Goal: Task Accomplishment & Management: Use online tool/utility

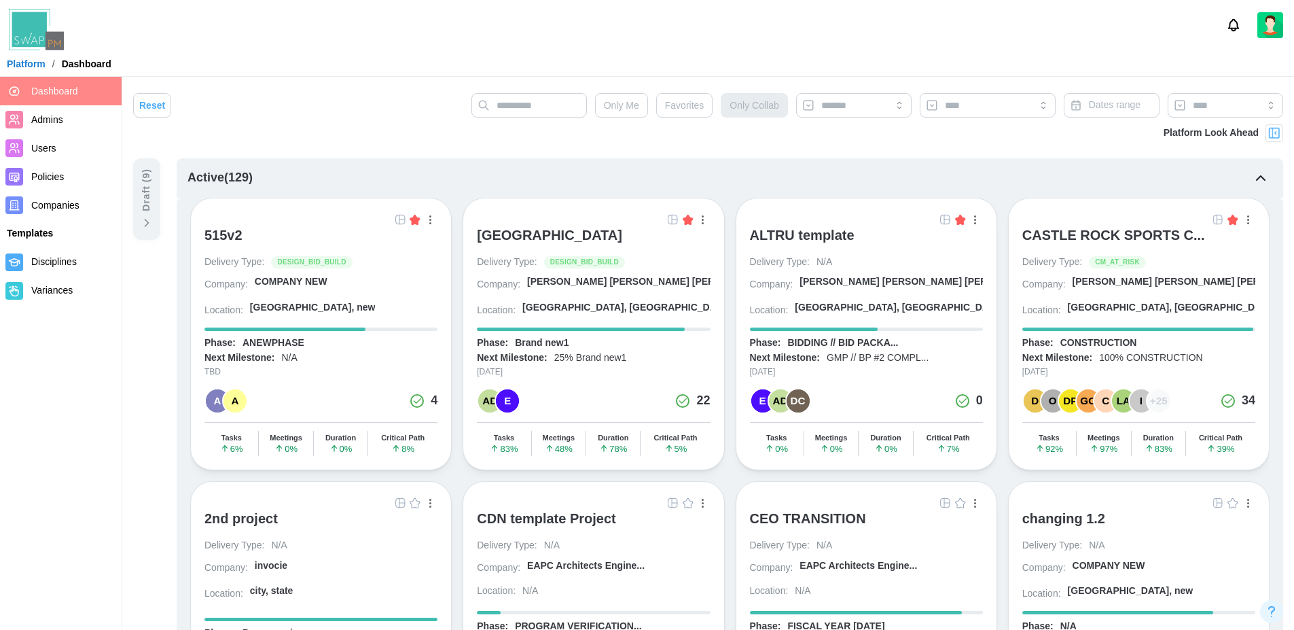
click at [46, 116] on span "Admins" at bounding box center [47, 119] width 32 height 11
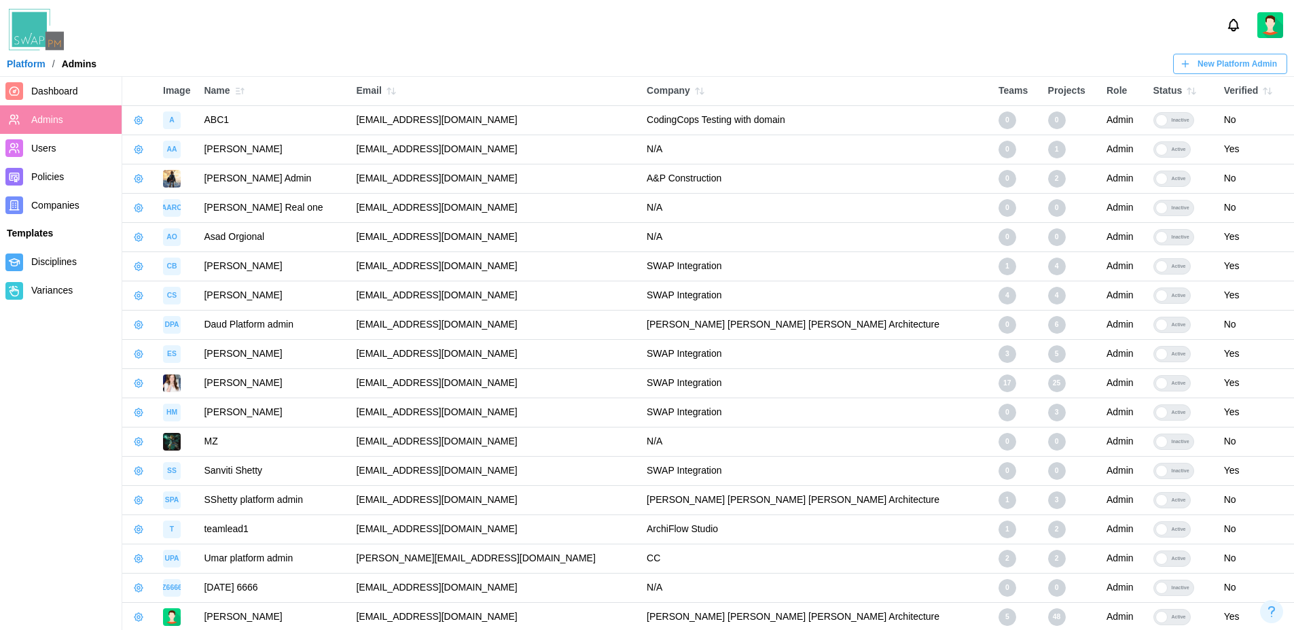
click at [938, 36] on div at bounding box center [647, 25] width 1294 height 50
click at [65, 145] on span "Users" at bounding box center [73, 148] width 85 height 17
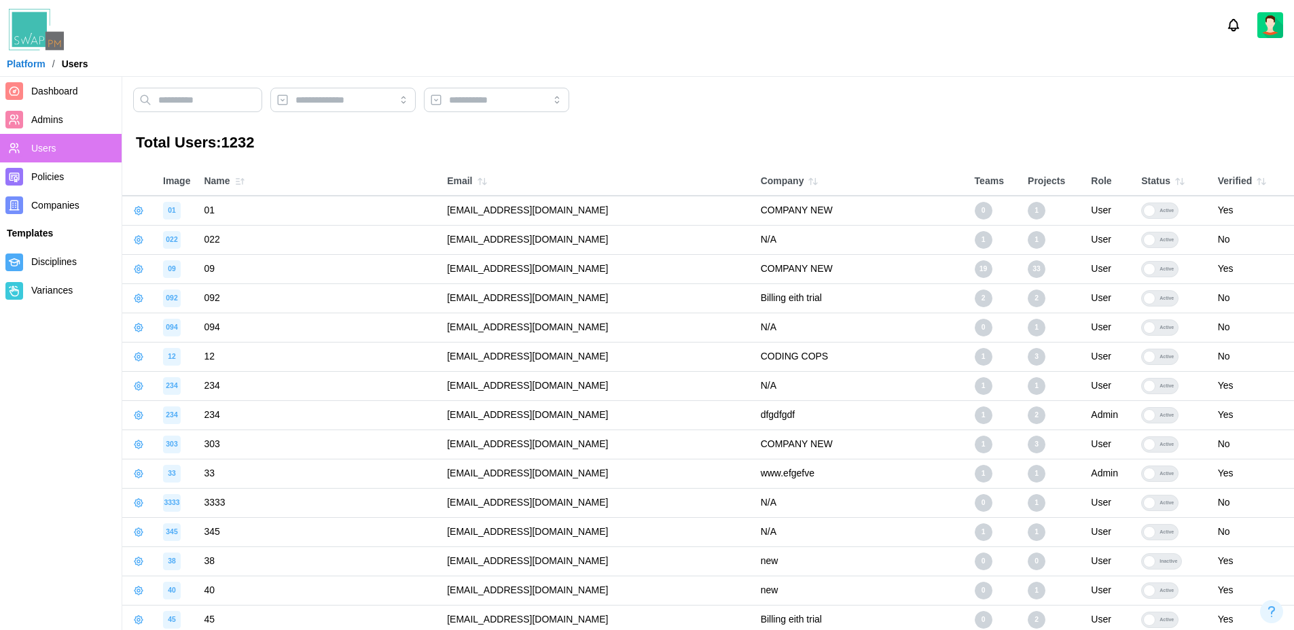
drag, startPoint x: 521, startPoint y: 213, endPoint x: 351, endPoint y: 220, distance: 170.0
click at [351, 220] on tr "01 01 qatestercodingcops+01@gmail.com COMPANY NEW 0 1 User Active Yes" at bounding box center [708, 210] width 1172 height 29
click at [43, 192] on link "Companies" at bounding box center [61, 205] width 122 height 29
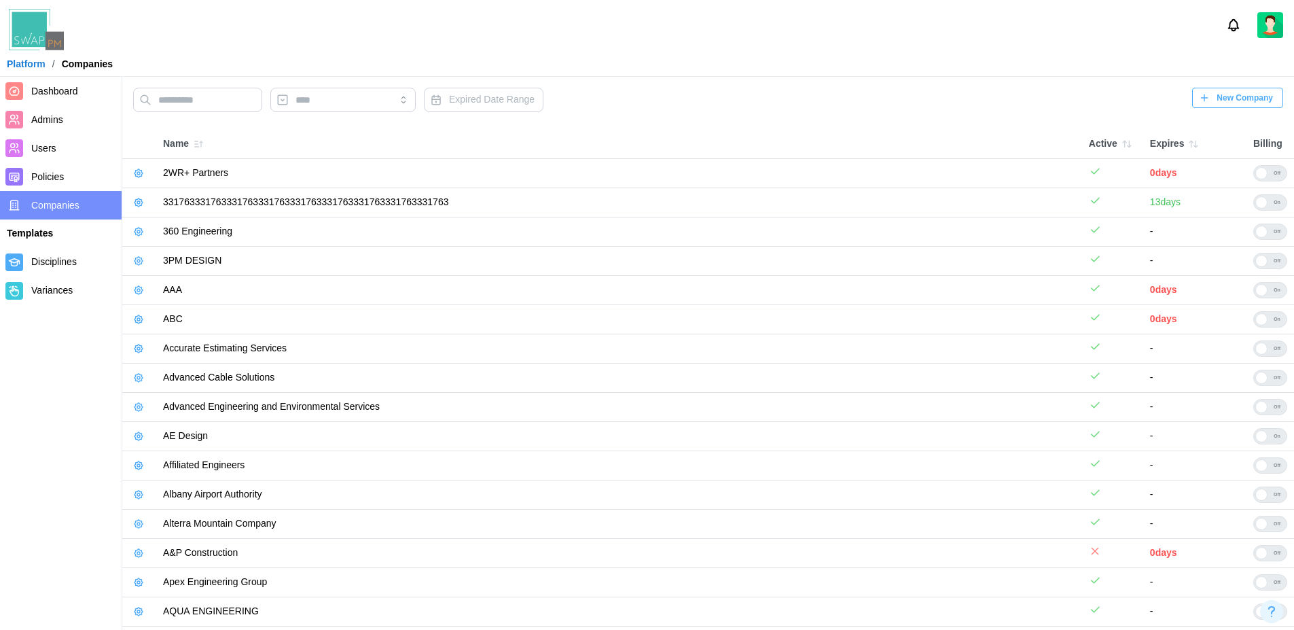
click at [139, 174] on icon "button" at bounding box center [138, 173] width 3 height 3
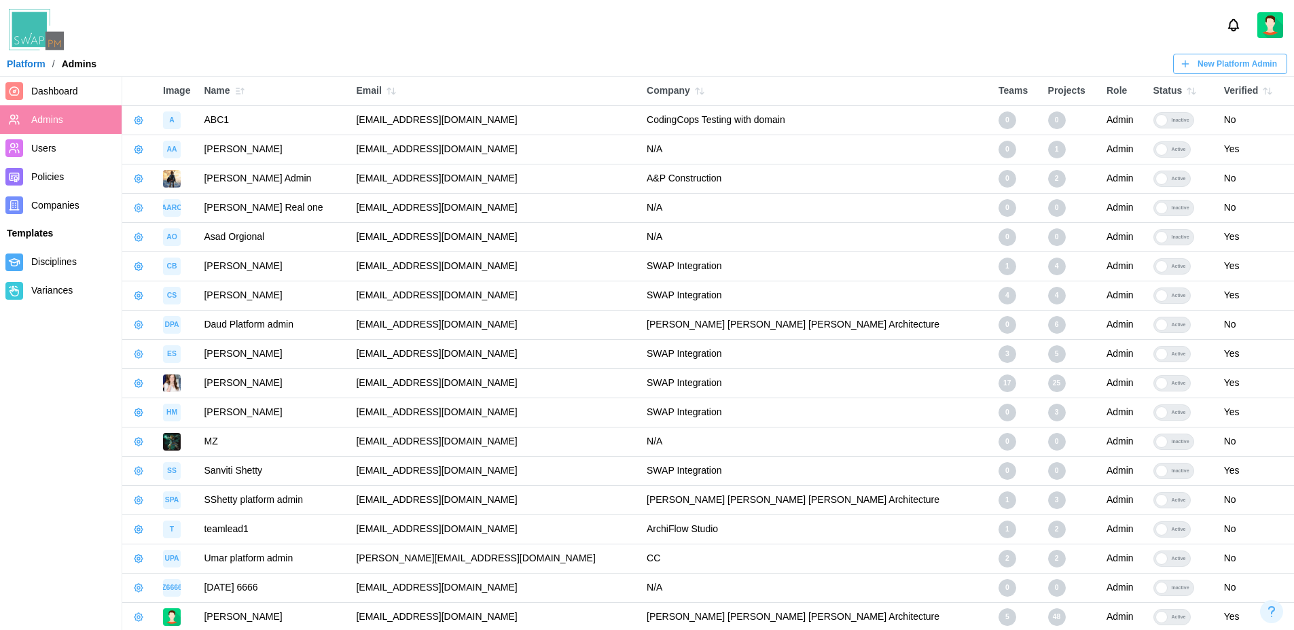
click at [76, 208] on span "Companies" at bounding box center [55, 205] width 48 height 11
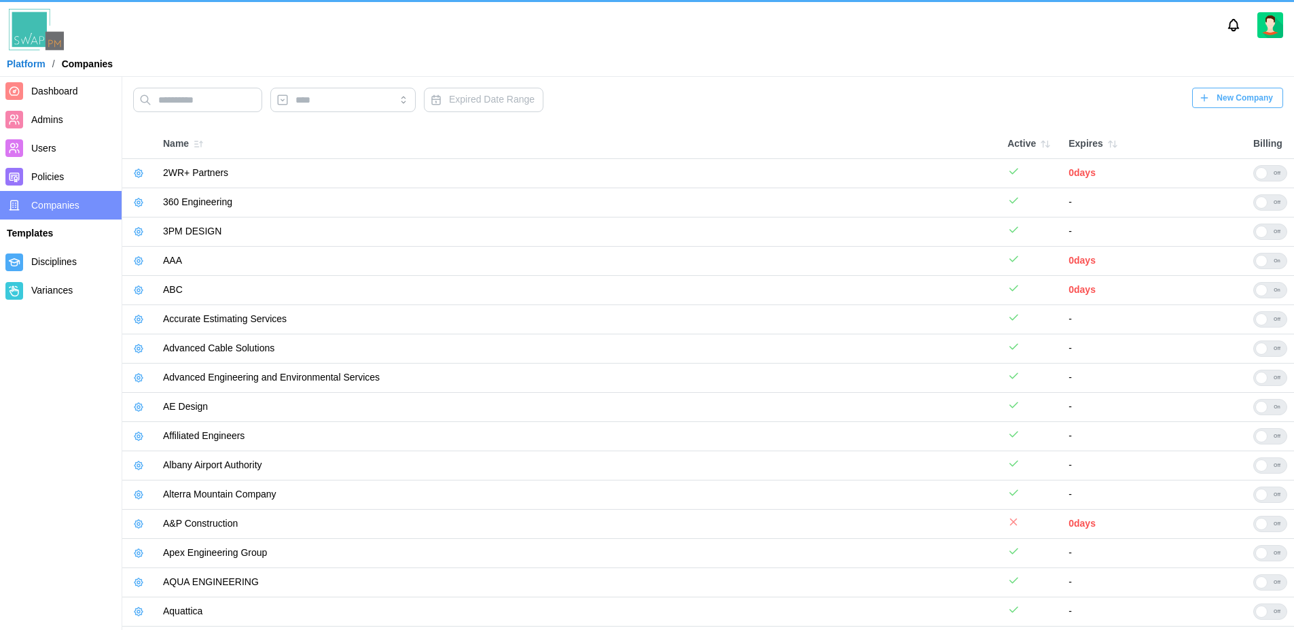
click at [64, 95] on span "Dashboard" at bounding box center [54, 91] width 47 height 11
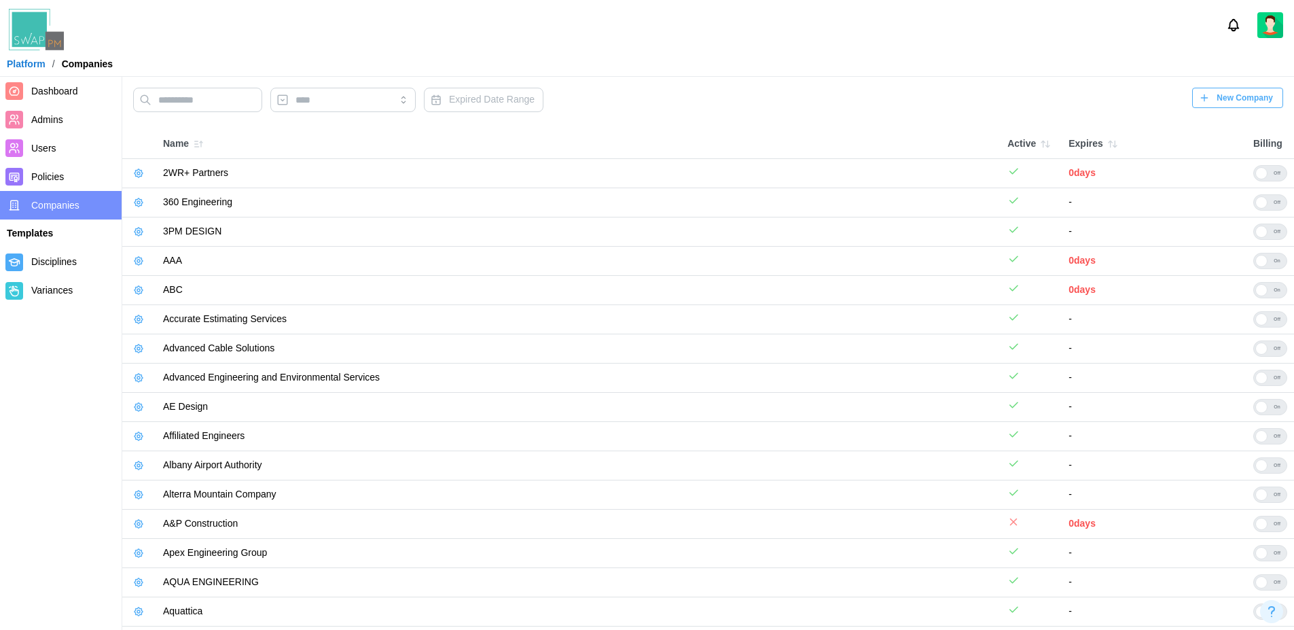
click at [64, 95] on span "Dashboard" at bounding box center [54, 91] width 47 height 11
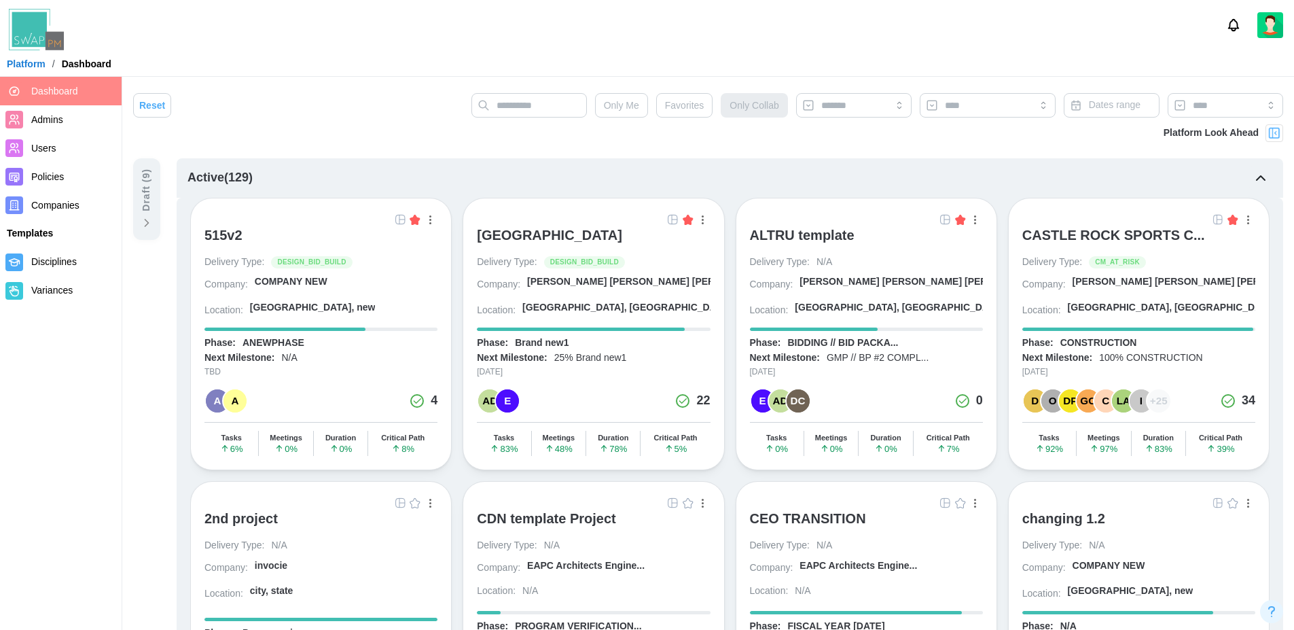
click at [670, 219] on img at bounding box center [673, 219] width 11 height 11
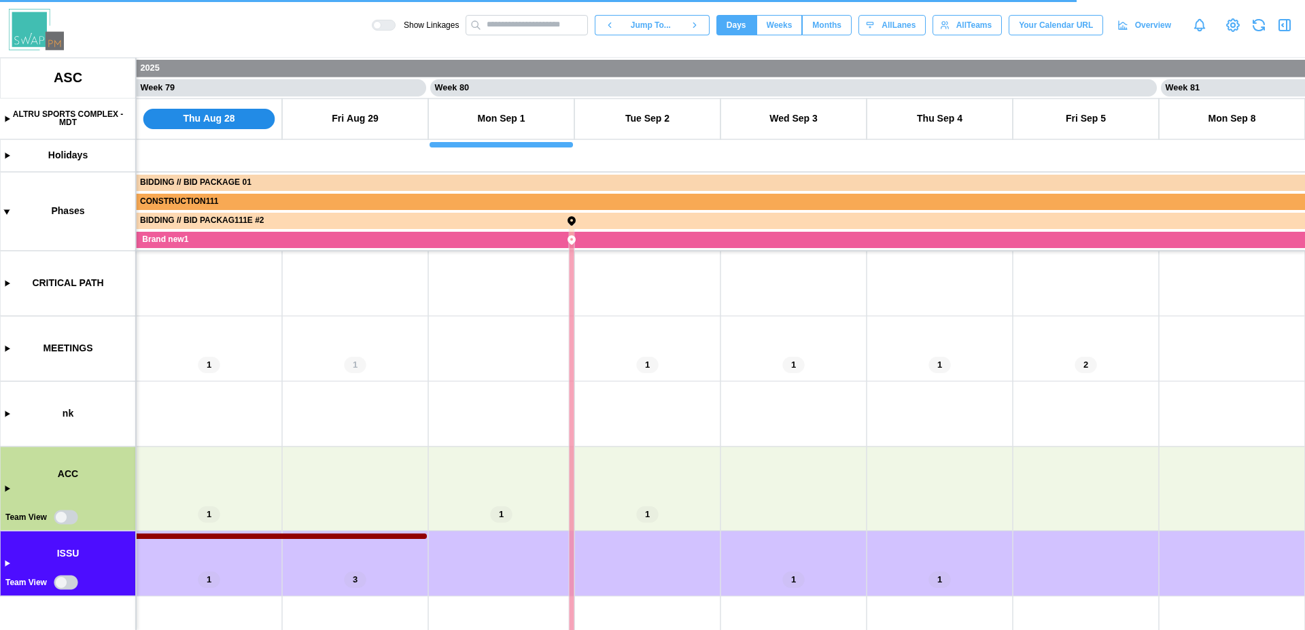
scroll to position [0, 57412]
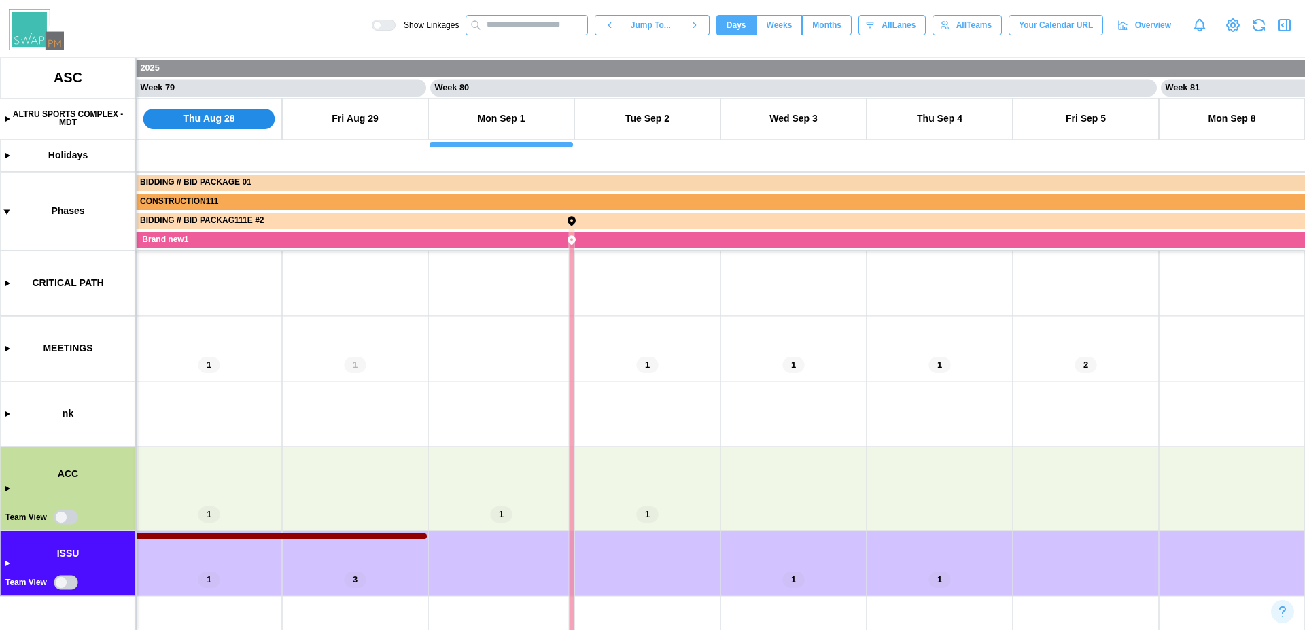
click at [522, 22] on input "text" at bounding box center [526, 25] width 122 height 20
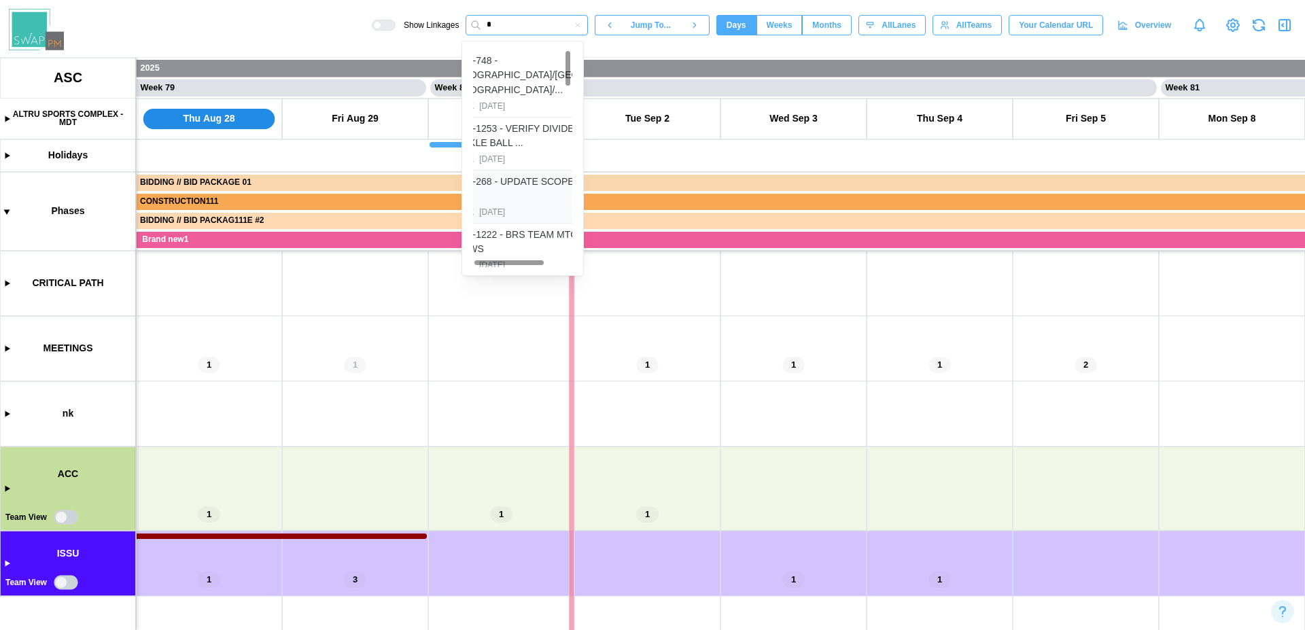
scroll to position [0, 0]
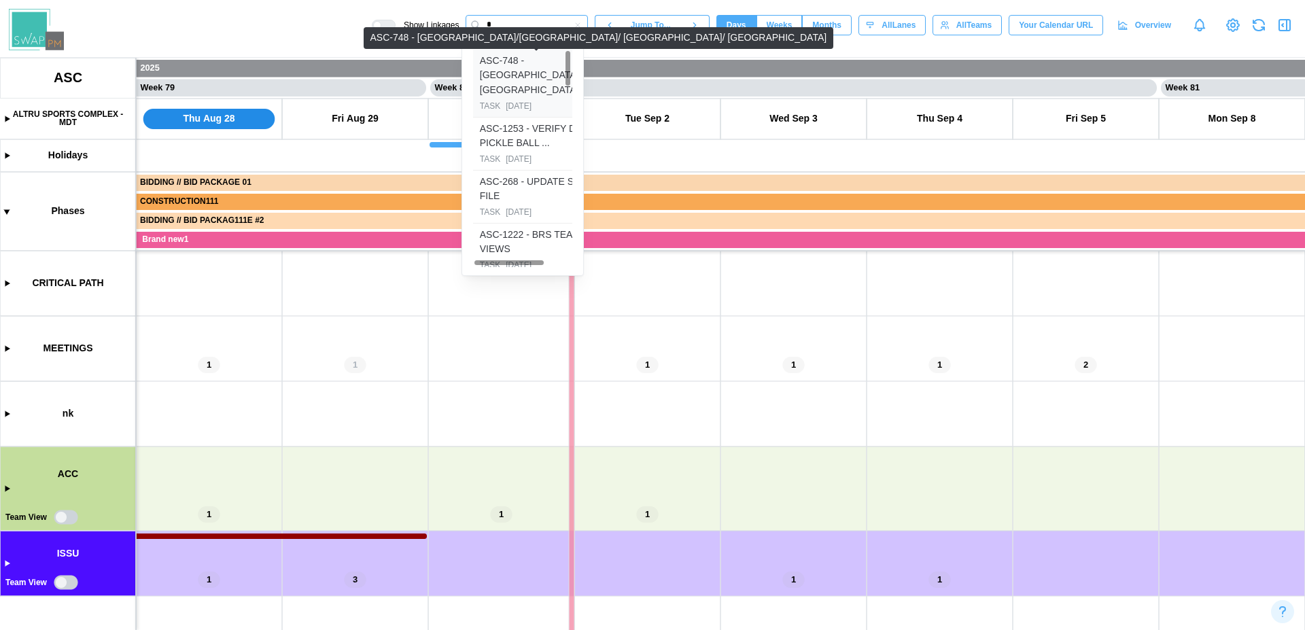
type input "*"
click at [531, 87] on div "ASC-748 - GREENVILLE/GRAND JUNCTION/ TRAILSTONE/..." at bounding box center [581, 76] width 203 height 44
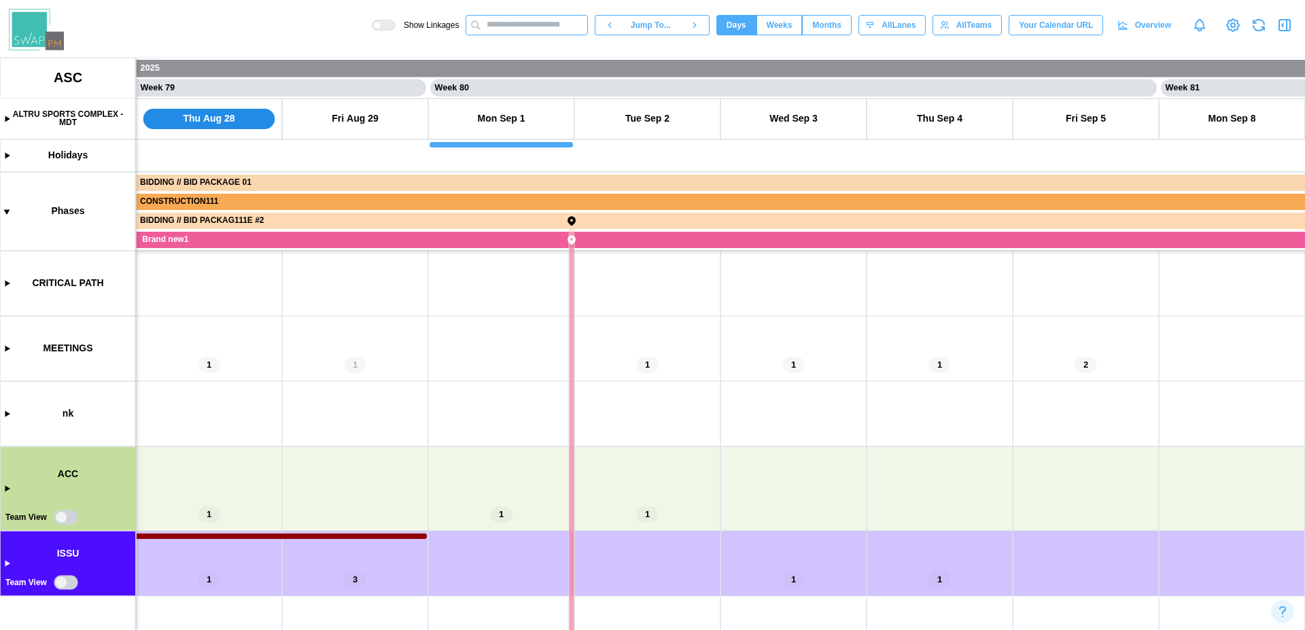
click at [533, 29] on input "text" at bounding box center [526, 25] width 122 height 20
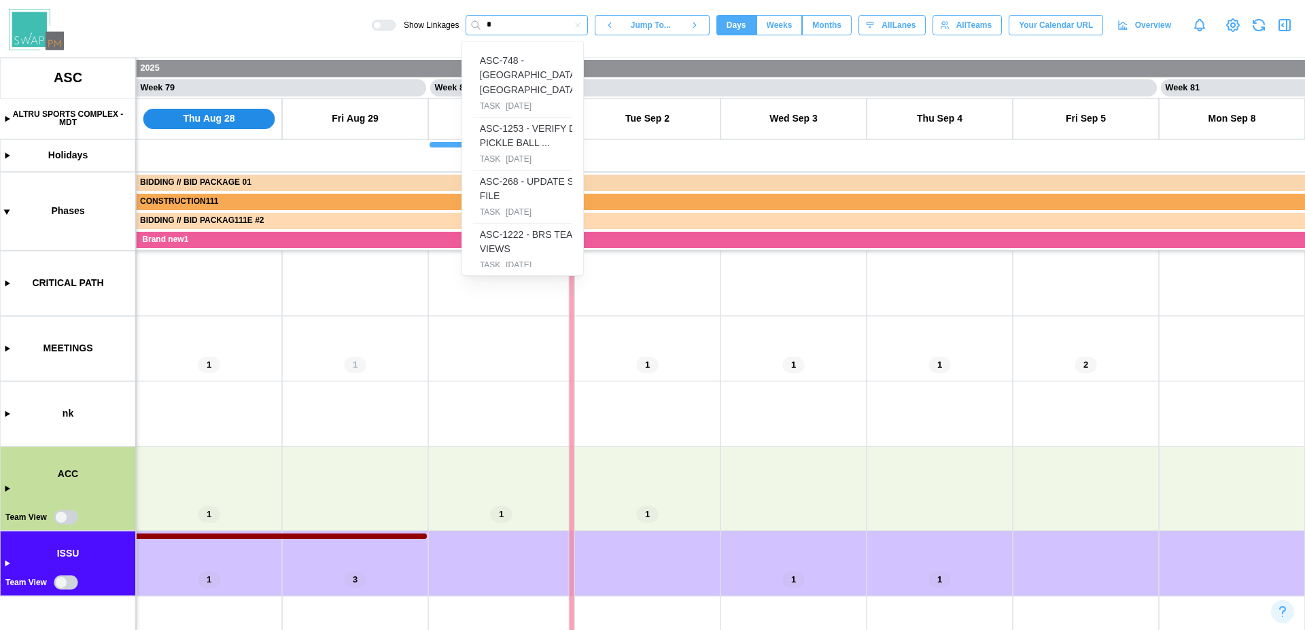
type input "*"
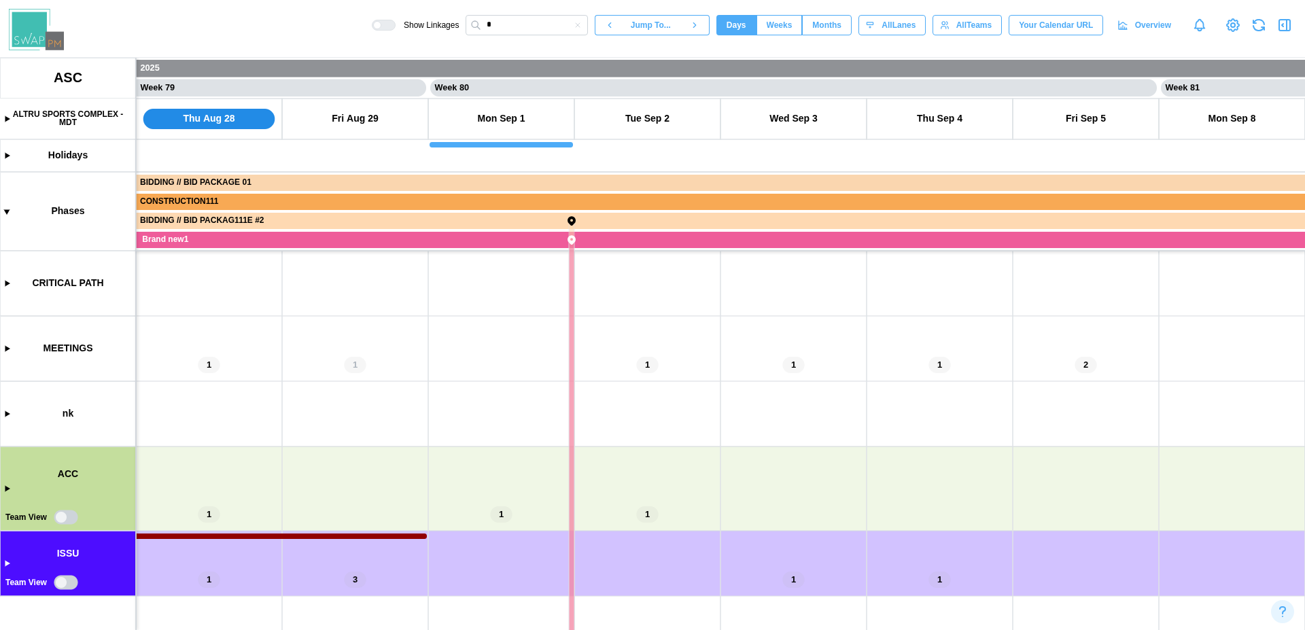
click at [3, 566] on canvas at bounding box center [652, 344] width 1305 height 572
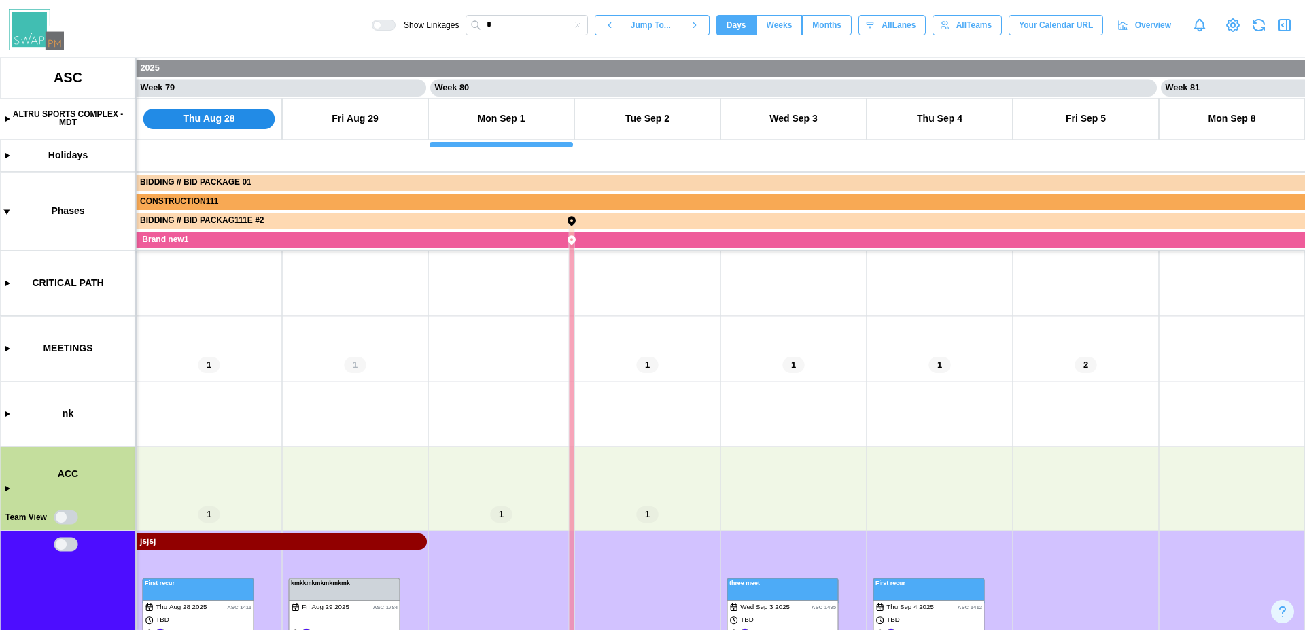
click at [575, 27] on icon "button" at bounding box center [577, 25] width 8 height 8
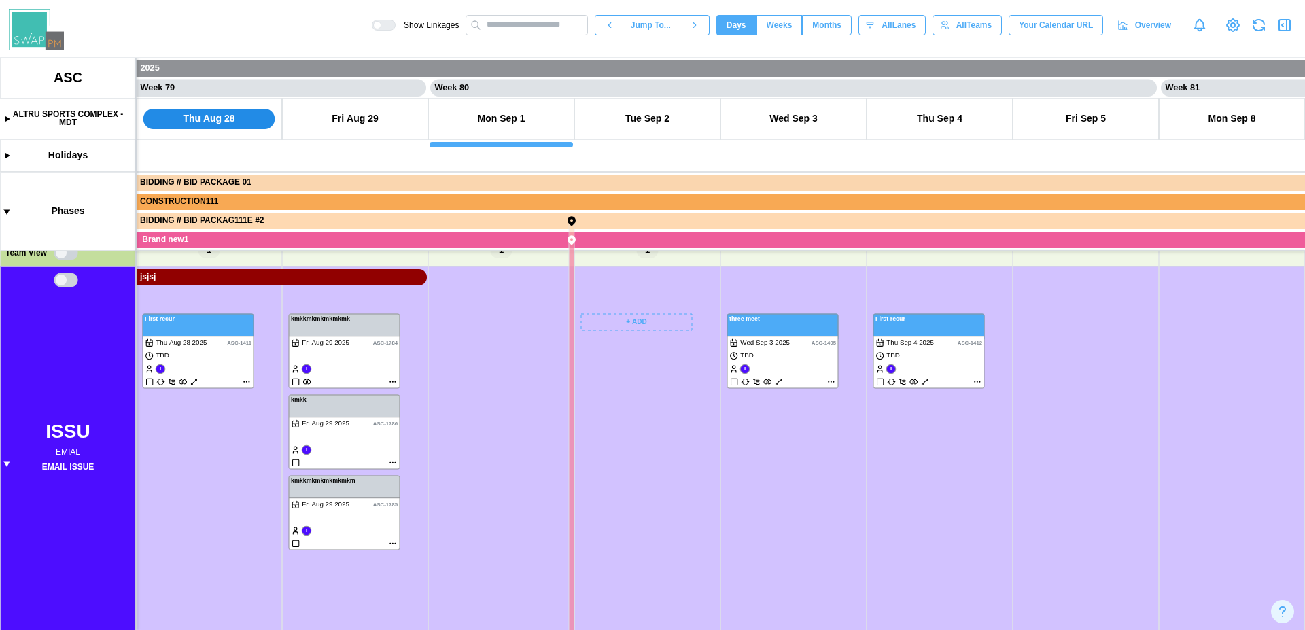
scroll to position [0, 58245]
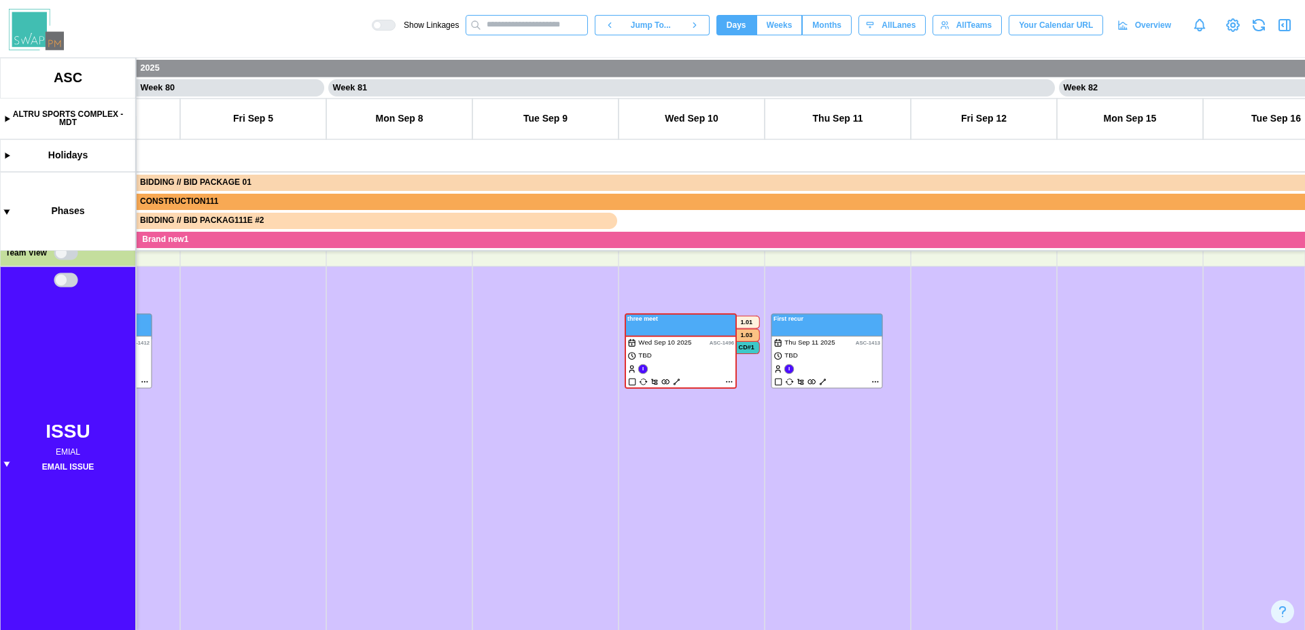
click at [514, 24] on input "text" at bounding box center [526, 25] width 122 height 20
type input "*"
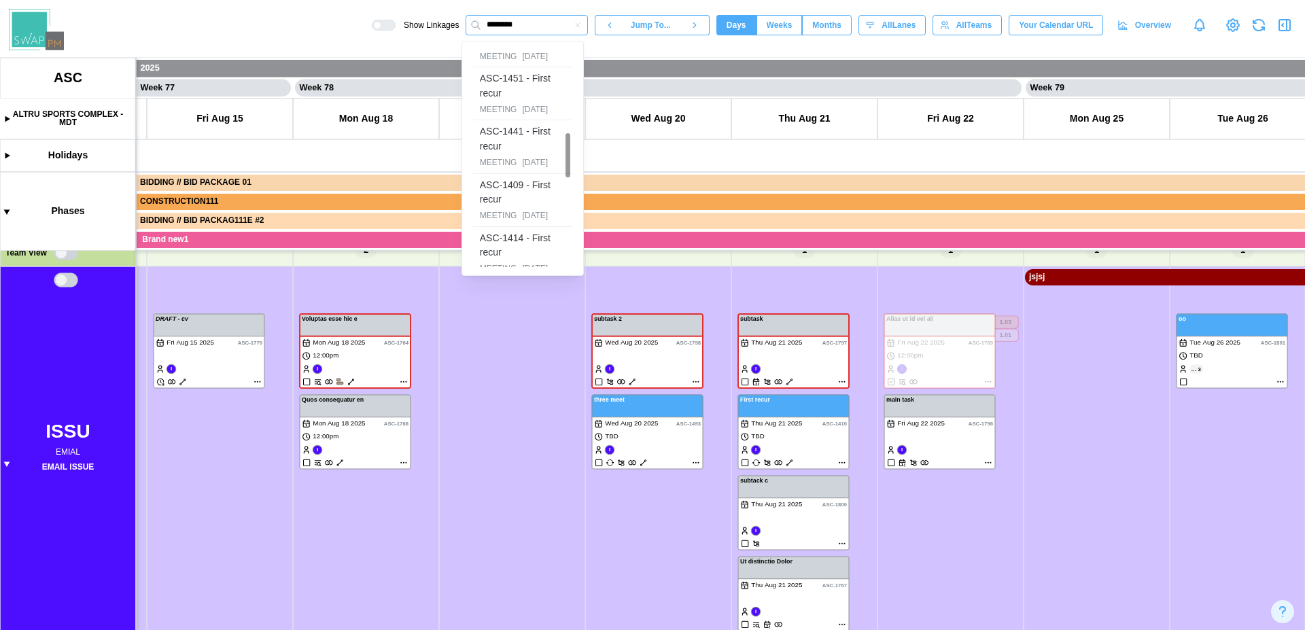
scroll to position [410, 0]
type input "********"
click at [523, 232] on div "ASC-1414 - First recur" at bounding box center [523, 242] width 86 height 29
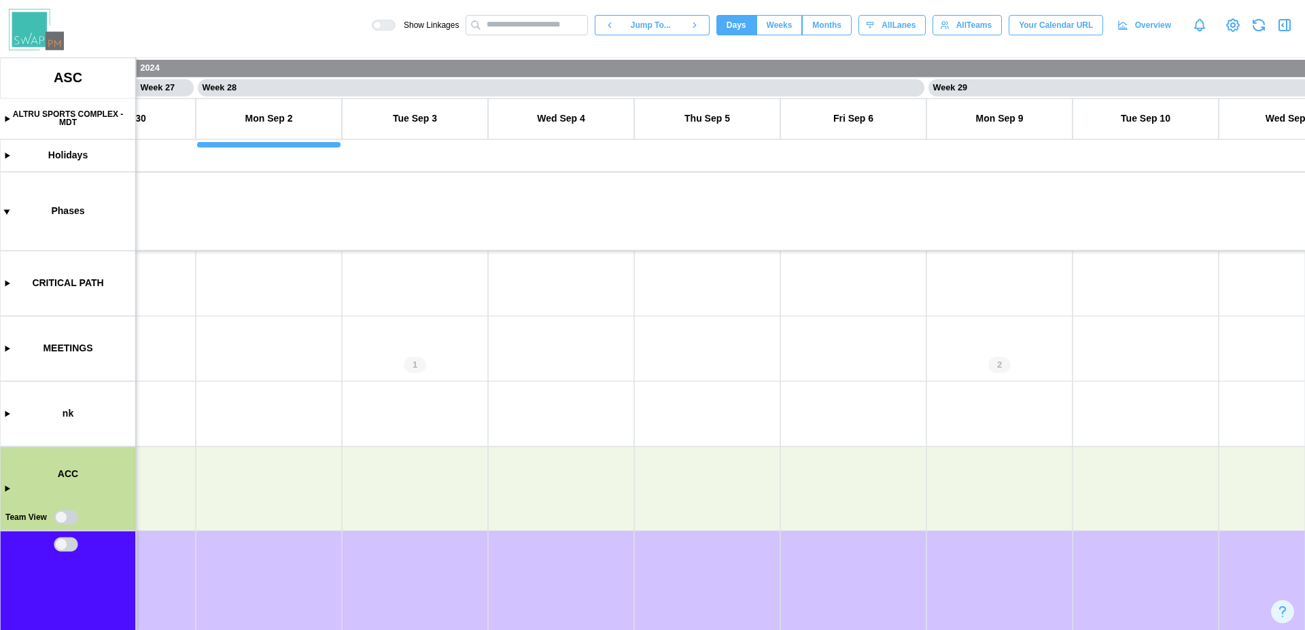
scroll to position [0, 18881]
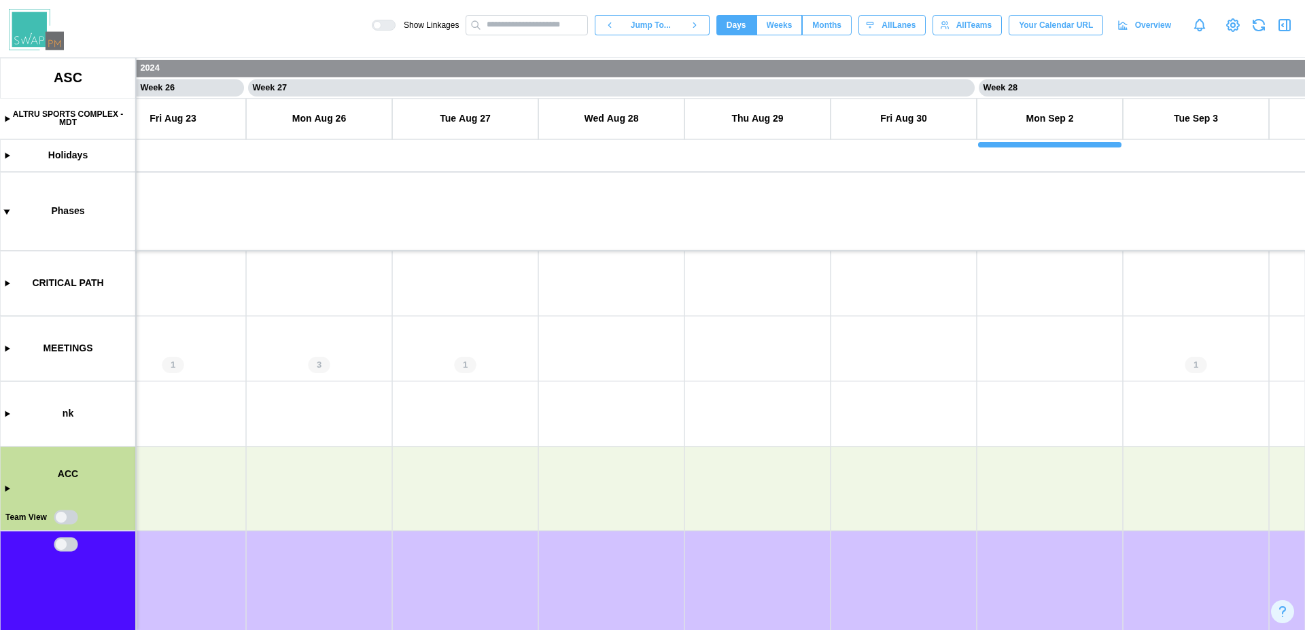
click at [443, 352] on canvas at bounding box center [652, 344] width 1305 height 572
click at [563, 344] on canvas at bounding box center [652, 344] width 1305 height 572
click at [370, 364] on canvas at bounding box center [652, 344] width 1305 height 572
click at [624, 376] on canvas at bounding box center [652, 344] width 1305 height 572
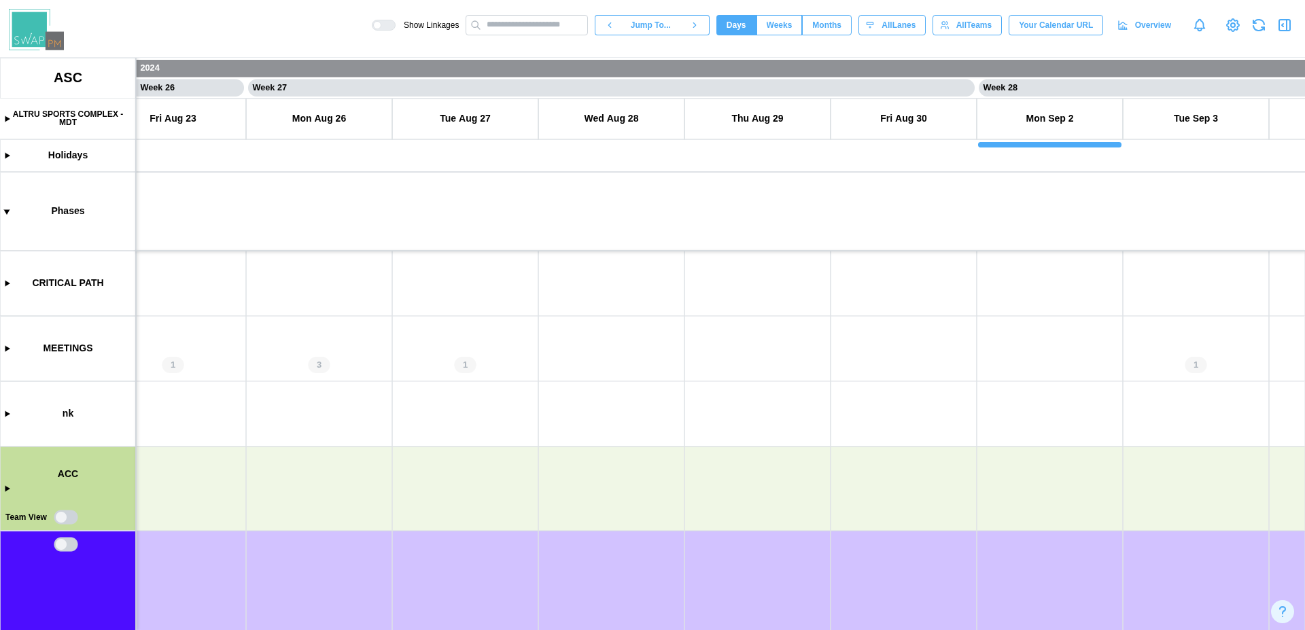
click at [628, 364] on canvas at bounding box center [652, 344] width 1305 height 572
click at [621, 362] on canvas at bounding box center [652, 344] width 1305 height 572
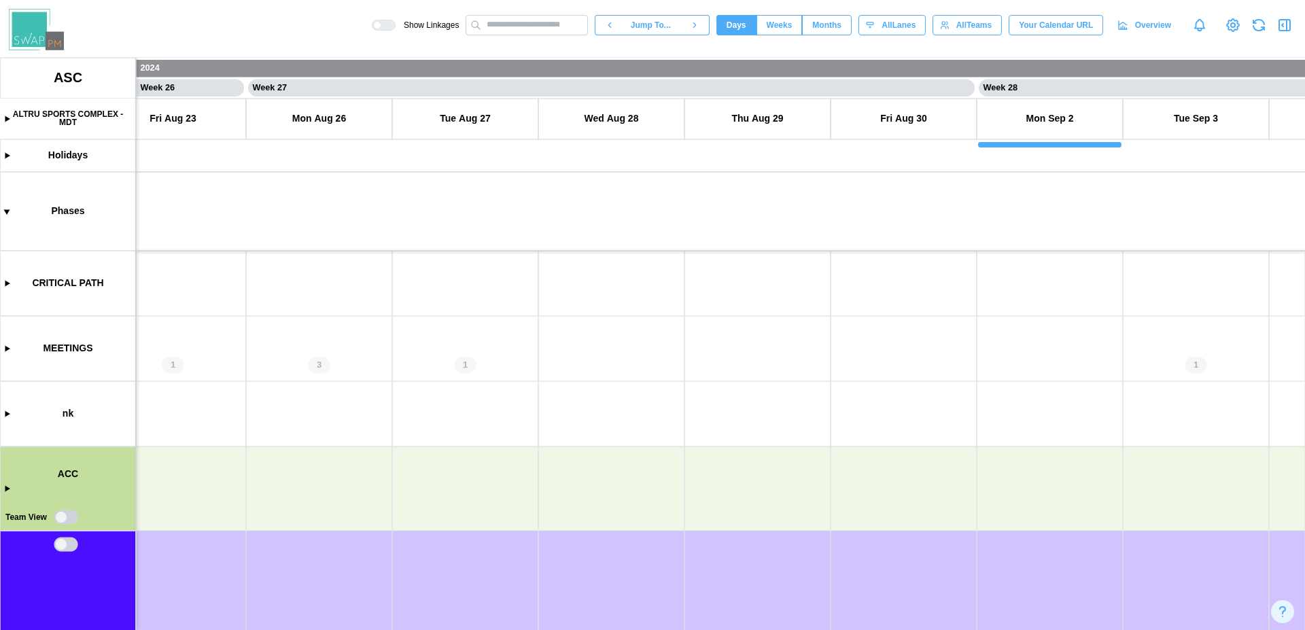
click at [3, 345] on canvas at bounding box center [652, 344] width 1305 height 572
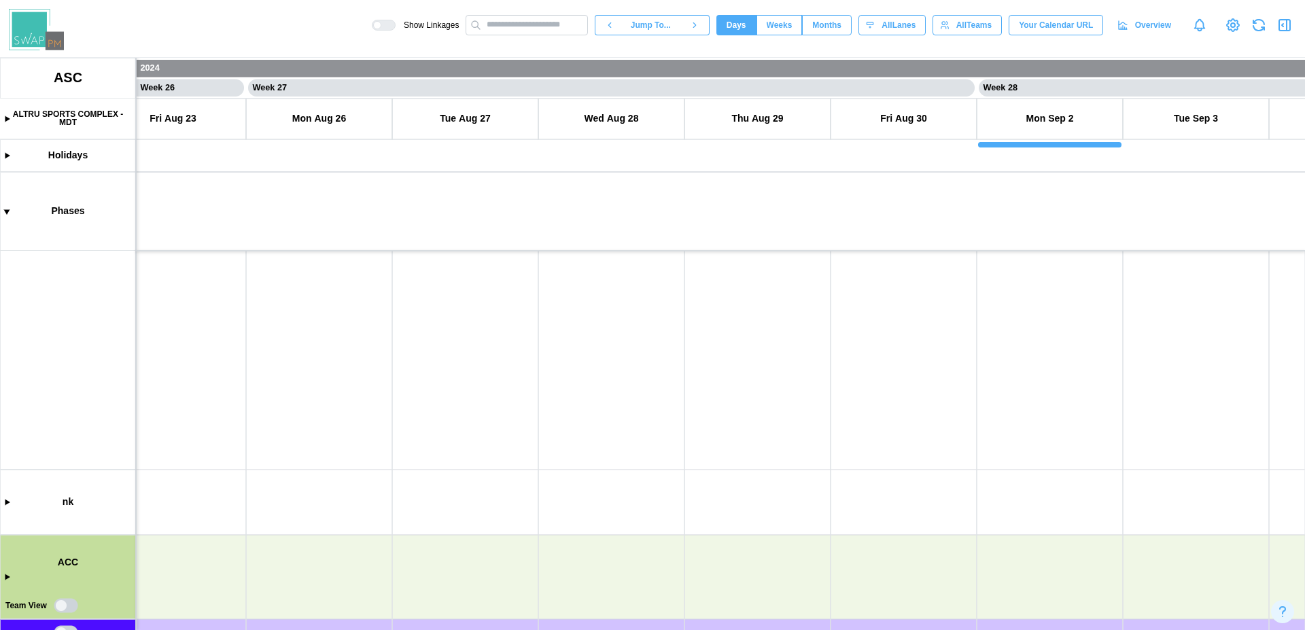
scroll to position [247, 0]
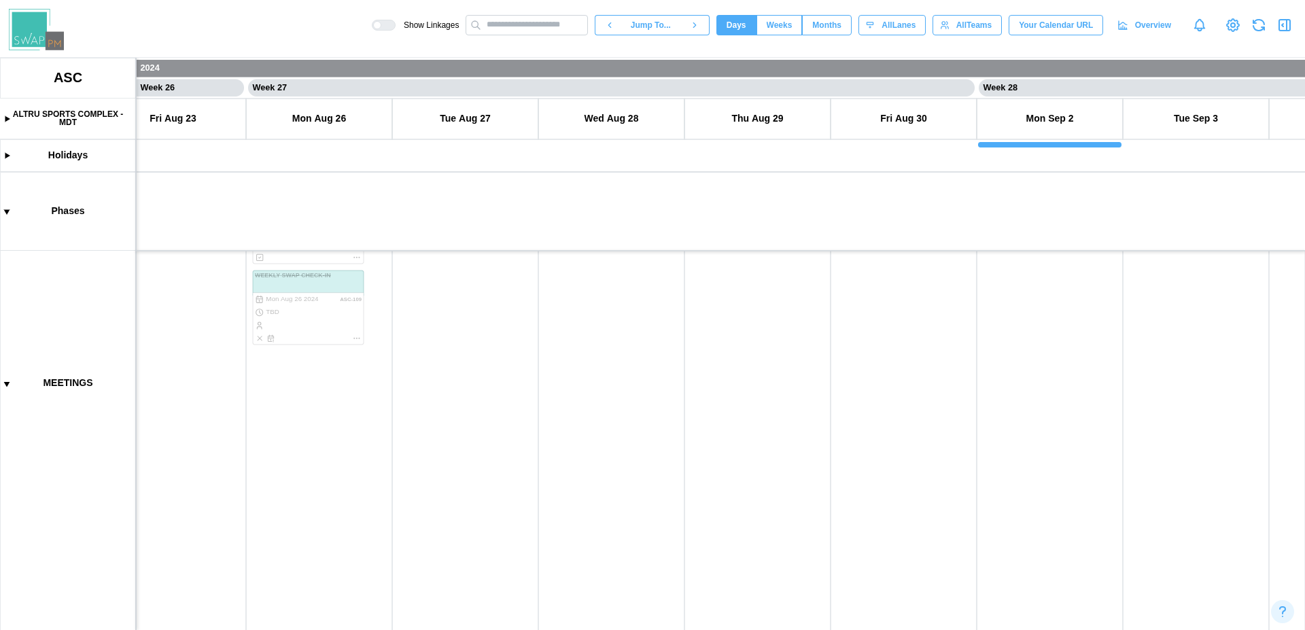
click at [440, 381] on canvas at bounding box center [652, 344] width 1305 height 572
click at [343, 387] on canvas at bounding box center [652, 344] width 1305 height 572
click at [436, 366] on canvas at bounding box center [652, 344] width 1305 height 572
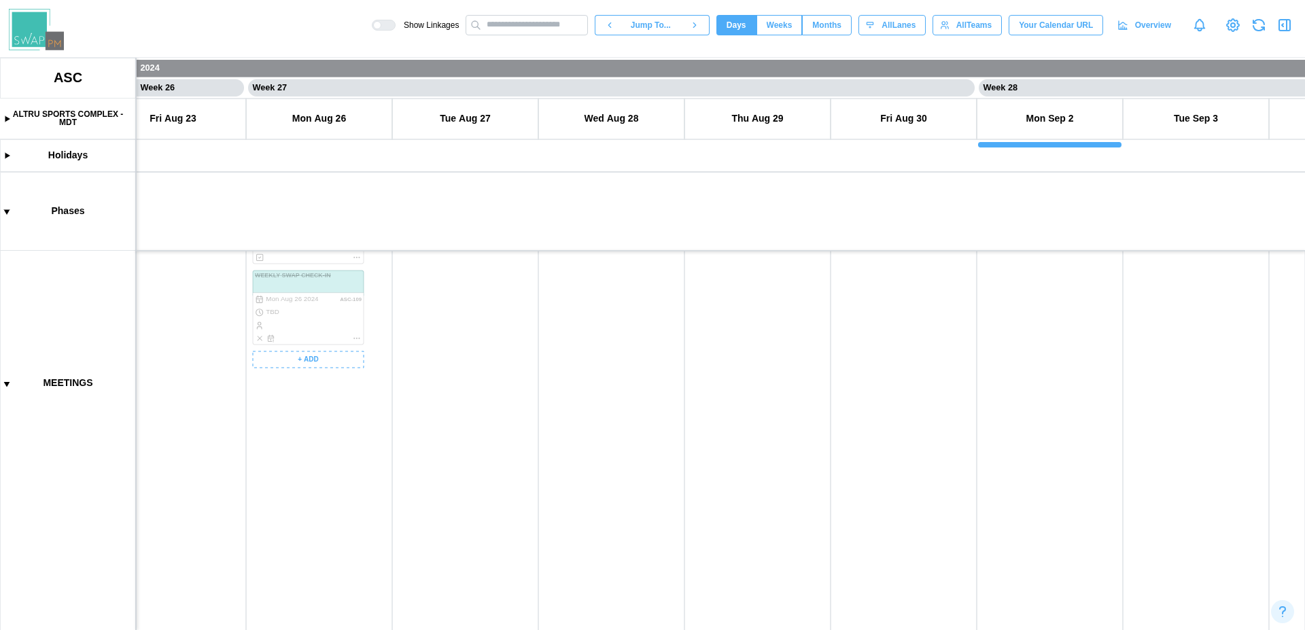
click at [436, 366] on canvas at bounding box center [652, 344] width 1305 height 572
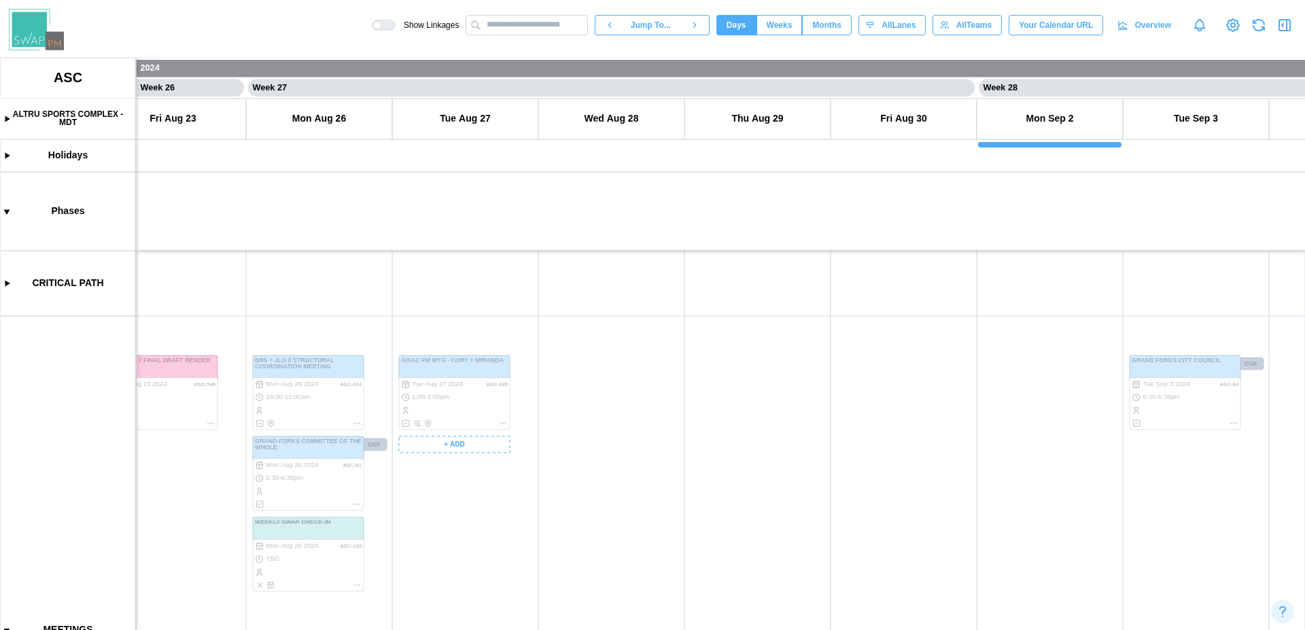
click at [464, 443] on canvas at bounding box center [652, 344] width 1305 height 572
click at [448, 446] on canvas at bounding box center [652, 344] width 1305 height 572
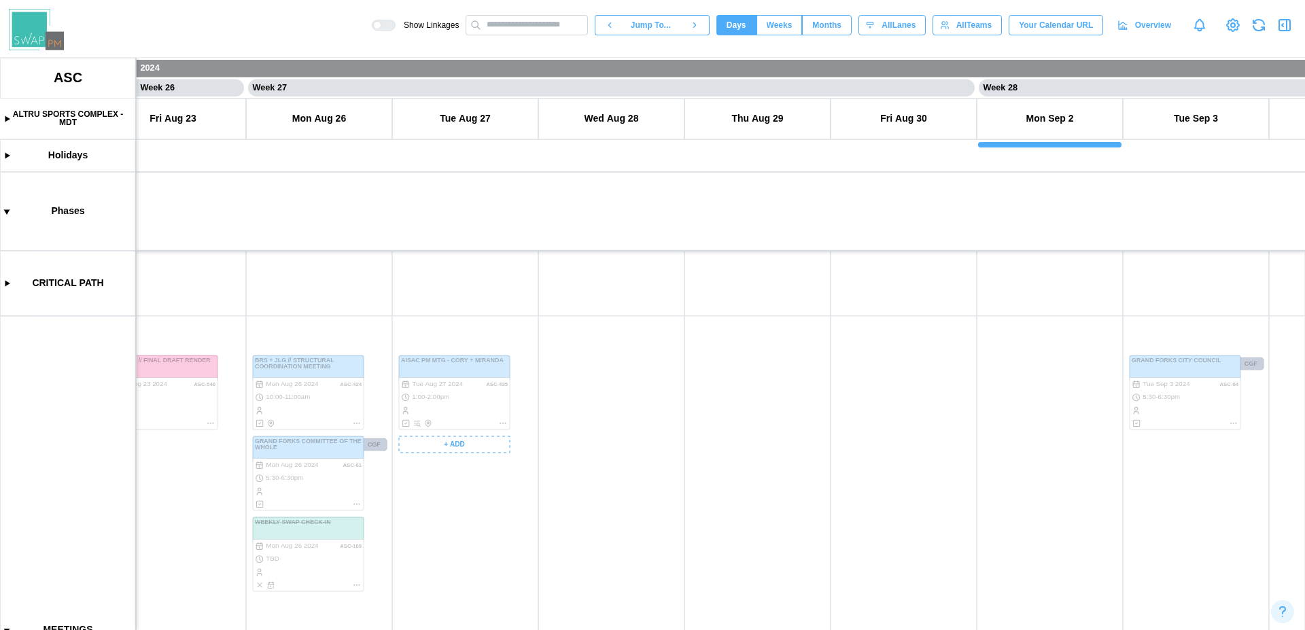
click at [448, 446] on canvas at bounding box center [652, 344] width 1305 height 572
click at [465, 448] on canvas at bounding box center [652, 344] width 1305 height 572
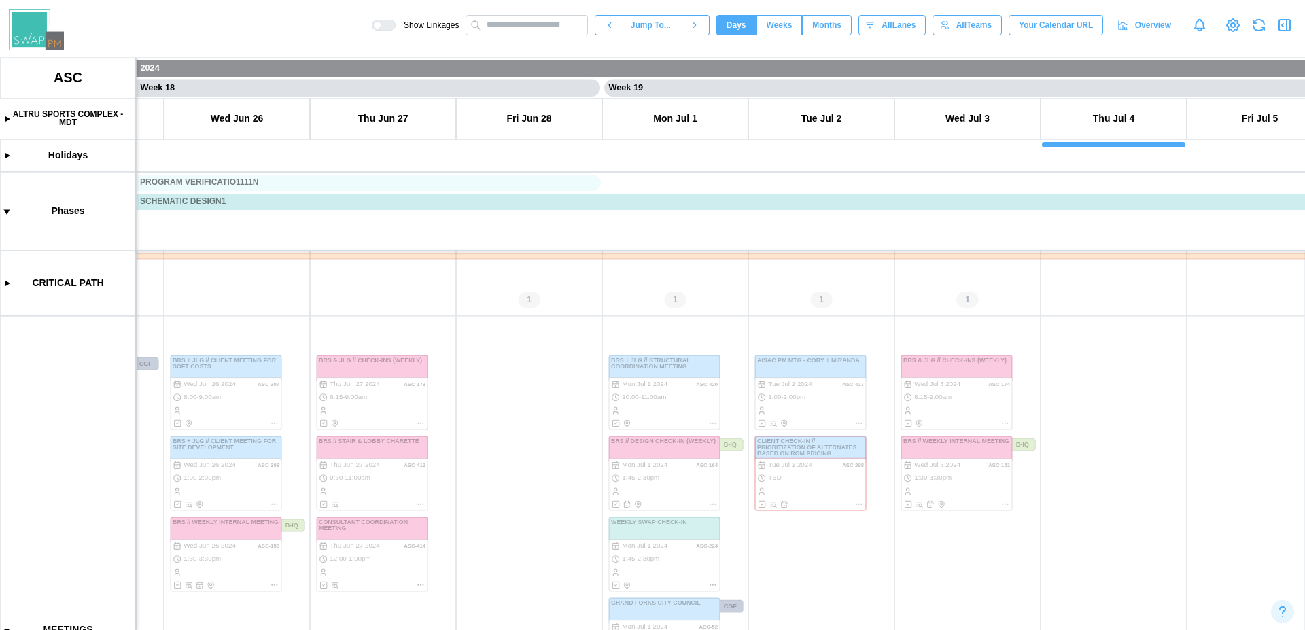
scroll to position [52, 0]
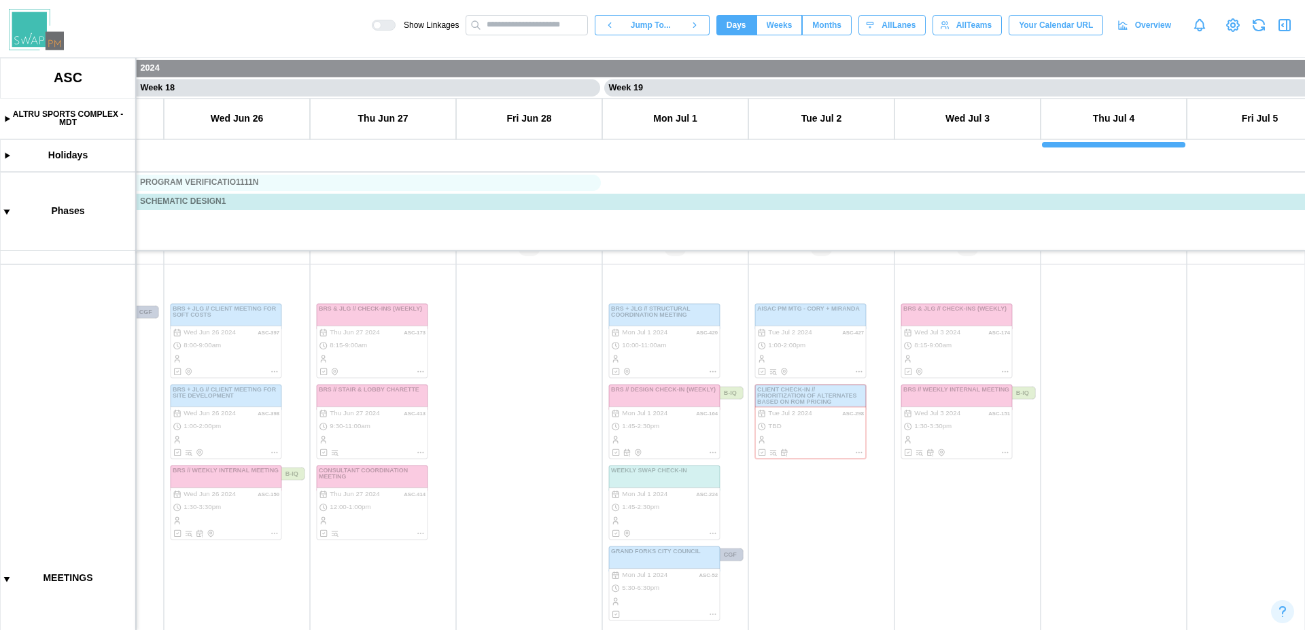
click at [4, 582] on canvas at bounding box center [652, 344] width 1305 height 572
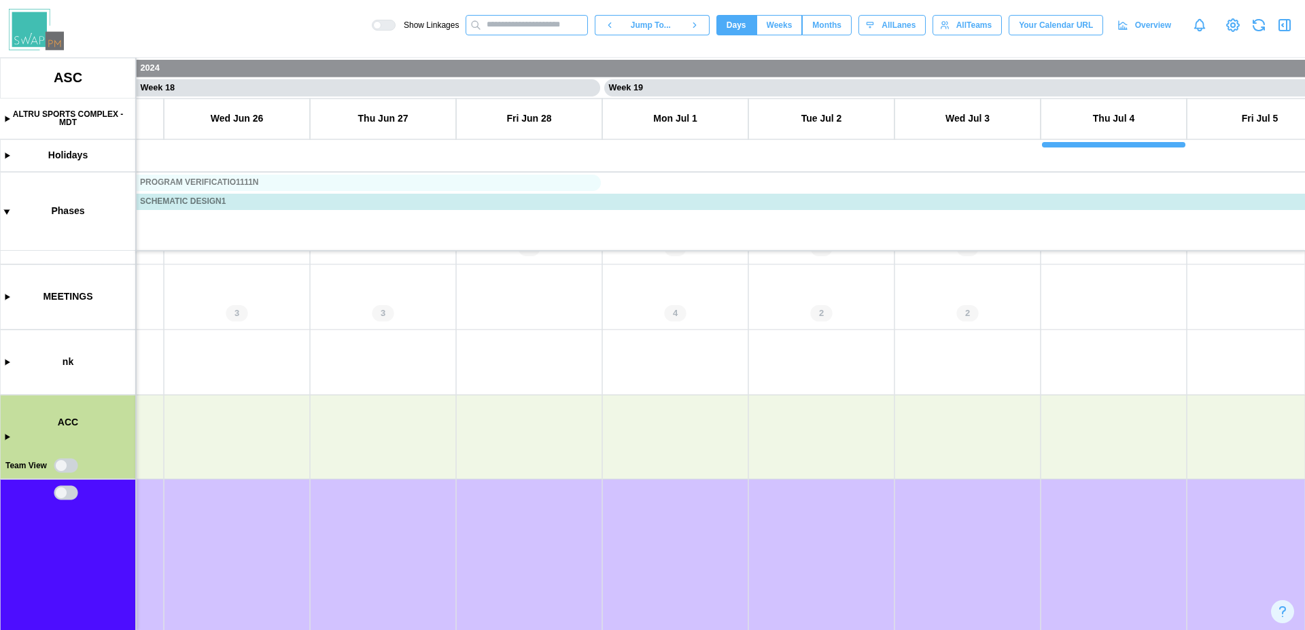
click at [531, 22] on input "text" at bounding box center [526, 25] width 122 height 20
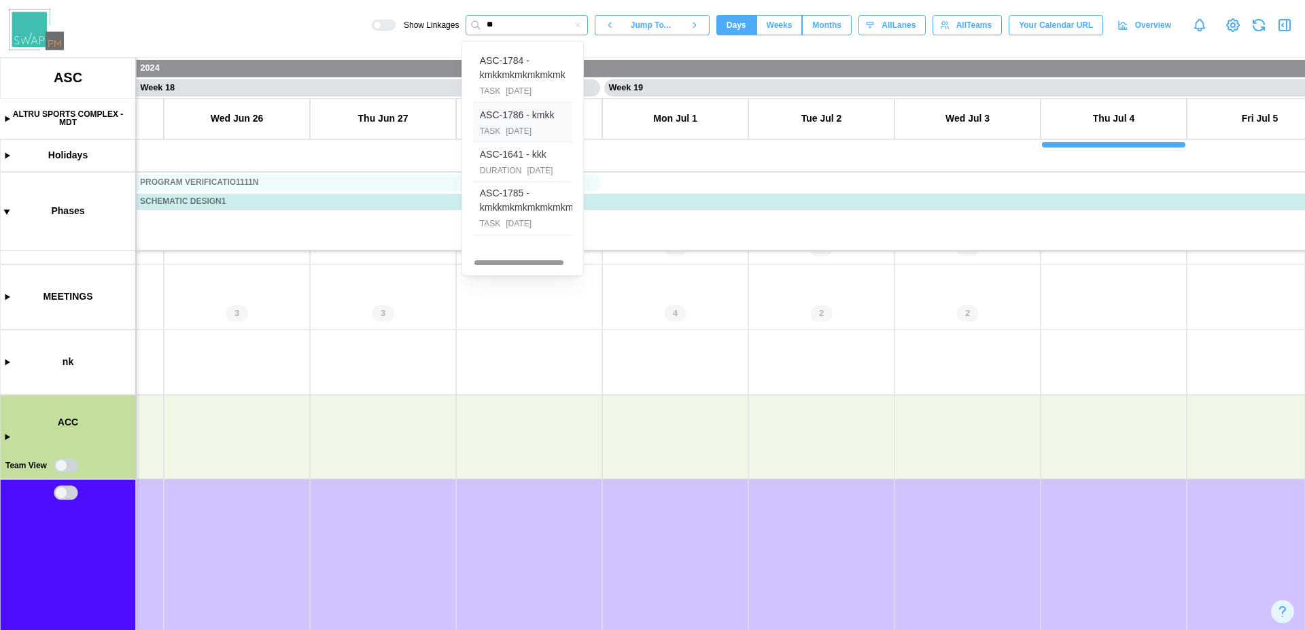
type input "**"
click at [525, 125] on div "2025-08-29" at bounding box center [519, 131] width 26 height 13
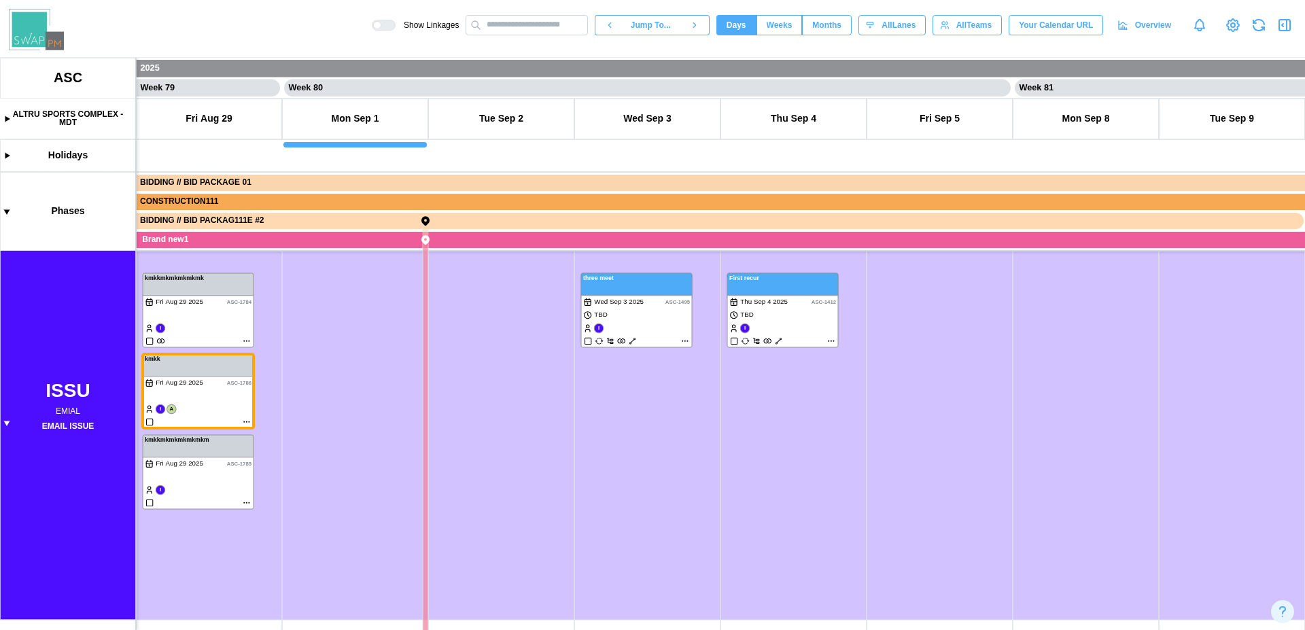
scroll to position [0, 0]
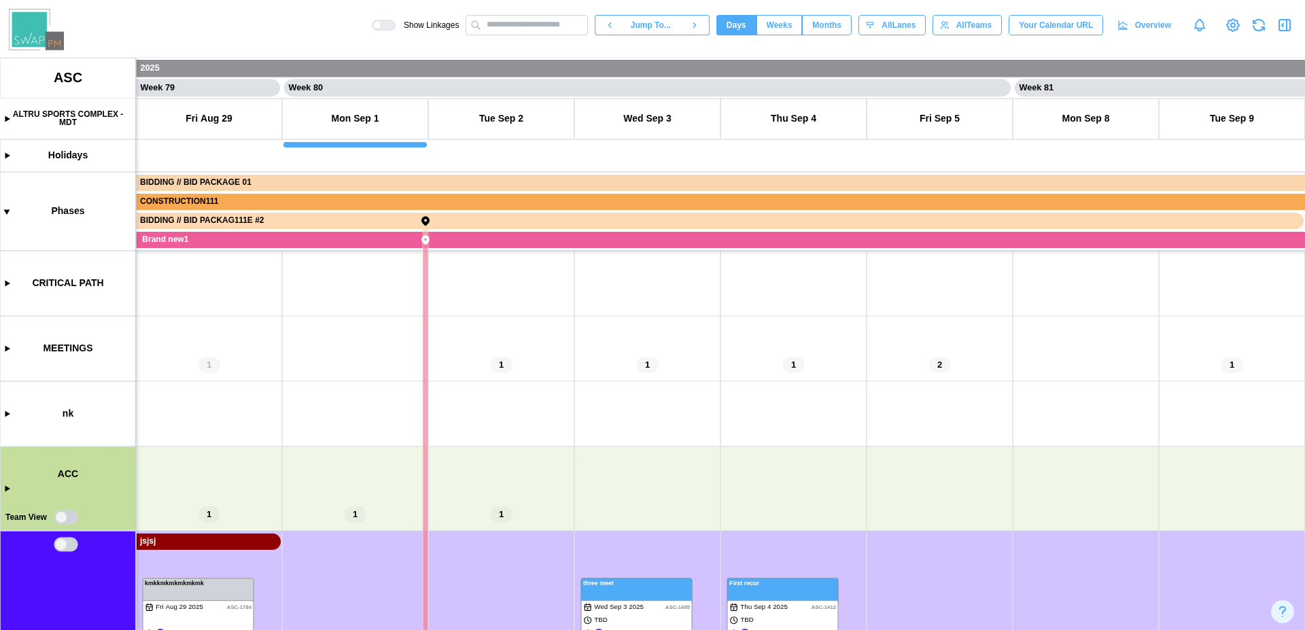
click at [1260, 32] on icon "button" at bounding box center [1258, 25] width 16 height 16
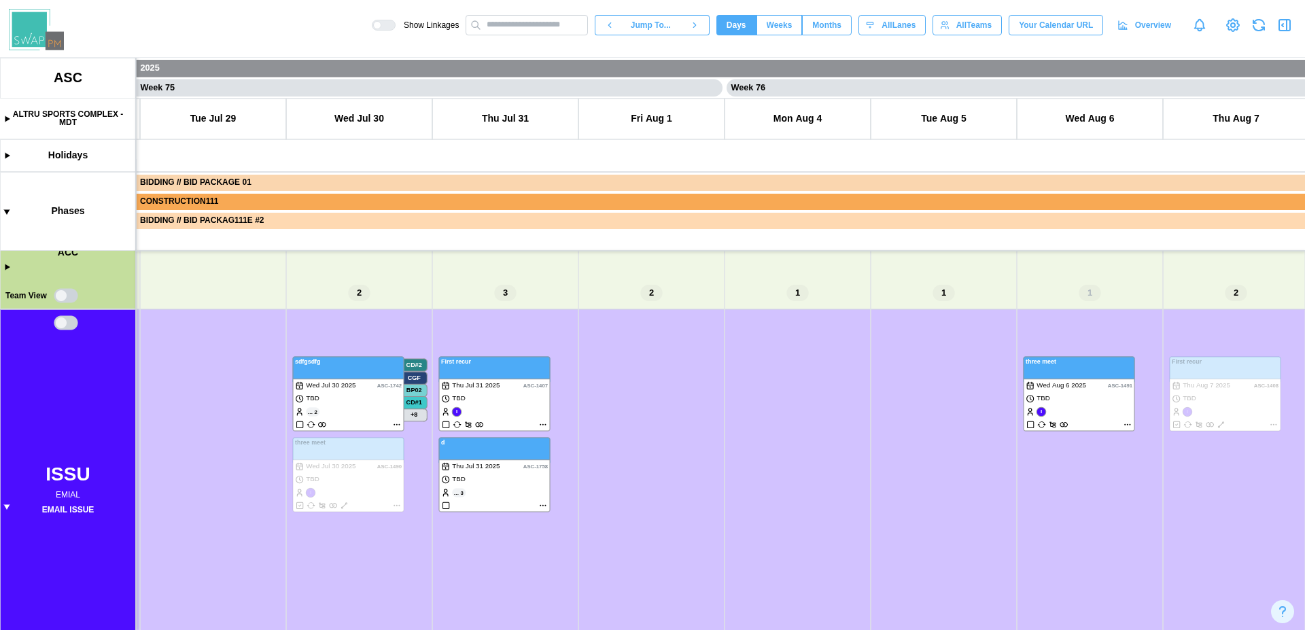
scroll to position [0, 54194]
click at [1230, 29] on icon at bounding box center [1232, 25] width 16 height 16
click at [374, 18] on div "Show Linkages Jump To... Days Weeks Months days All Lanes All Teams Your Calend…" at bounding box center [838, 25] width 933 height 23
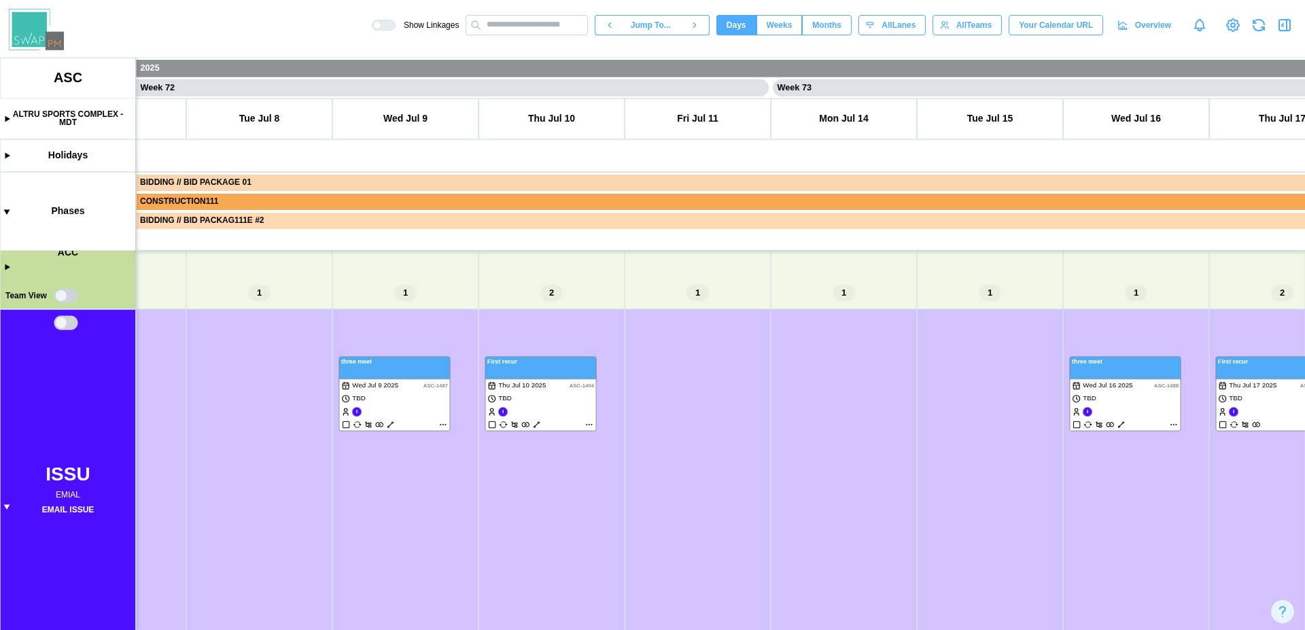
scroll to position [0, 51243]
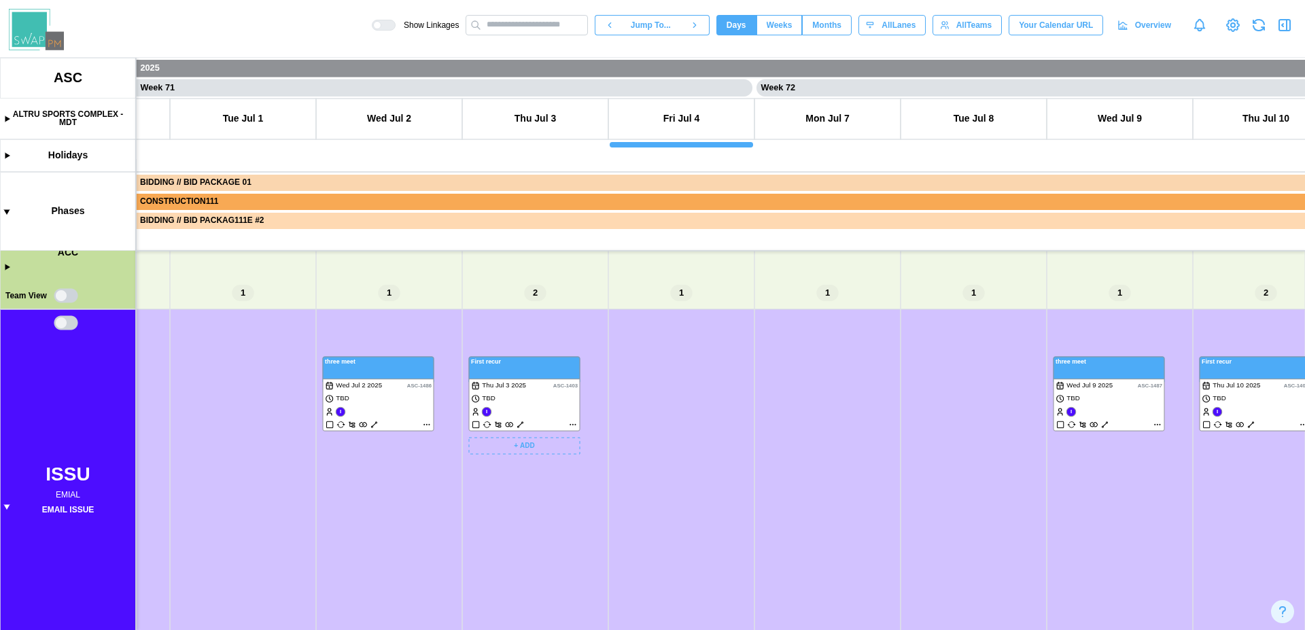
click at [575, 424] on canvas at bounding box center [652, 344] width 1305 height 572
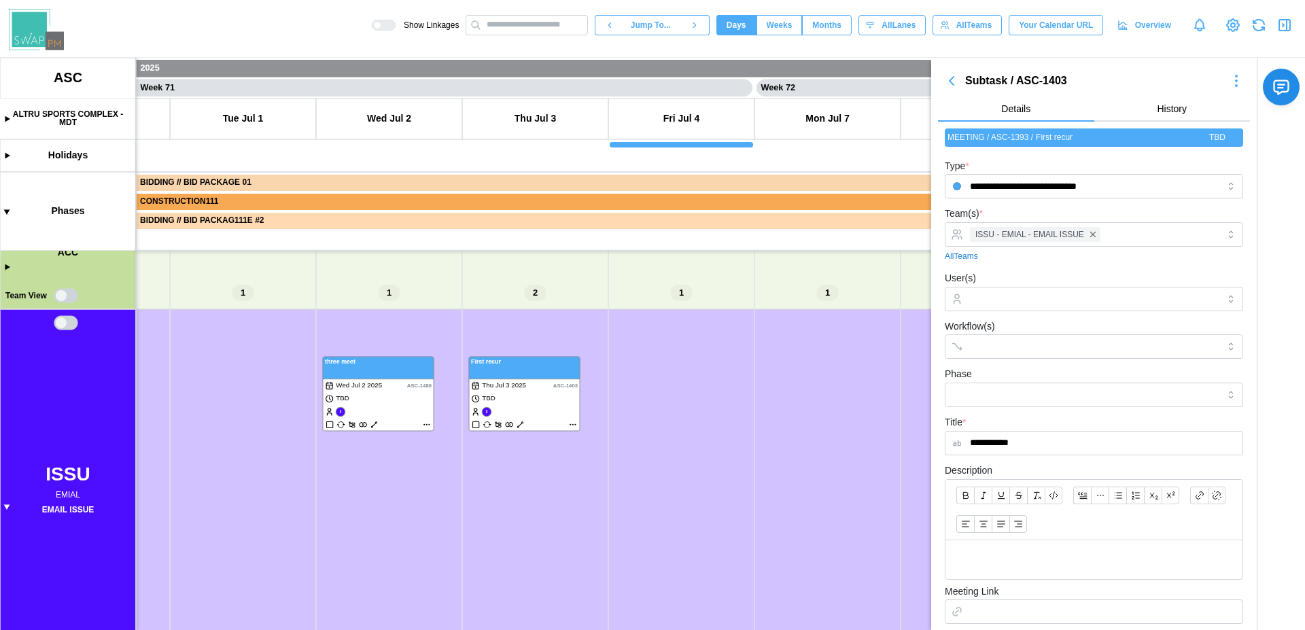
click at [373, 26] on div at bounding box center [377, 25] width 8 height 8
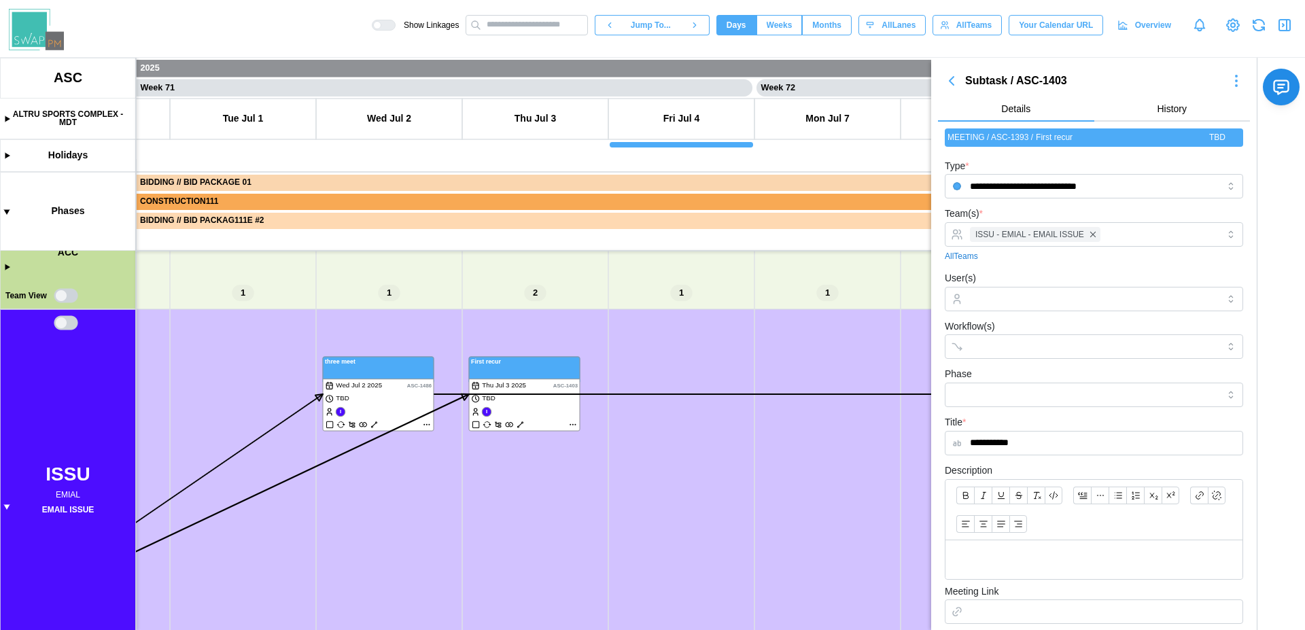
click at [1284, 30] on icon "button" at bounding box center [1284, 25] width 16 height 16
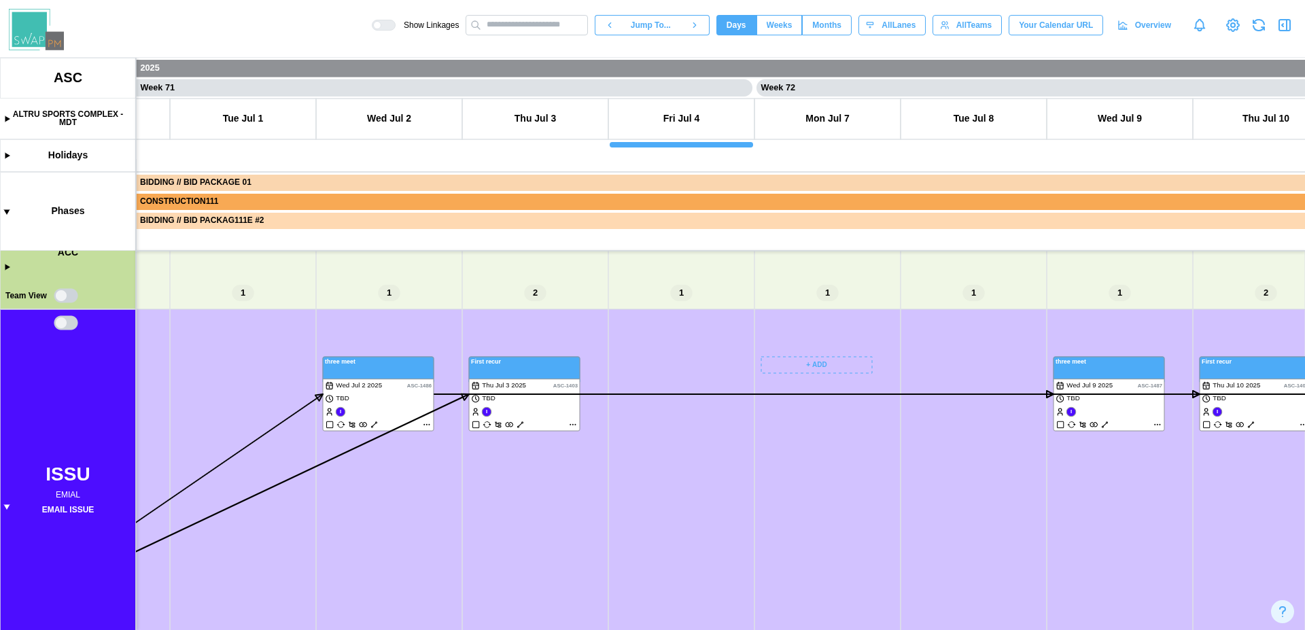
scroll to position [0, 50674]
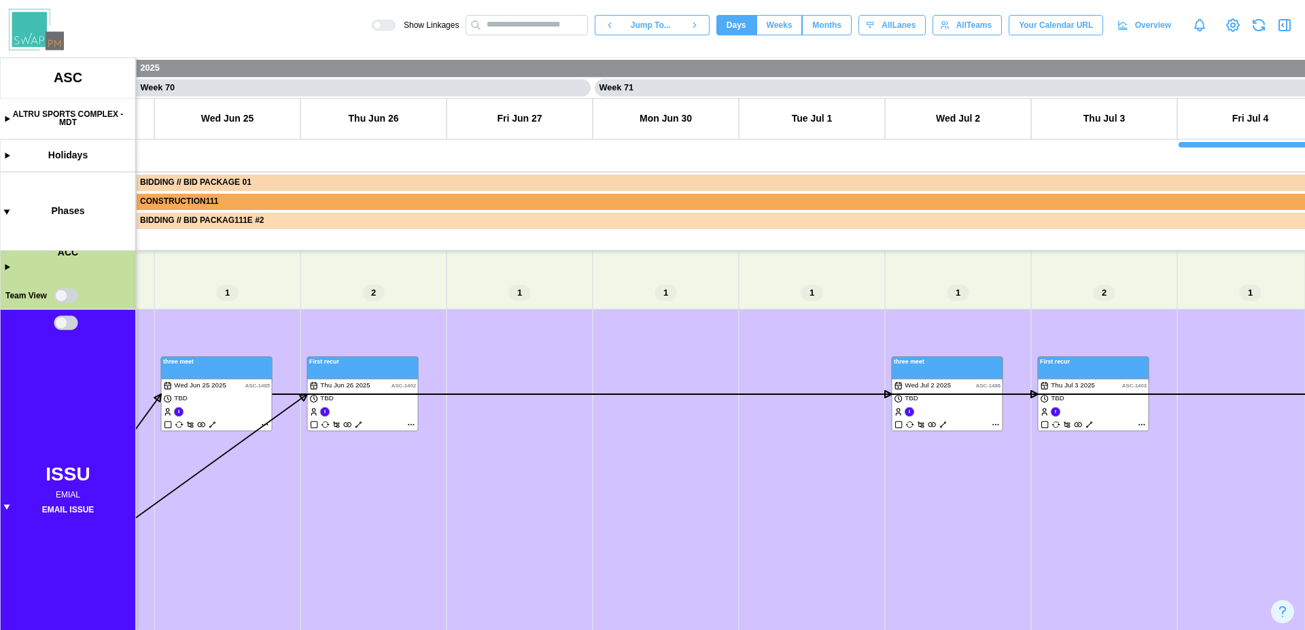
click at [381, 23] on div at bounding box center [377, 25] width 8 height 8
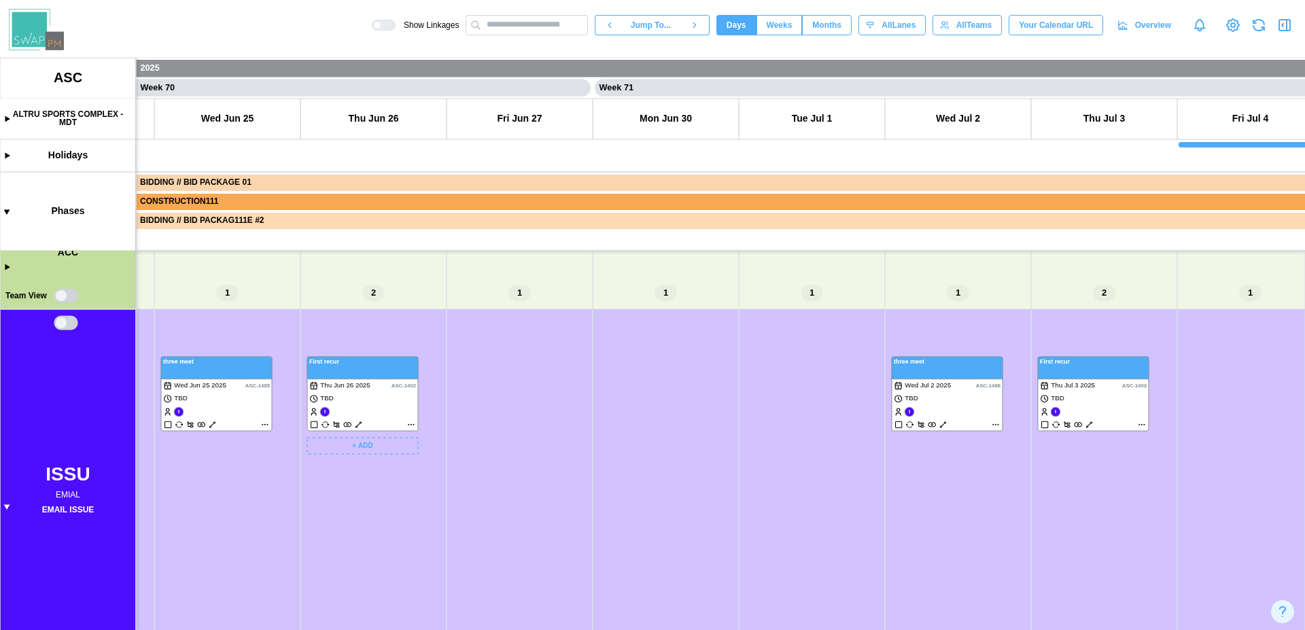
click at [357, 423] on canvas at bounding box center [652, 344] width 1305 height 572
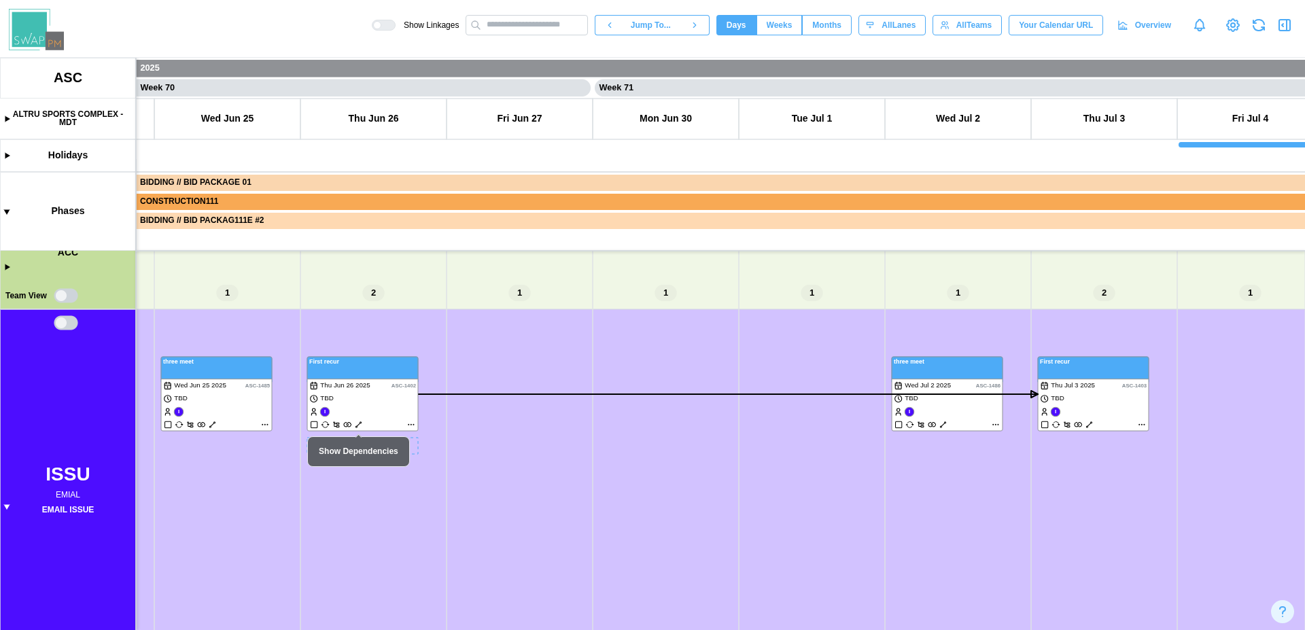
click at [357, 423] on canvas at bounding box center [652, 344] width 1305 height 572
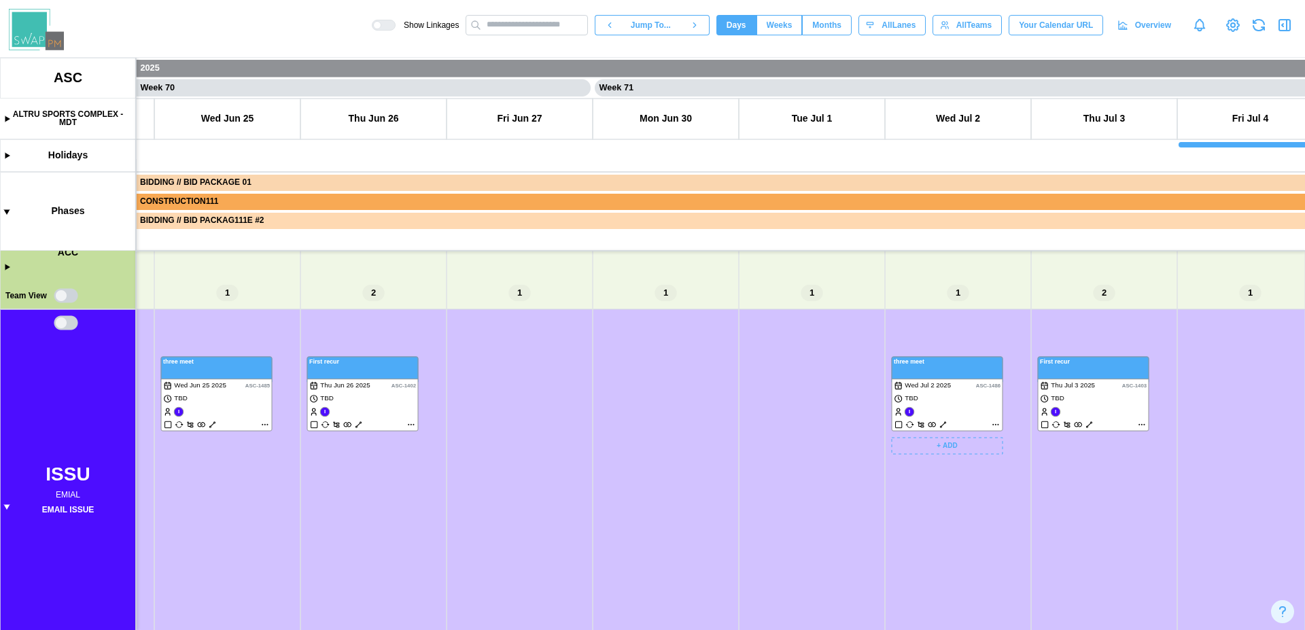
click at [943, 425] on canvas at bounding box center [652, 344] width 1305 height 572
click at [1088, 425] on canvas at bounding box center [652, 344] width 1305 height 572
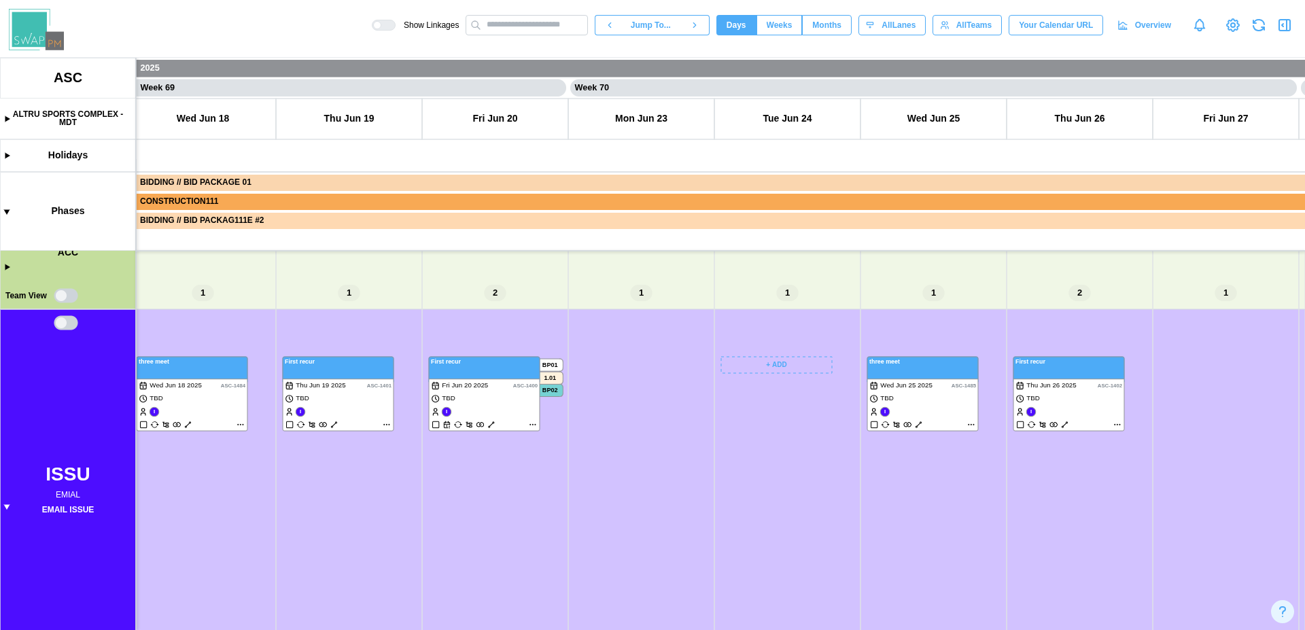
scroll to position [0, 49954]
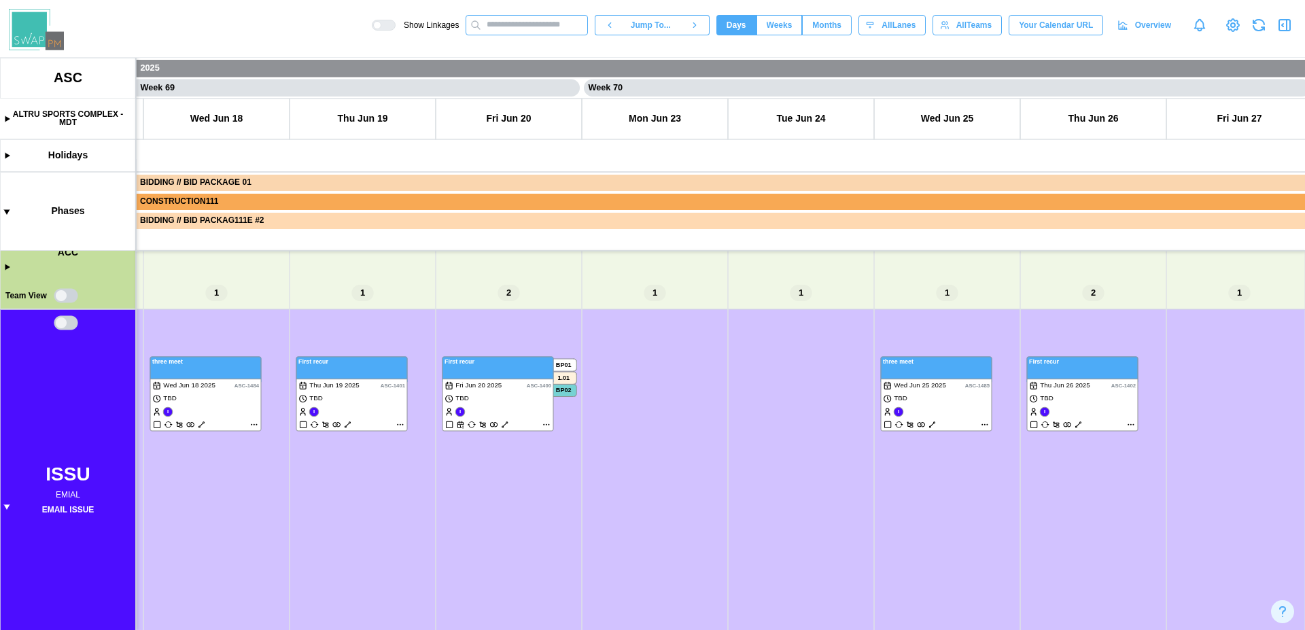
click at [508, 30] on input "text" at bounding box center [526, 25] width 122 height 20
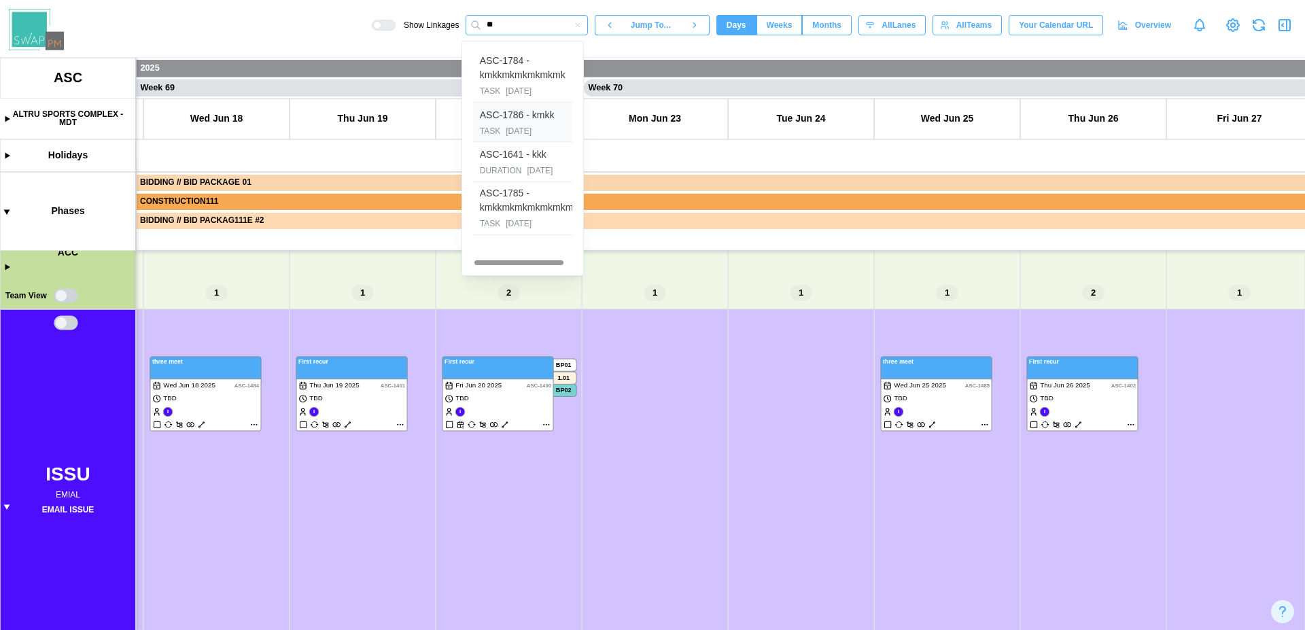
type input "**"
click at [518, 120] on div "ASC-1786 - kmkk" at bounding box center [517, 115] width 75 height 15
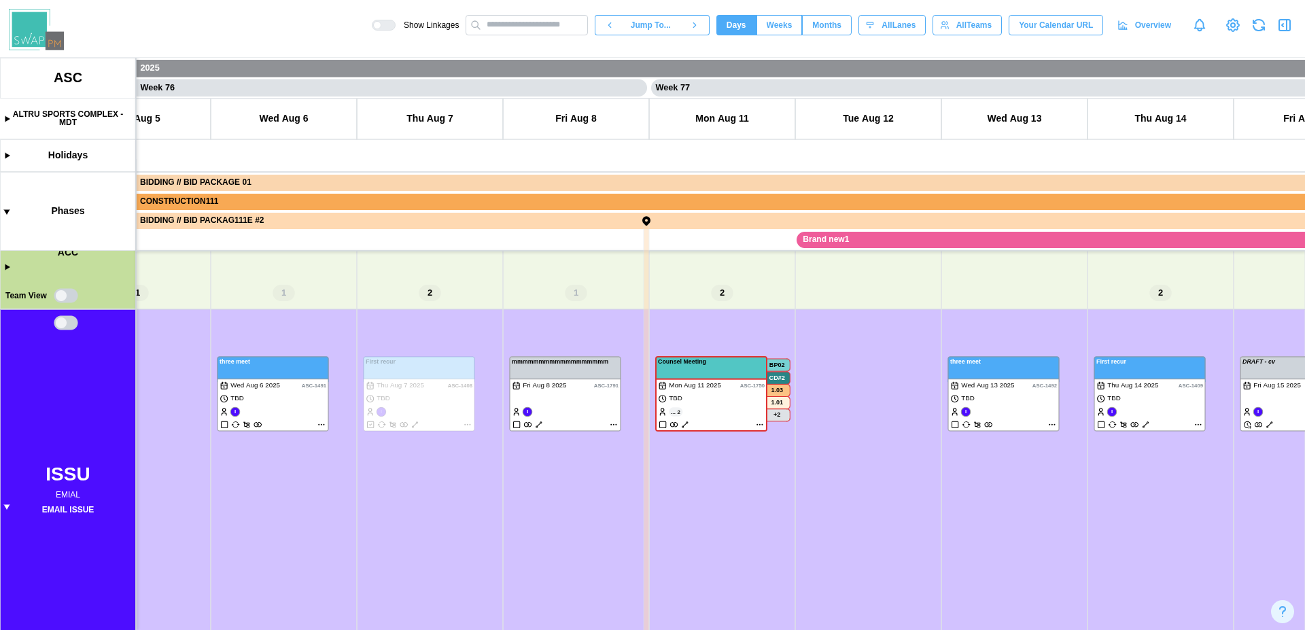
scroll to position [0, 55000]
click at [512, 28] on input "text" at bounding box center [526, 25] width 122 height 20
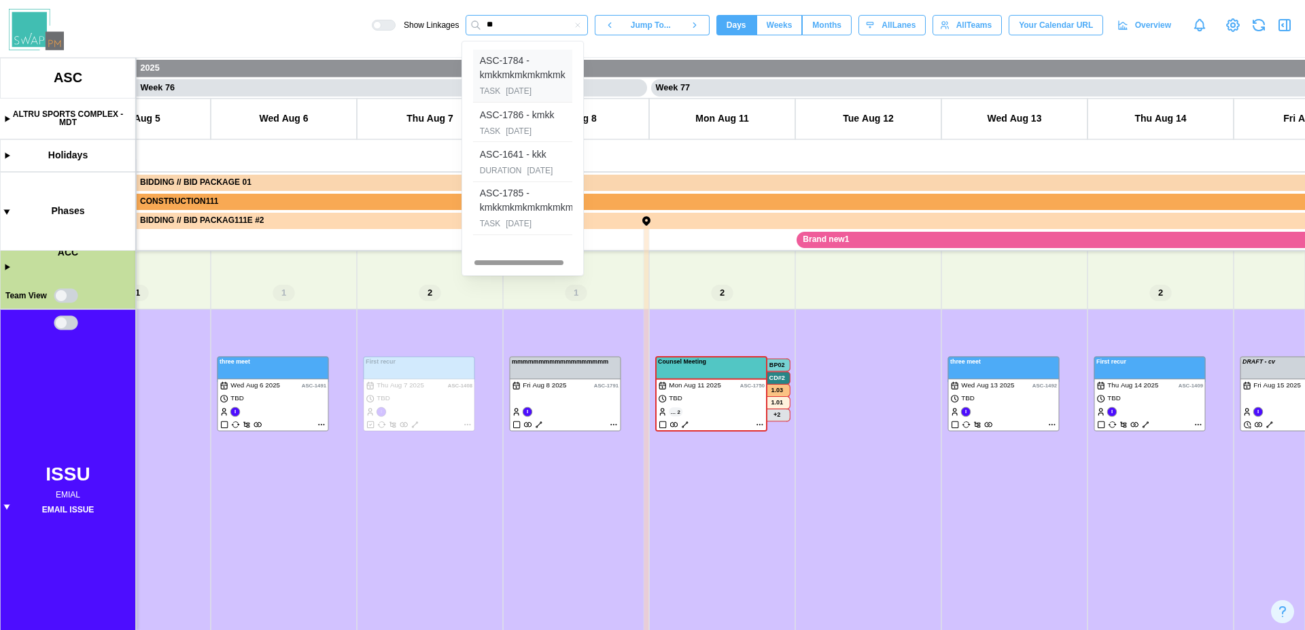
type input "**"
click at [524, 62] on div "ASC-1784 - kmkkmkmkmkmkmk" at bounding box center [527, 68] width 94 height 29
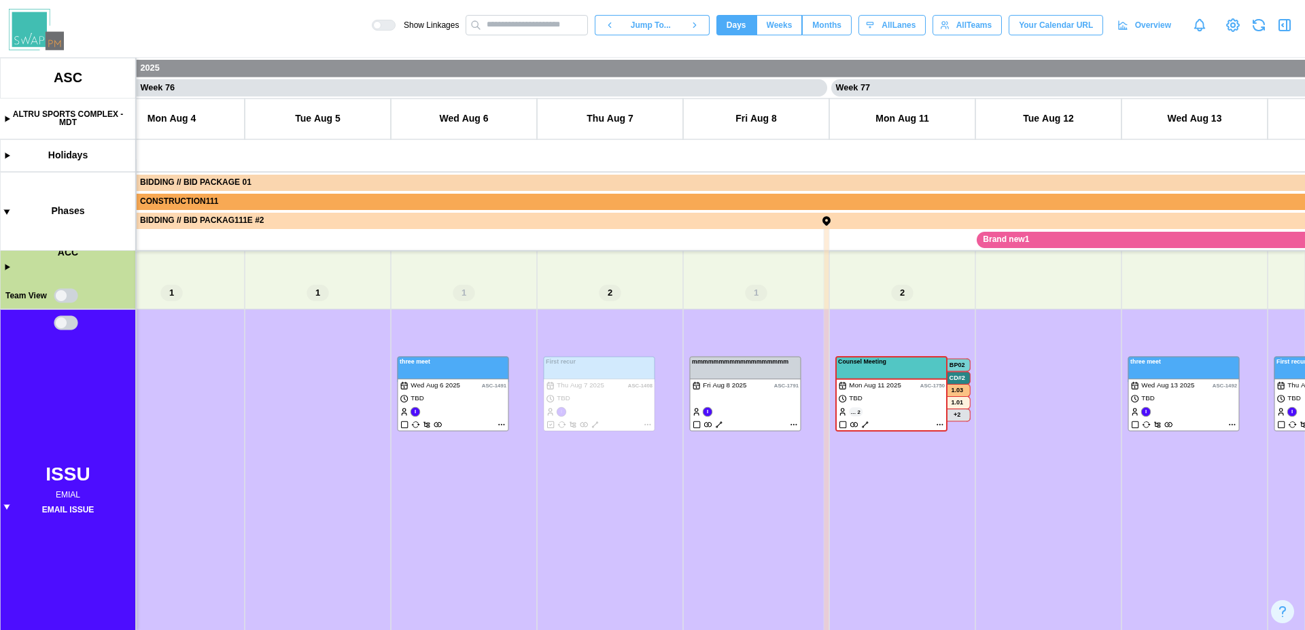
scroll to position [0, 54420]
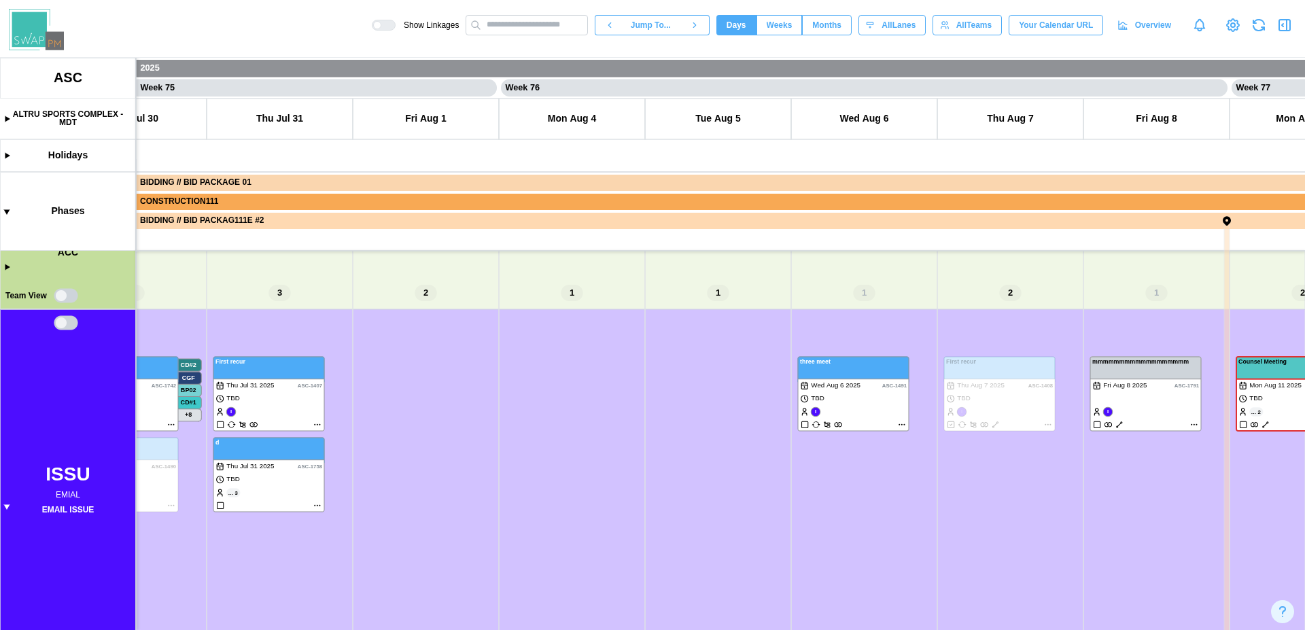
click at [8, 513] on canvas at bounding box center [652, 344] width 1305 height 572
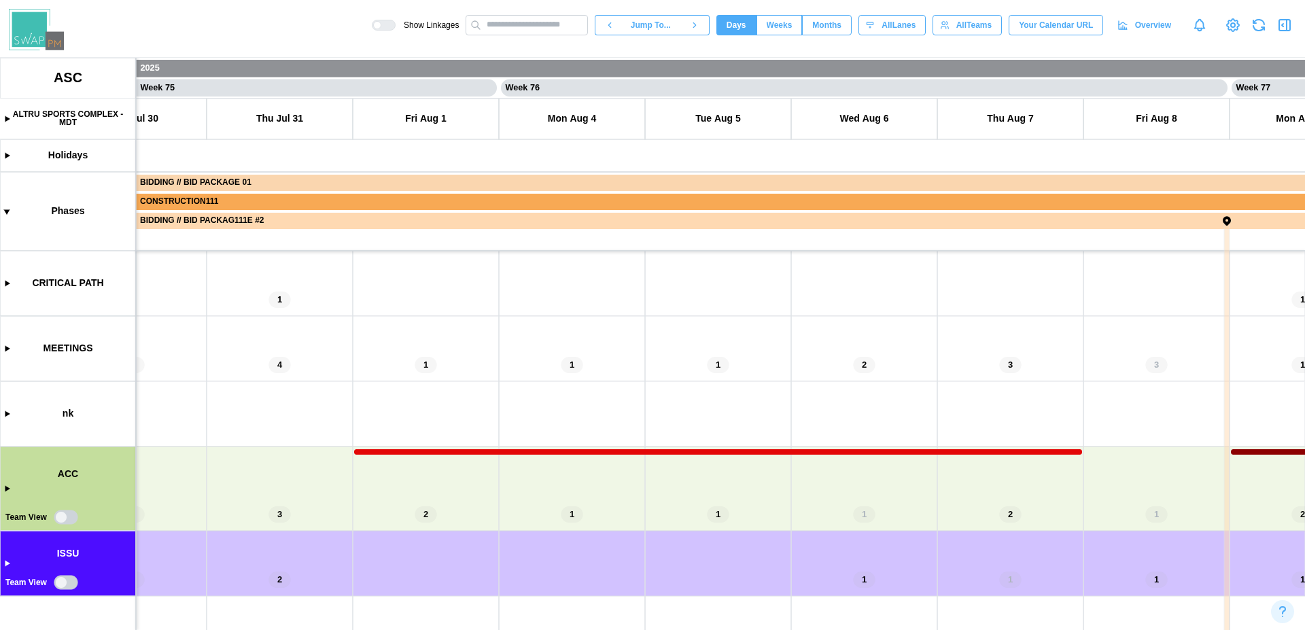
click at [1231, 24] on icon at bounding box center [1232, 25] width 16 height 16
click at [521, 30] on input "text" at bounding box center [526, 25] width 122 height 20
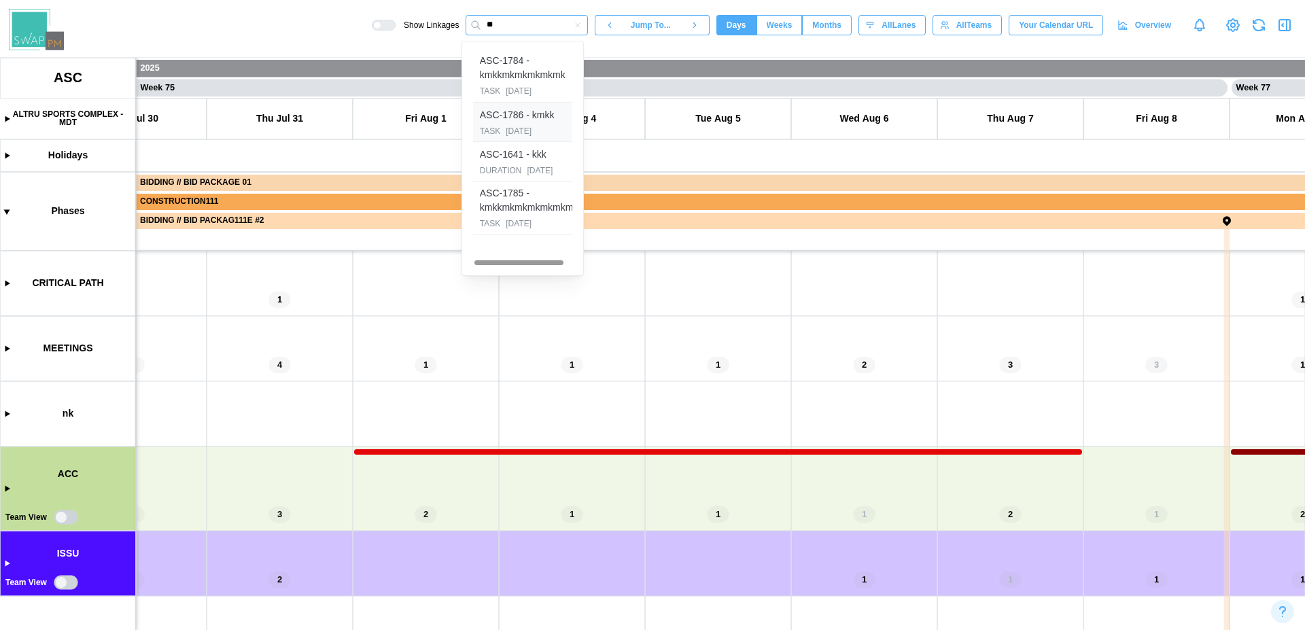
type input "**"
click at [541, 118] on div "ASC-1786 - kmkk" at bounding box center [517, 115] width 75 height 15
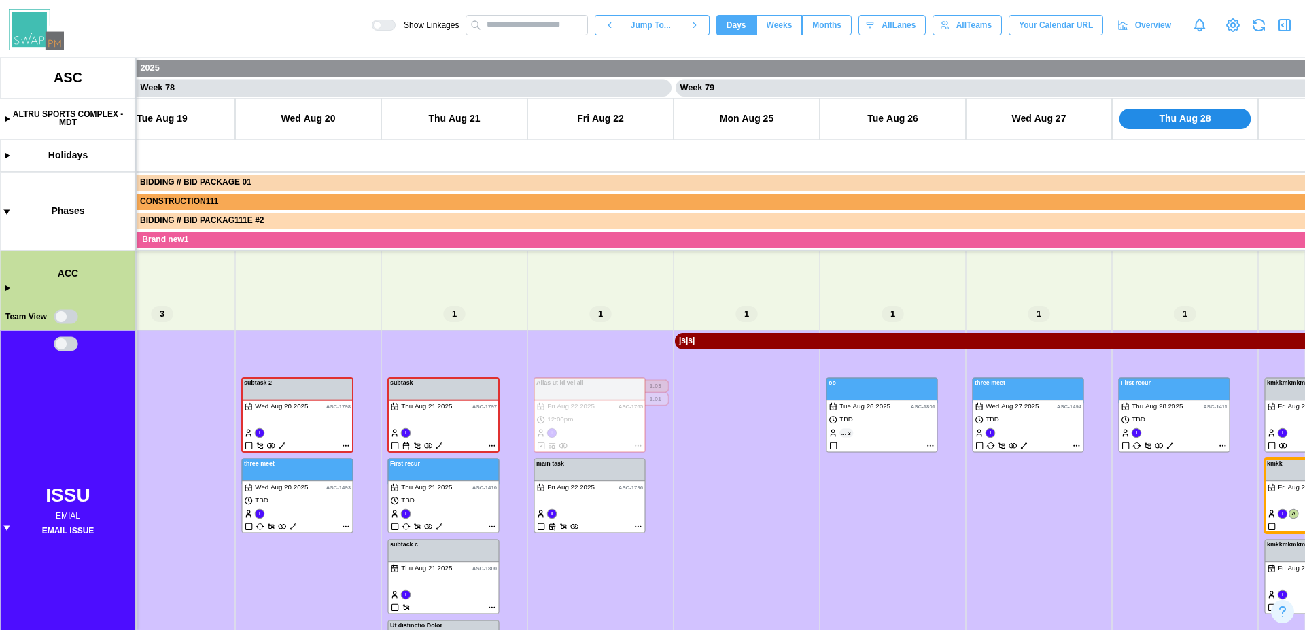
scroll to position [0, 56290]
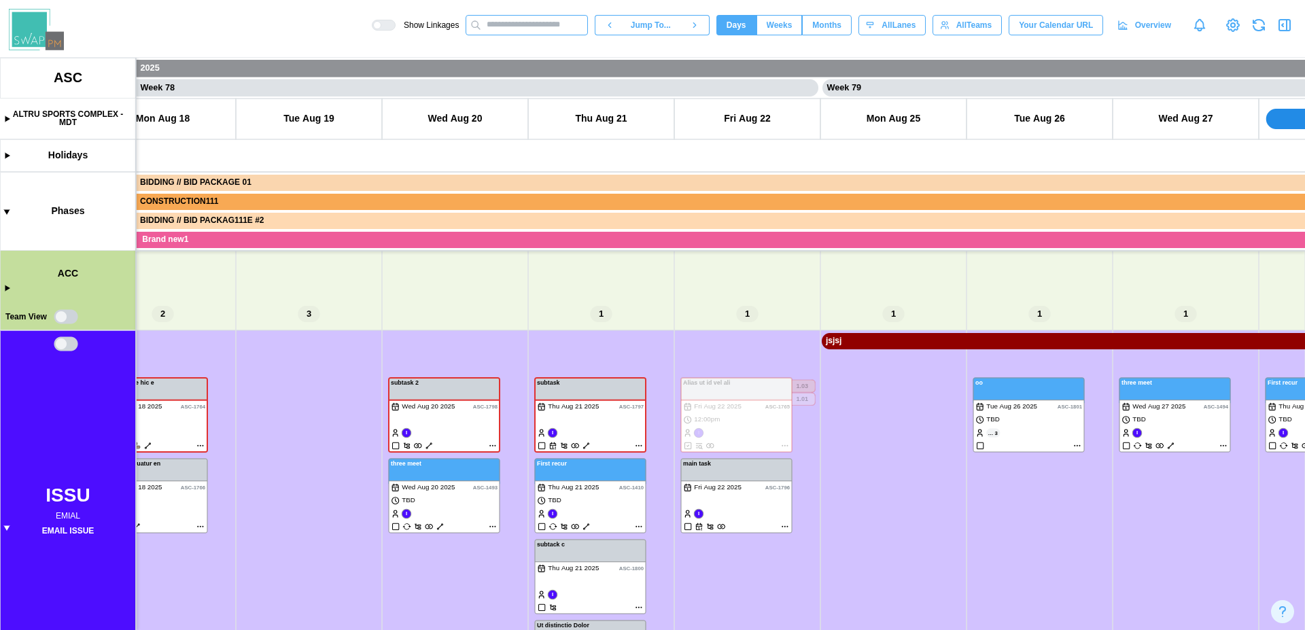
click at [536, 22] on input "text" at bounding box center [526, 25] width 122 height 20
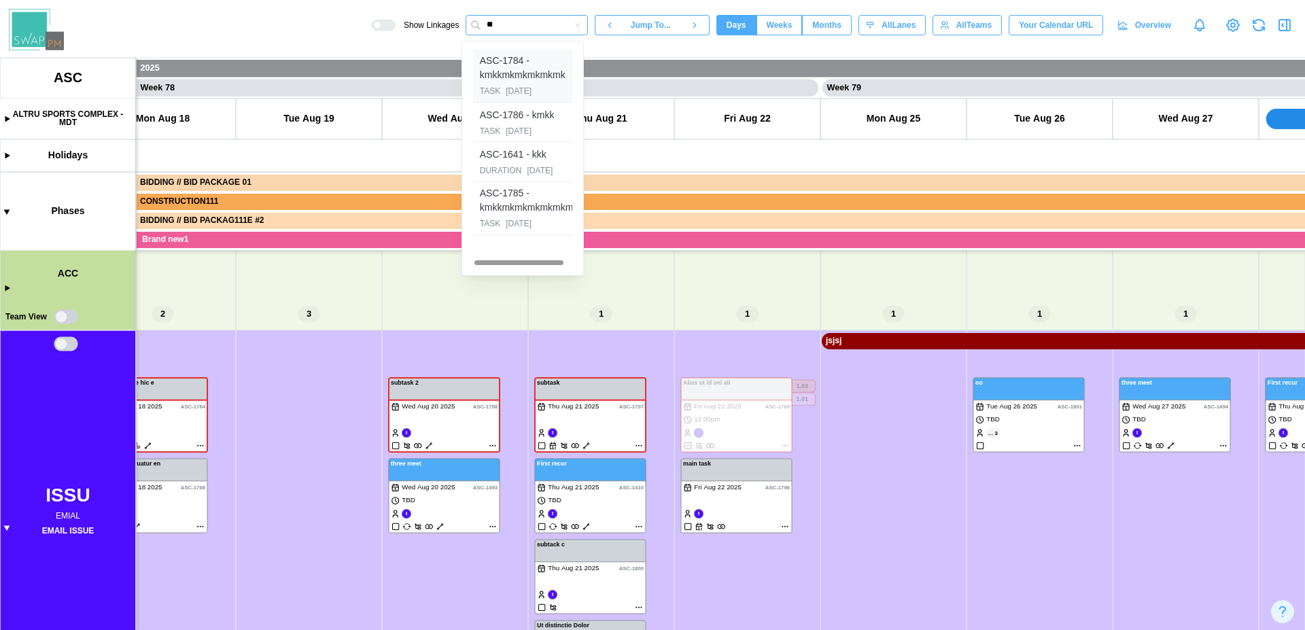
type input "**"
click at [526, 69] on div "ASC-1784 - kmkkmkmkmkmkmk" at bounding box center [527, 68] width 94 height 29
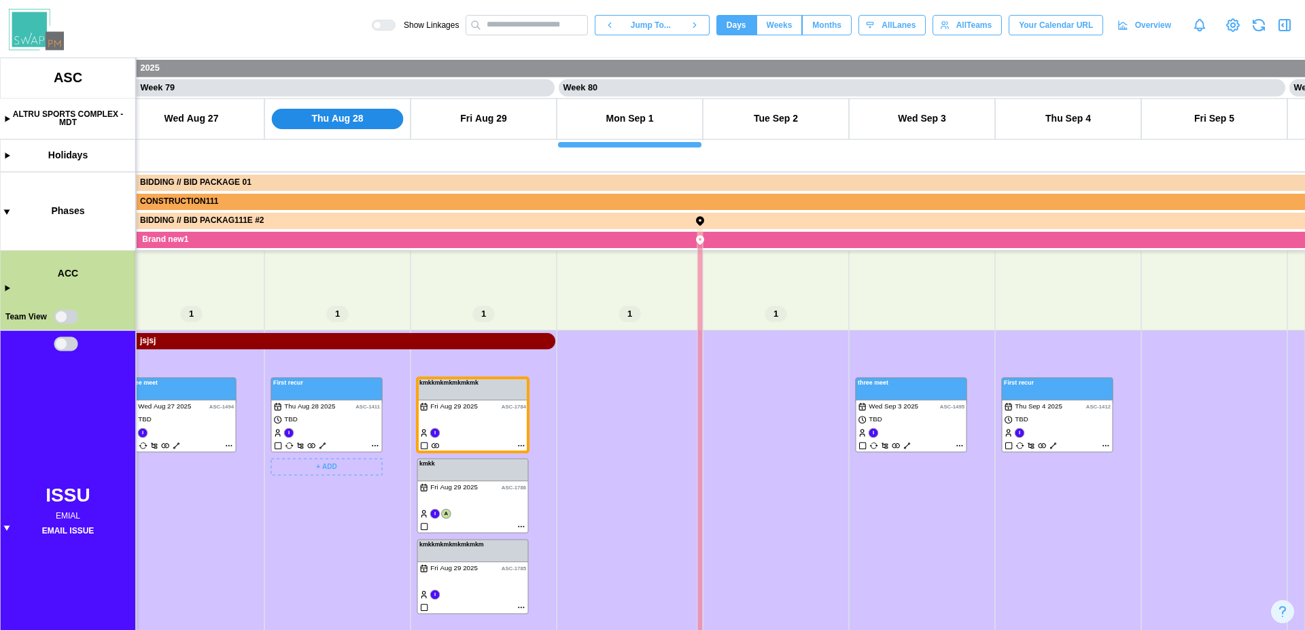
scroll to position [207, 0]
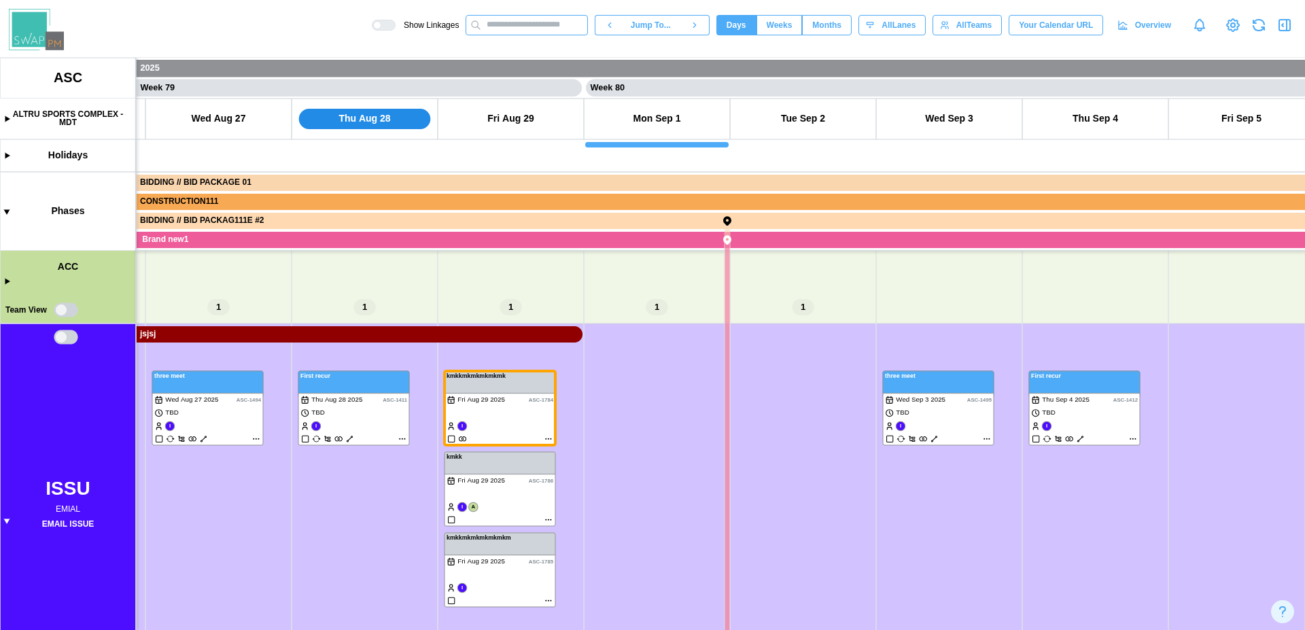
click at [526, 25] on input "text" at bounding box center [526, 25] width 122 height 20
click at [599, 282] on canvas at bounding box center [652, 344] width 1305 height 572
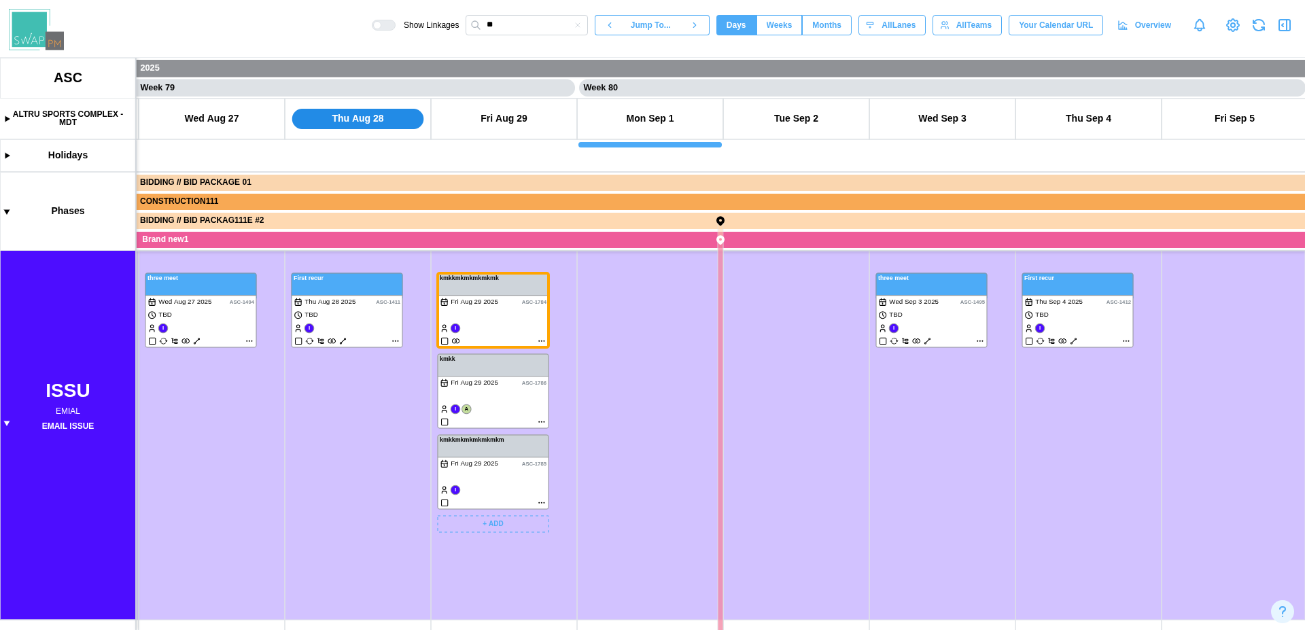
scroll to position [0, 57260]
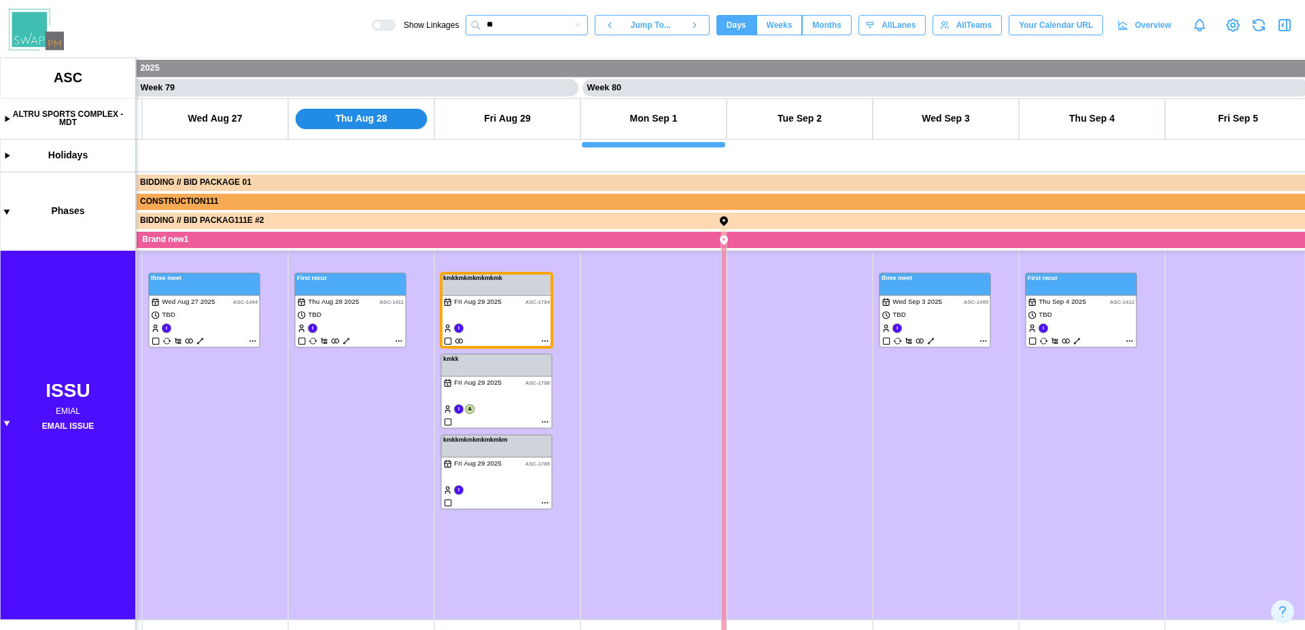
click at [507, 26] on input "**" at bounding box center [526, 25] width 122 height 20
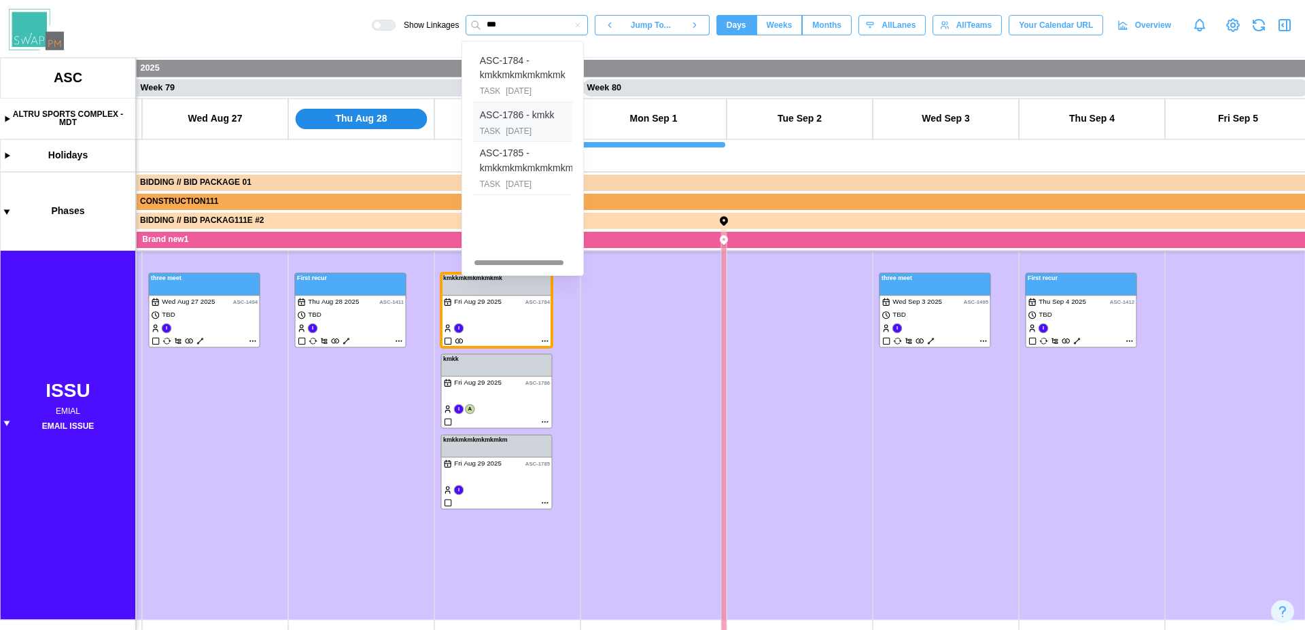
type input "***"
click at [536, 117] on div "ASC-1786 - kmkk" at bounding box center [517, 115] width 75 height 15
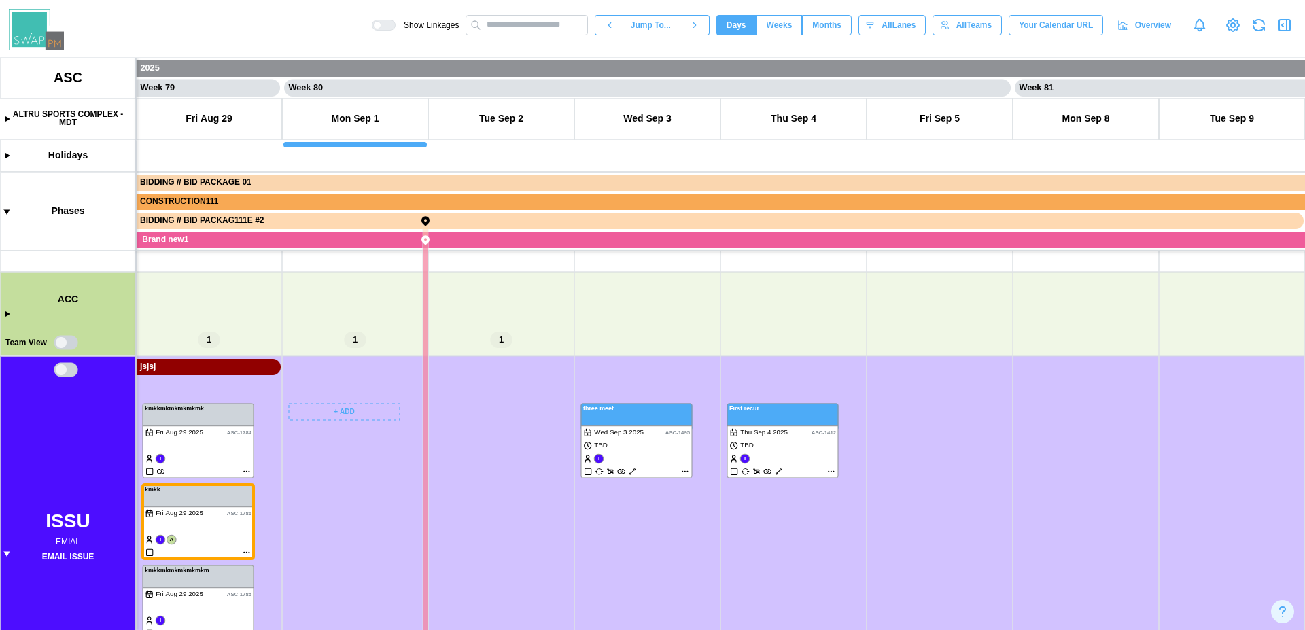
scroll to position [181, 0]
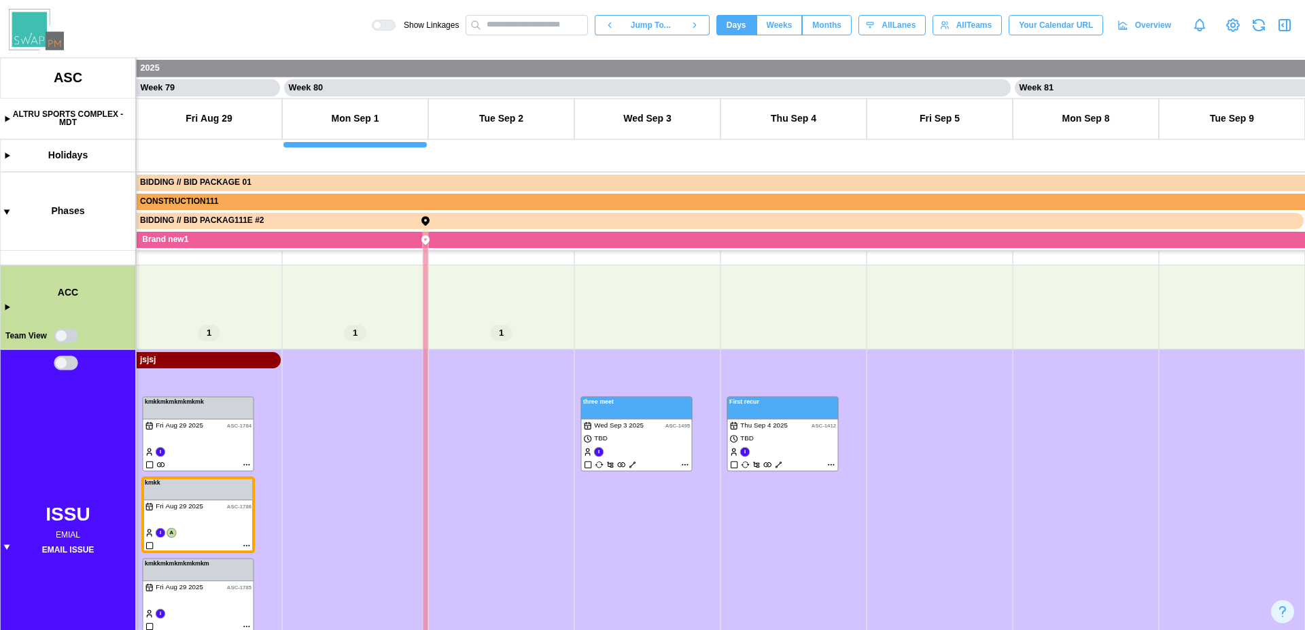
click at [10, 308] on canvas at bounding box center [652, 344] width 1305 height 572
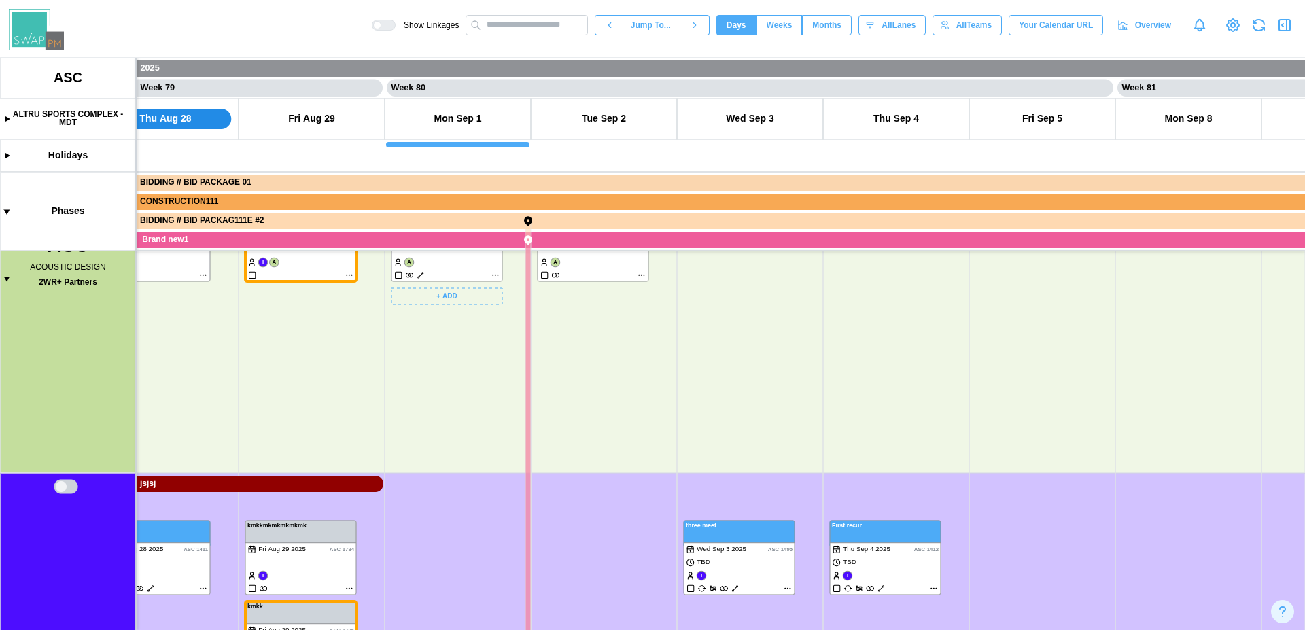
scroll to position [370, 0]
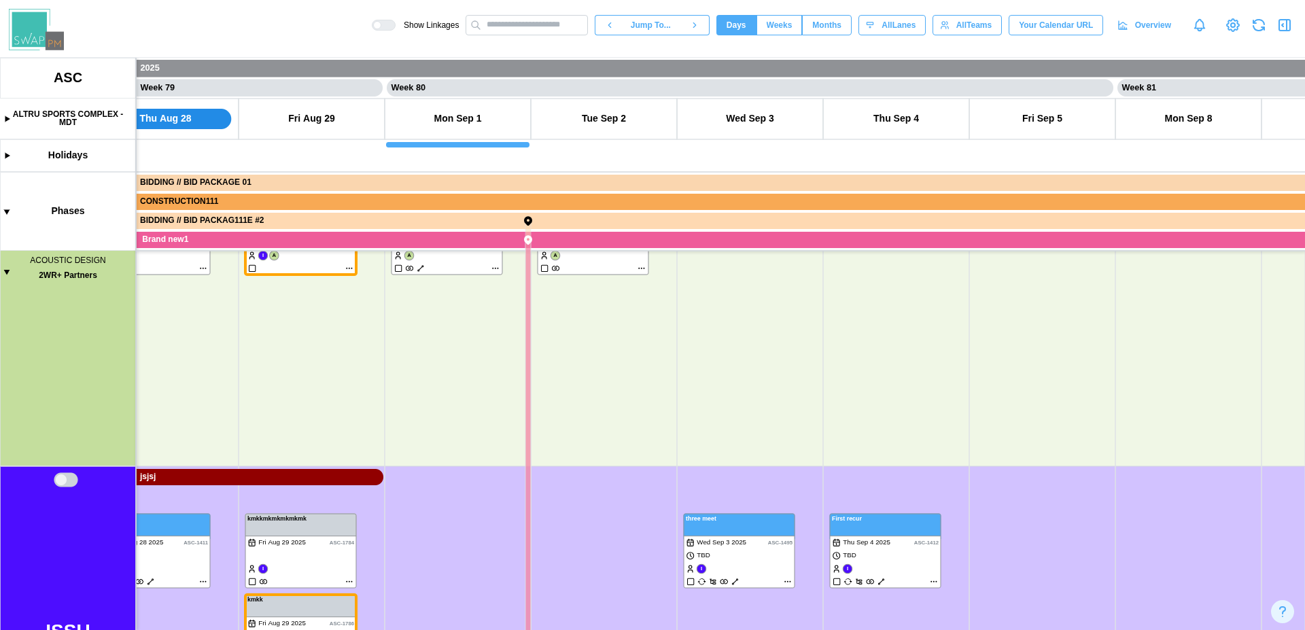
click at [5, 272] on canvas at bounding box center [652, 344] width 1305 height 572
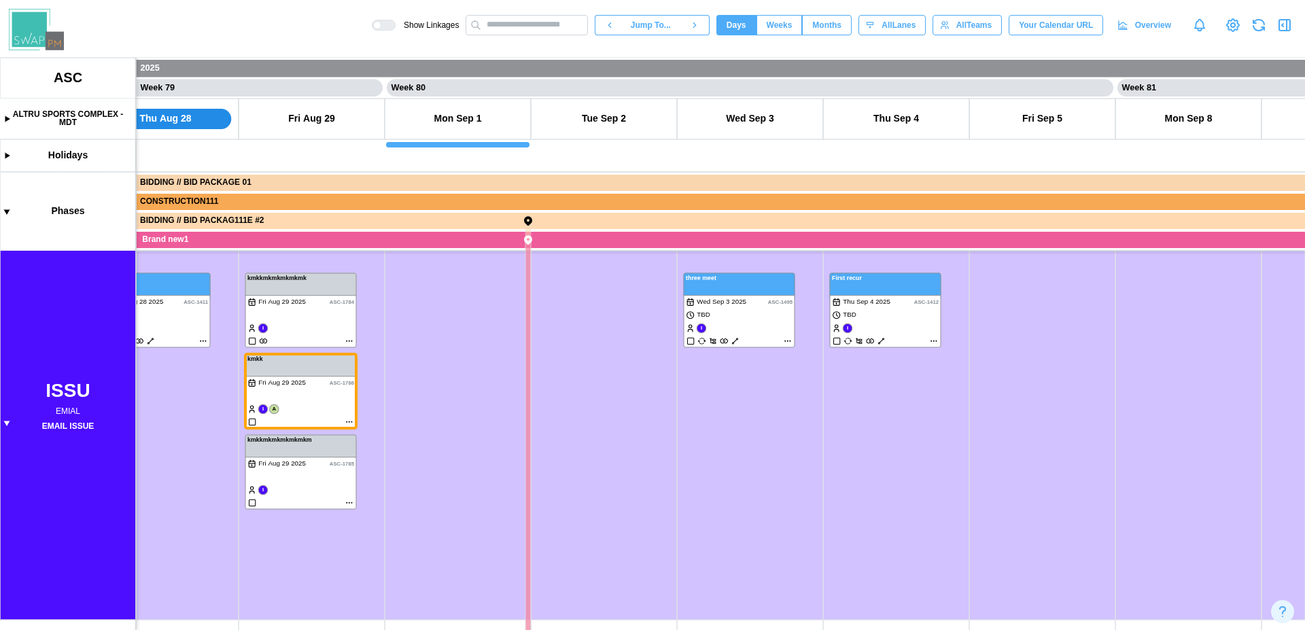
click at [5, 425] on canvas at bounding box center [652, 344] width 1305 height 572
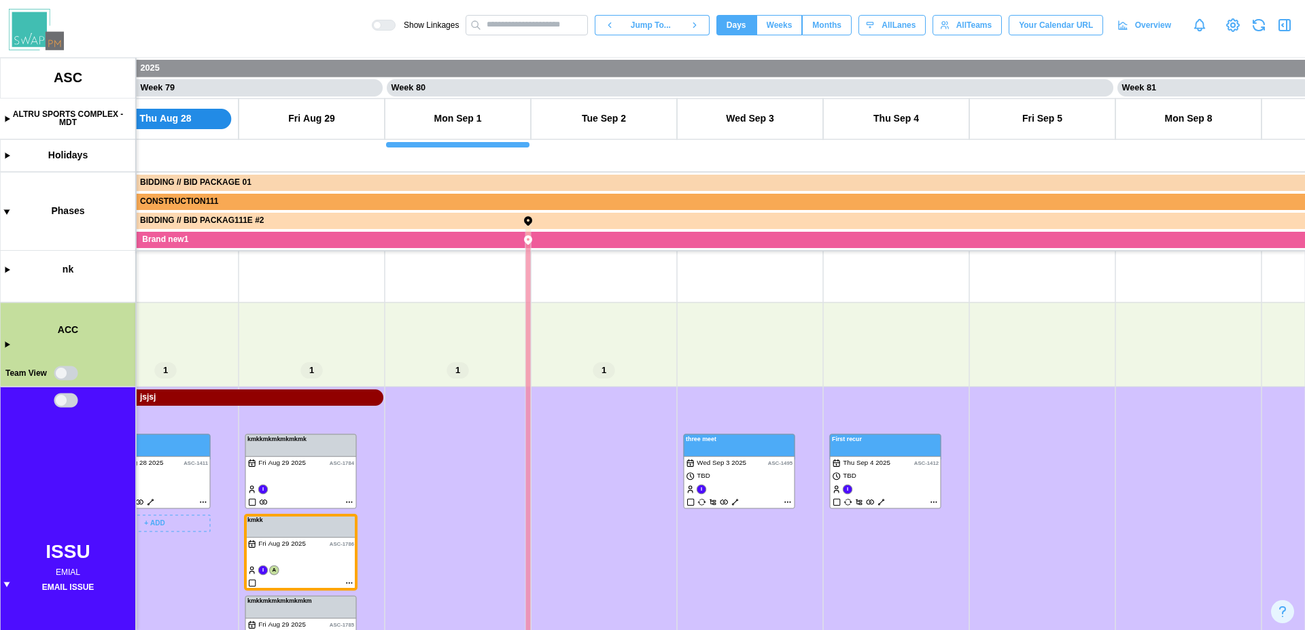
scroll to position [236, 0]
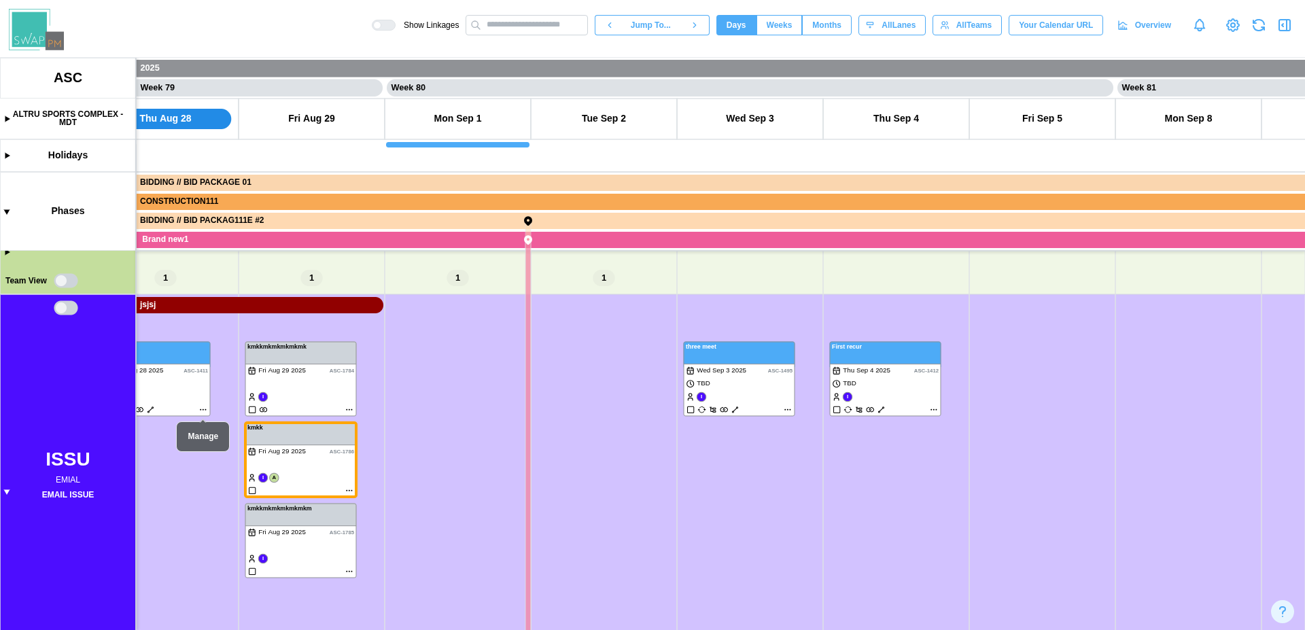
click at [5, 493] on canvas at bounding box center [652, 344] width 1305 height 572
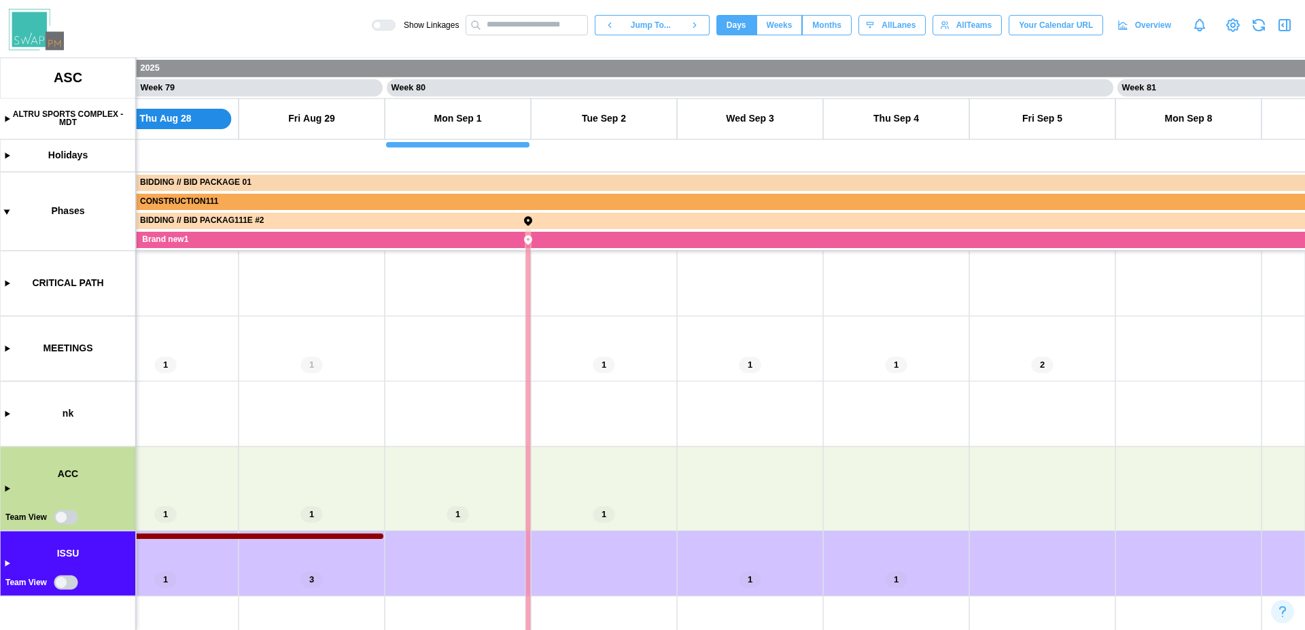
click at [375, 27] on div at bounding box center [384, 25] width 24 height 11
click at [381, 25] on div at bounding box center [377, 25] width 8 height 8
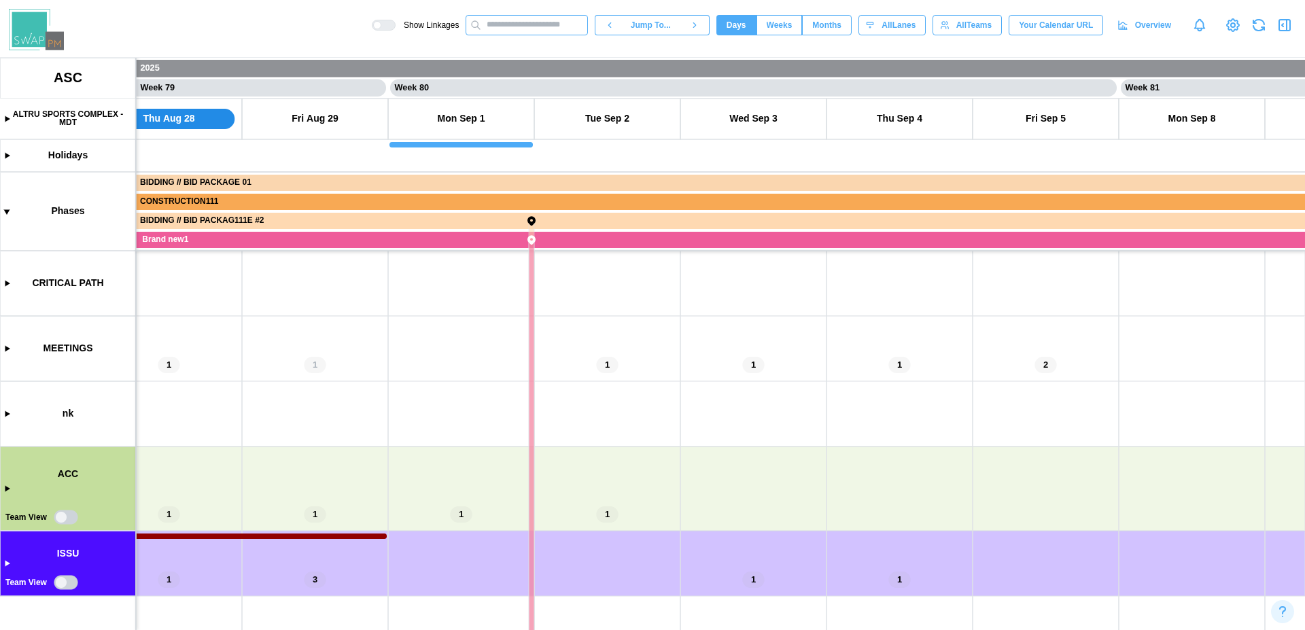
click at [534, 29] on input "text" at bounding box center [526, 25] width 122 height 20
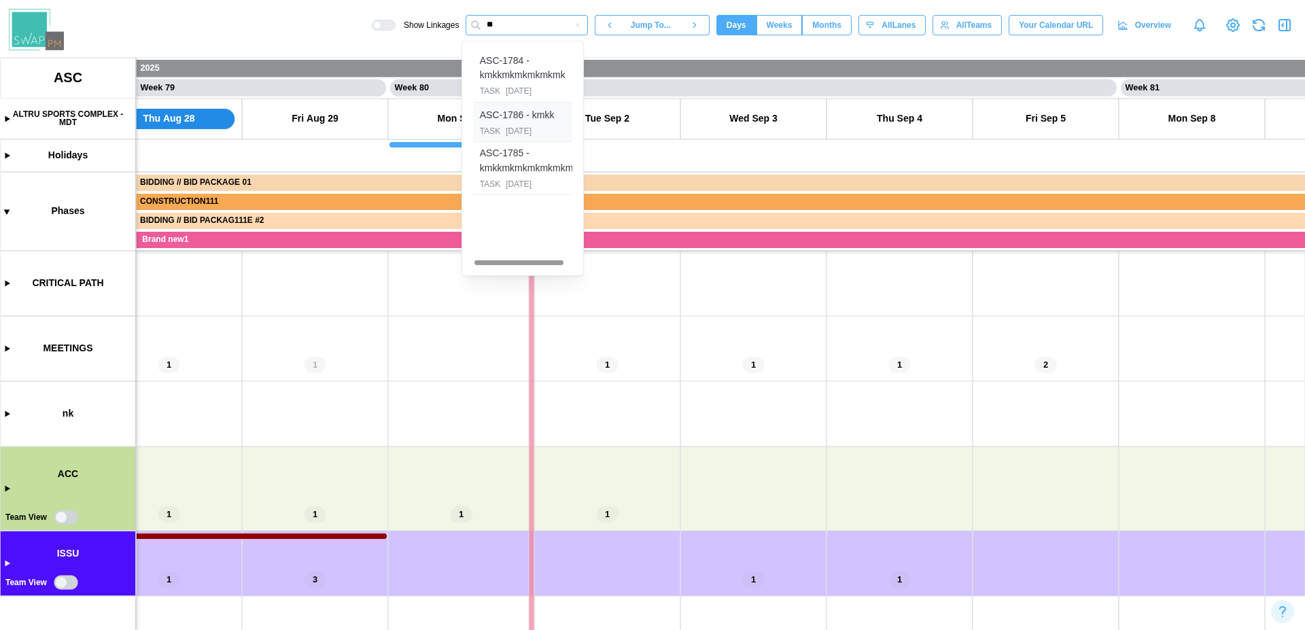
type input "**"
click at [544, 122] on div "ASC-1786 - kmkk" at bounding box center [517, 115] width 75 height 15
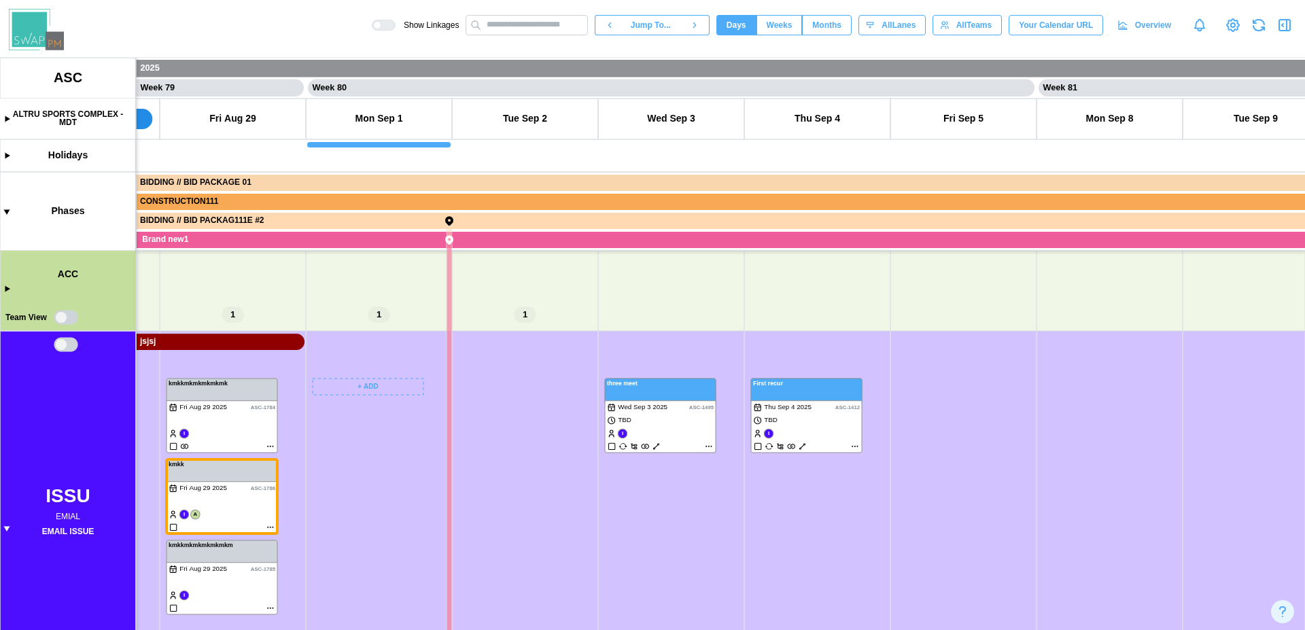
scroll to position [0, 57531]
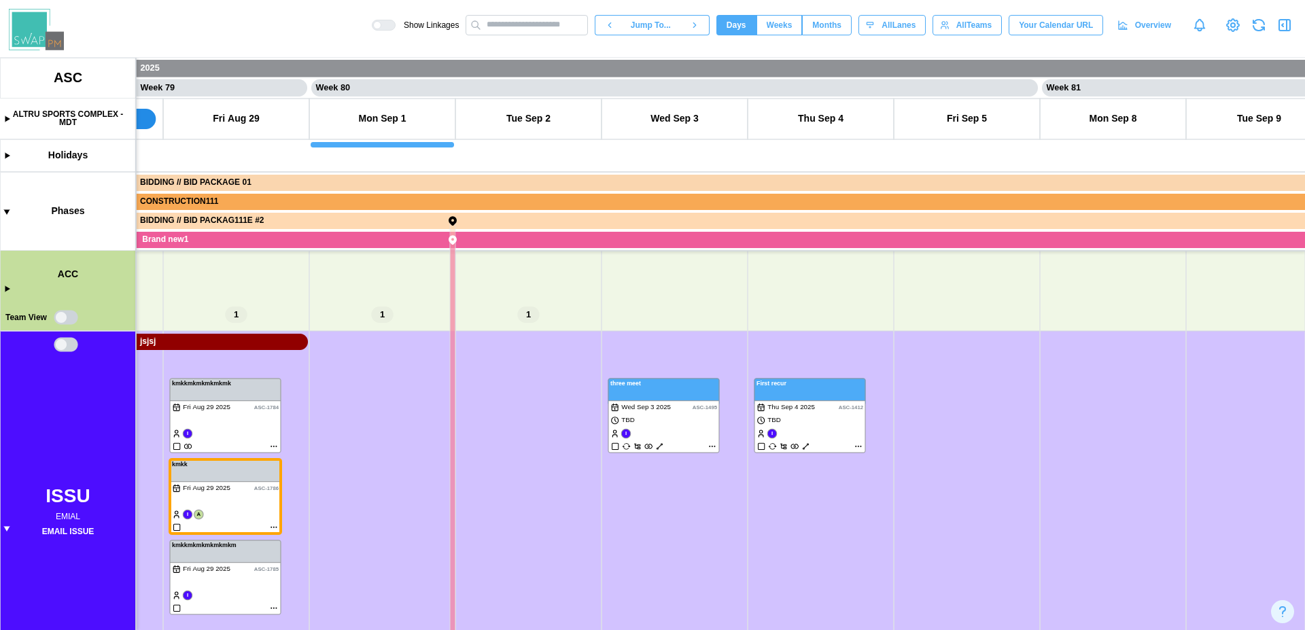
click at [7, 531] on canvas at bounding box center [652, 344] width 1305 height 572
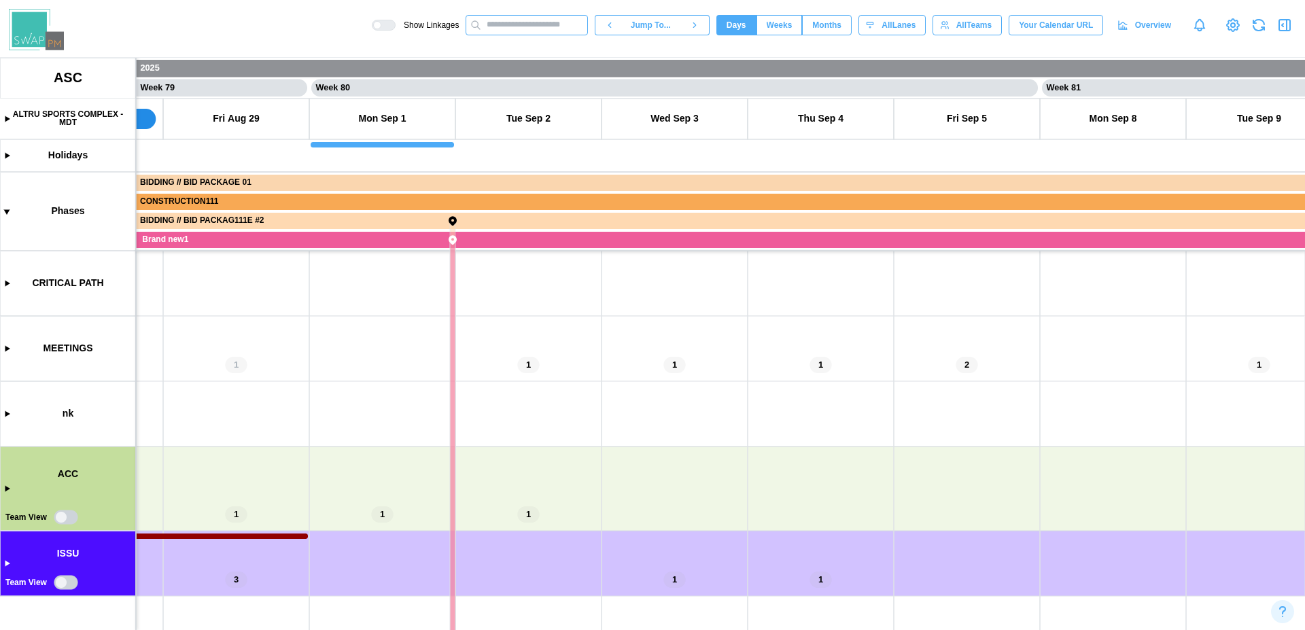
click at [542, 31] on input "text" at bounding box center [526, 25] width 122 height 20
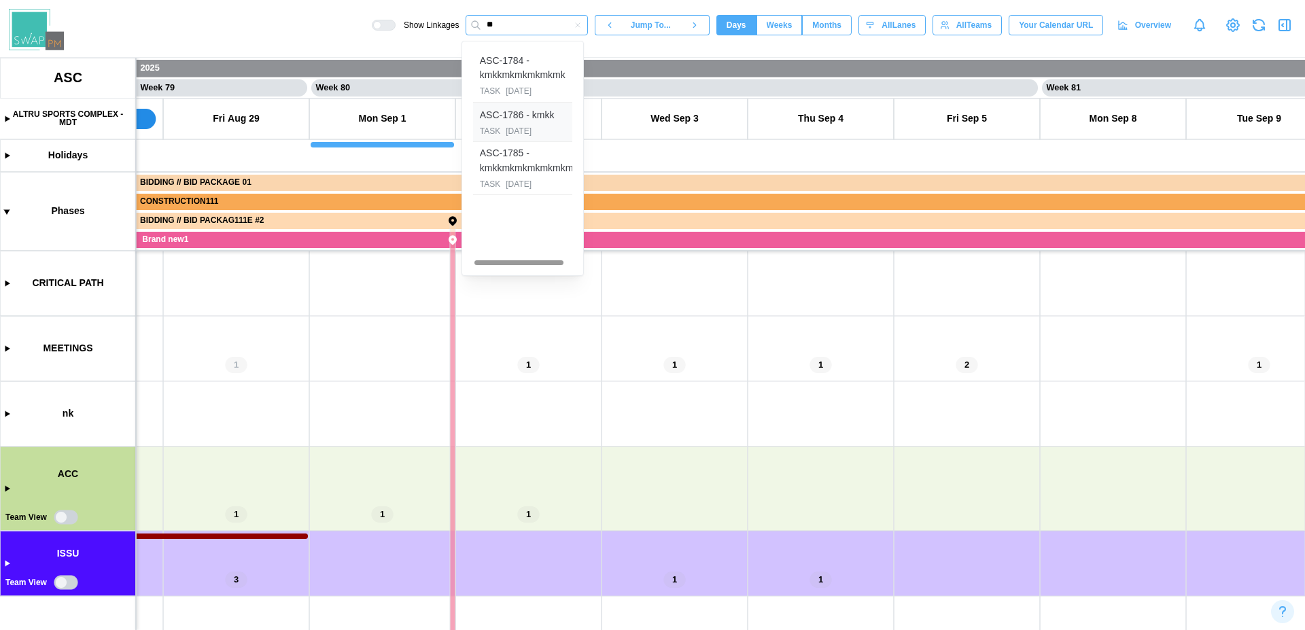
type input "**"
click at [521, 125] on div "2025-08-29" at bounding box center [519, 131] width 26 height 13
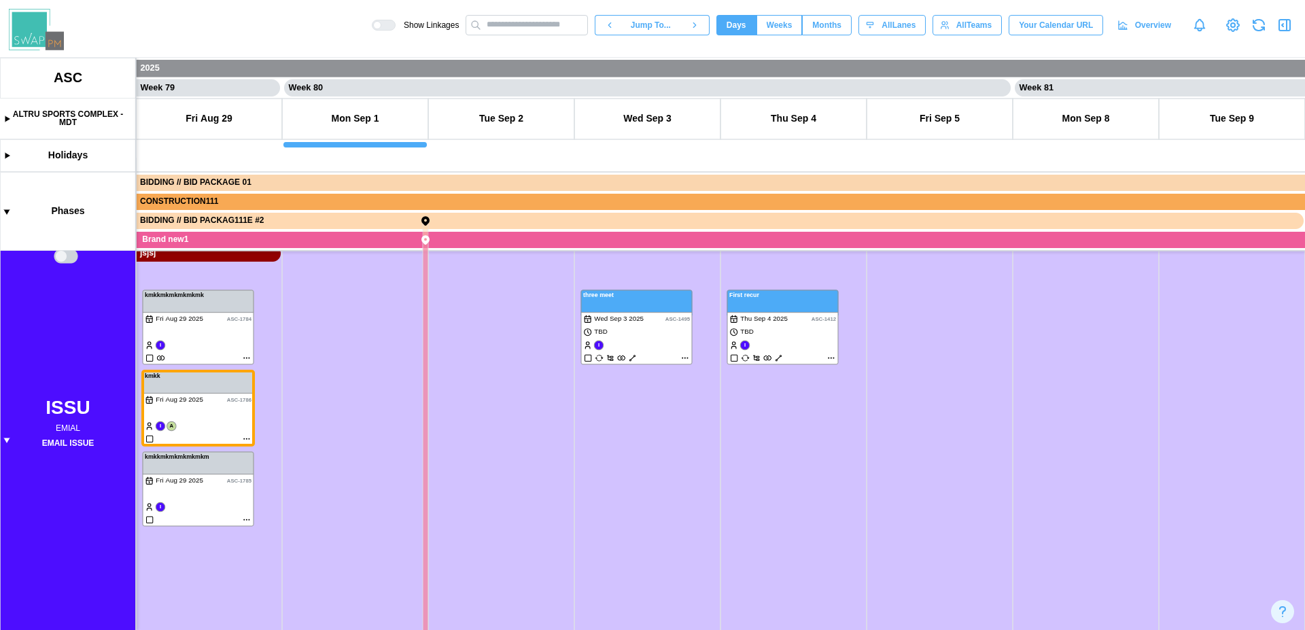
scroll to position [233, 0]
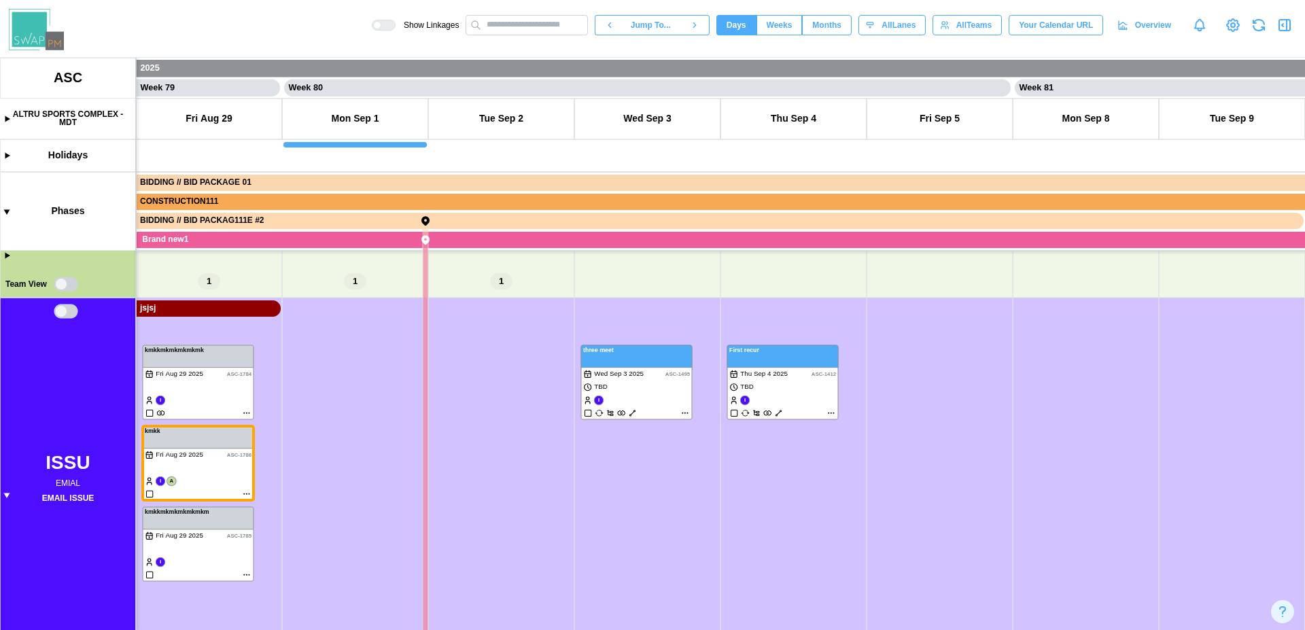
click at [8, 495] on canvas at bounding box center [652, 344] width 1305 height 572
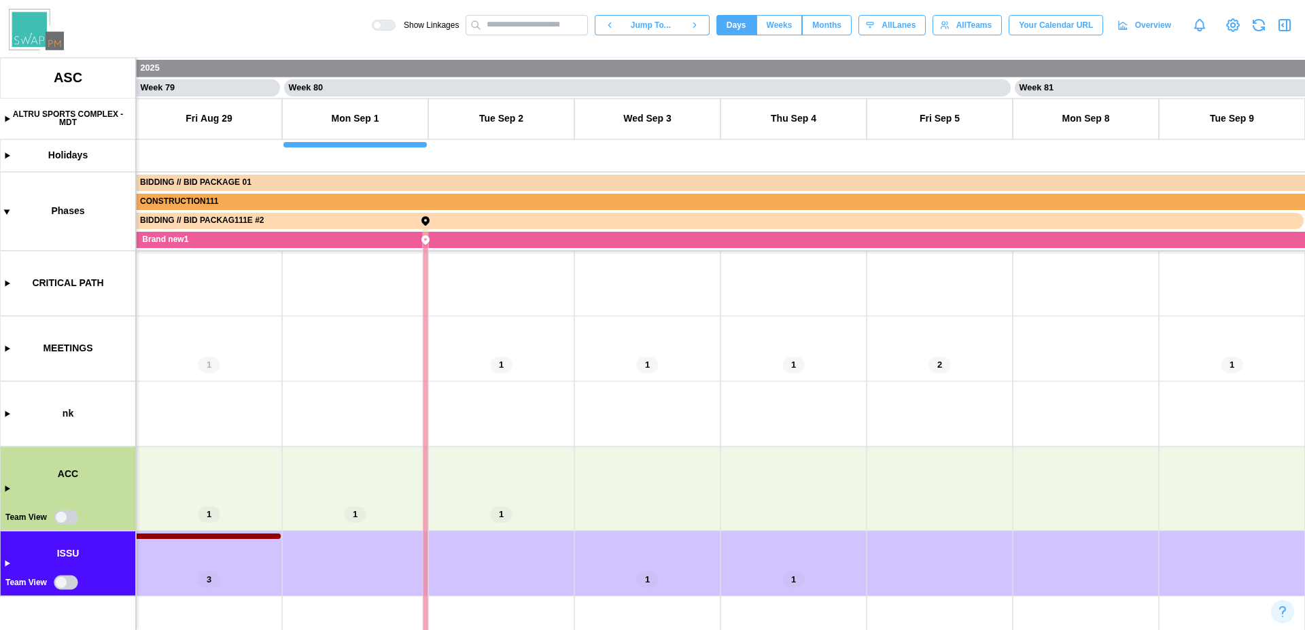
click at [4, 491] on canvas at bounding box center [652, 344] width 1305 height 572
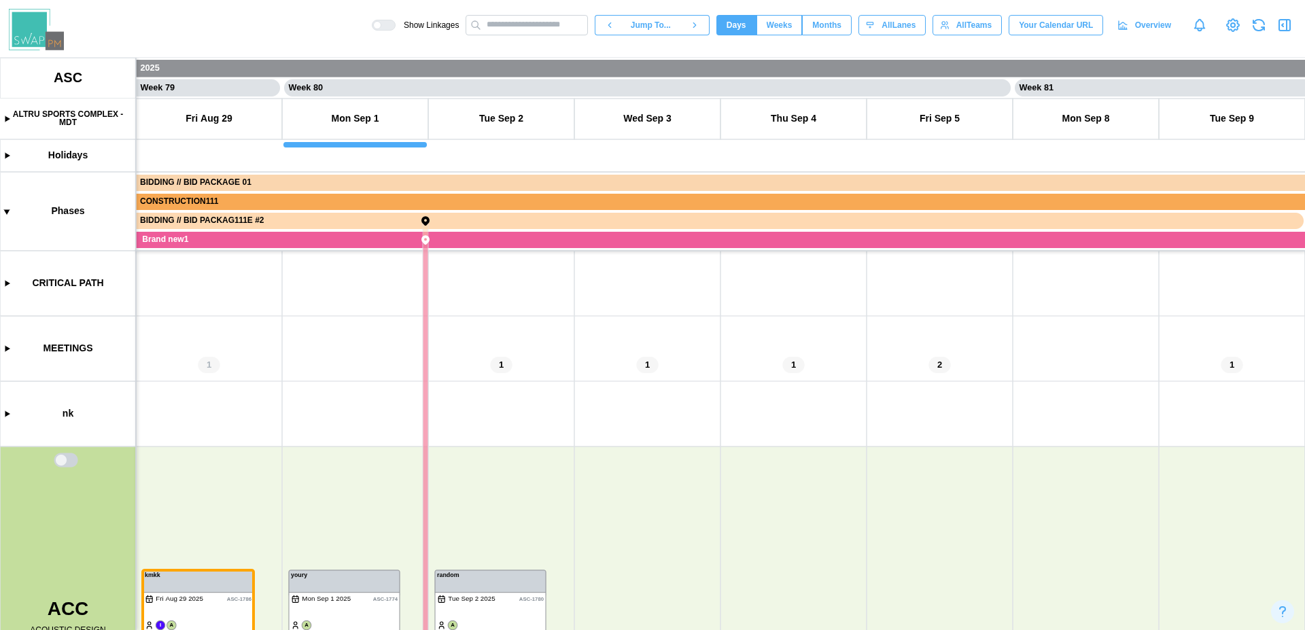
scroll to position [0, 57545]
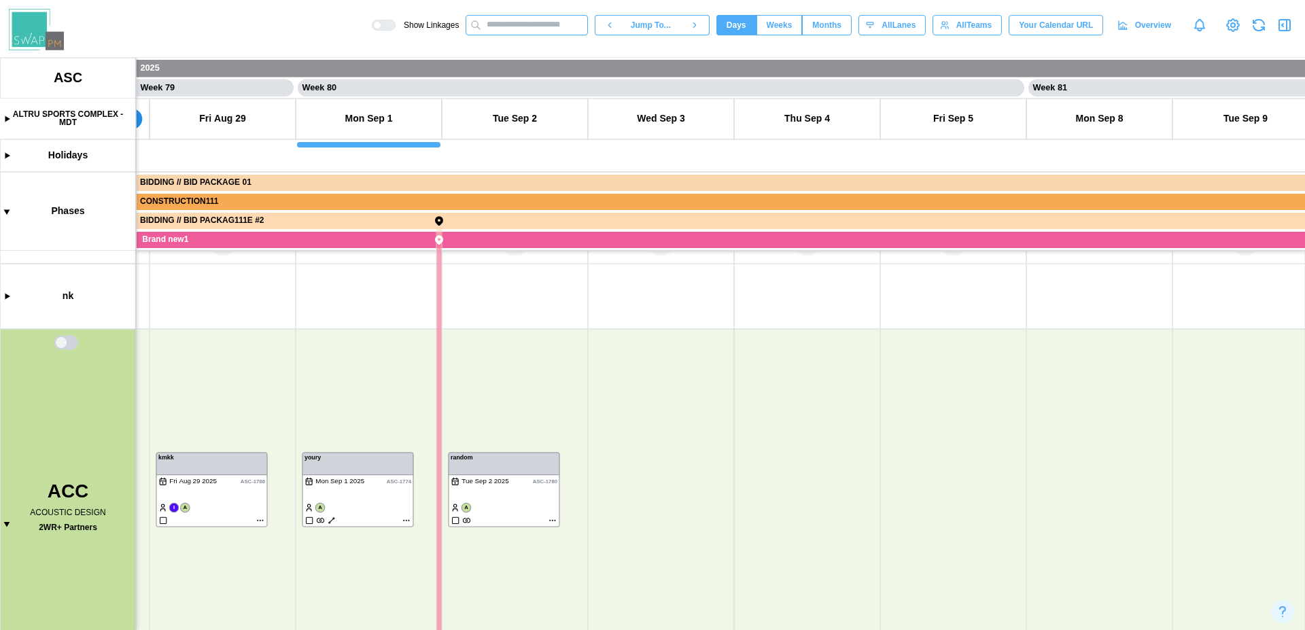
click at [518, 26] on input "text" at bounding box center [526, 25] width 122 height 20
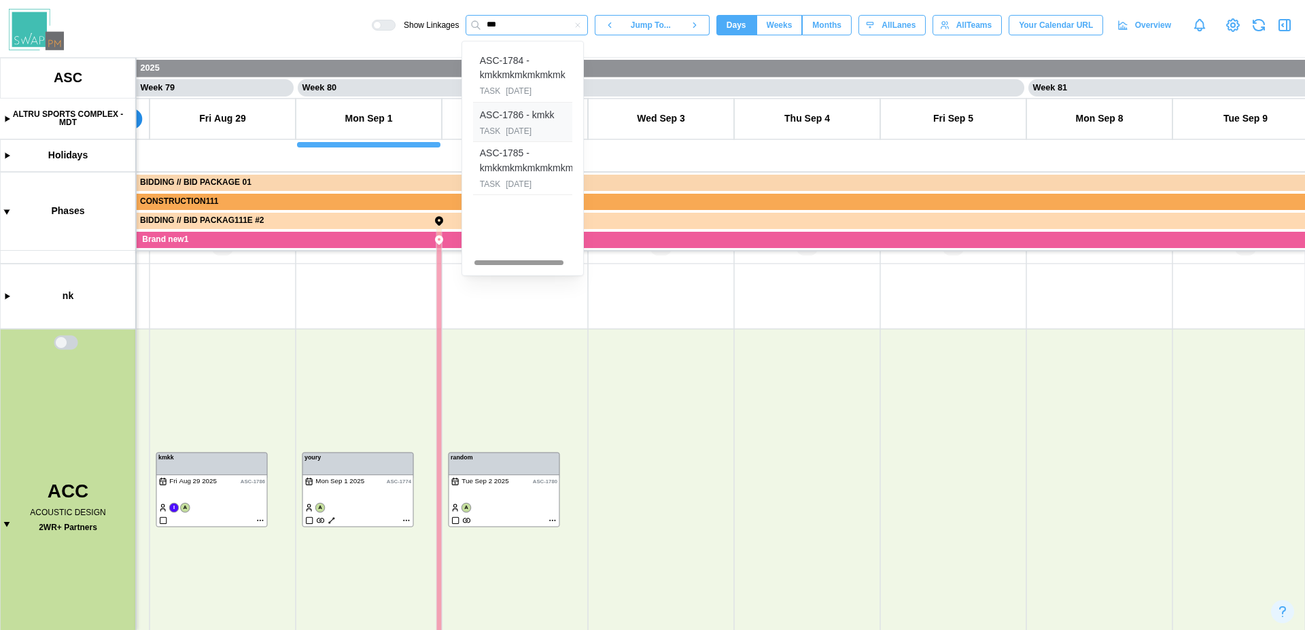
type input "***"
click at [542, 119] on div "ASC-1786 - kmkk" at bounding box center [517, 115] width 75 height 15
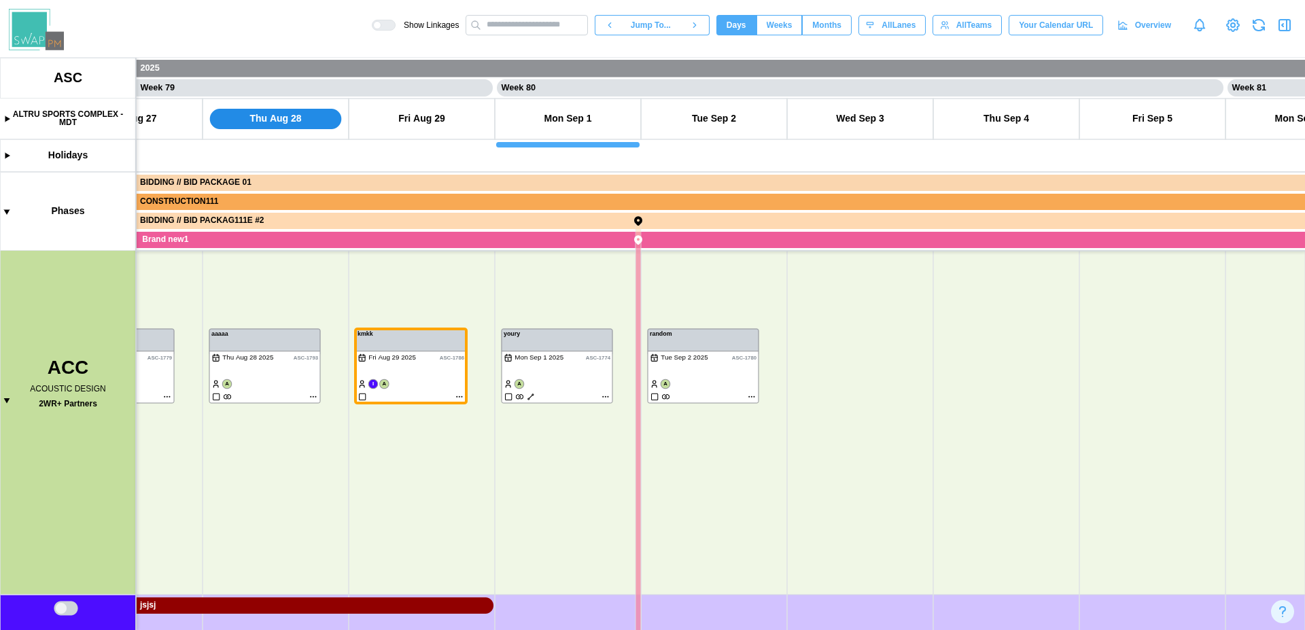
scroll to position [343, 0]
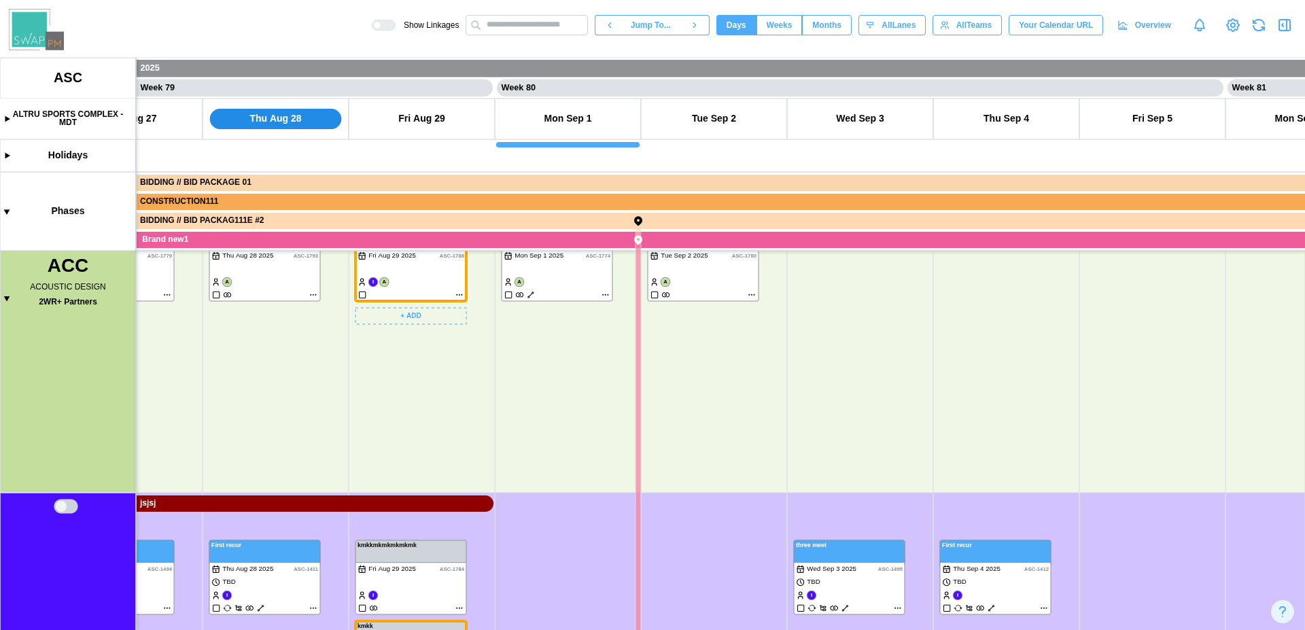
click at [461, 293] on canvas at bounding box center [652, 344] width 1305 height 572
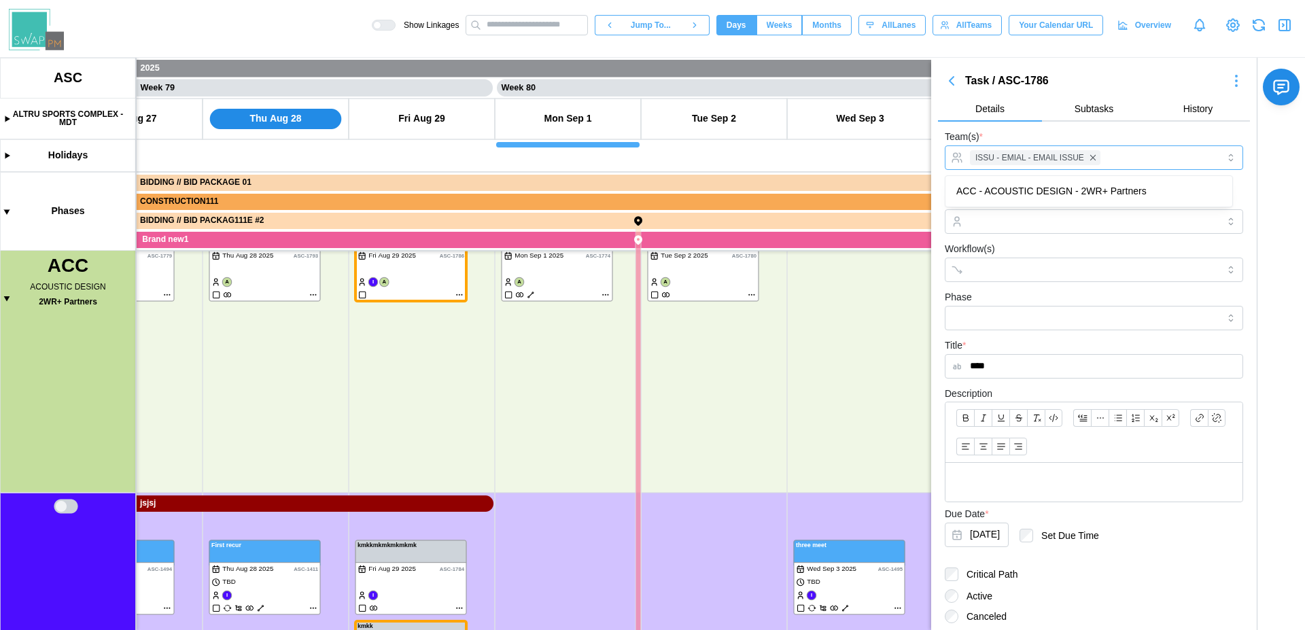
click at [1142, 158] on div "ISSU - EMIAL - EMAIL ISSUE" at bounding box center [1091, 157] width 251 height 23
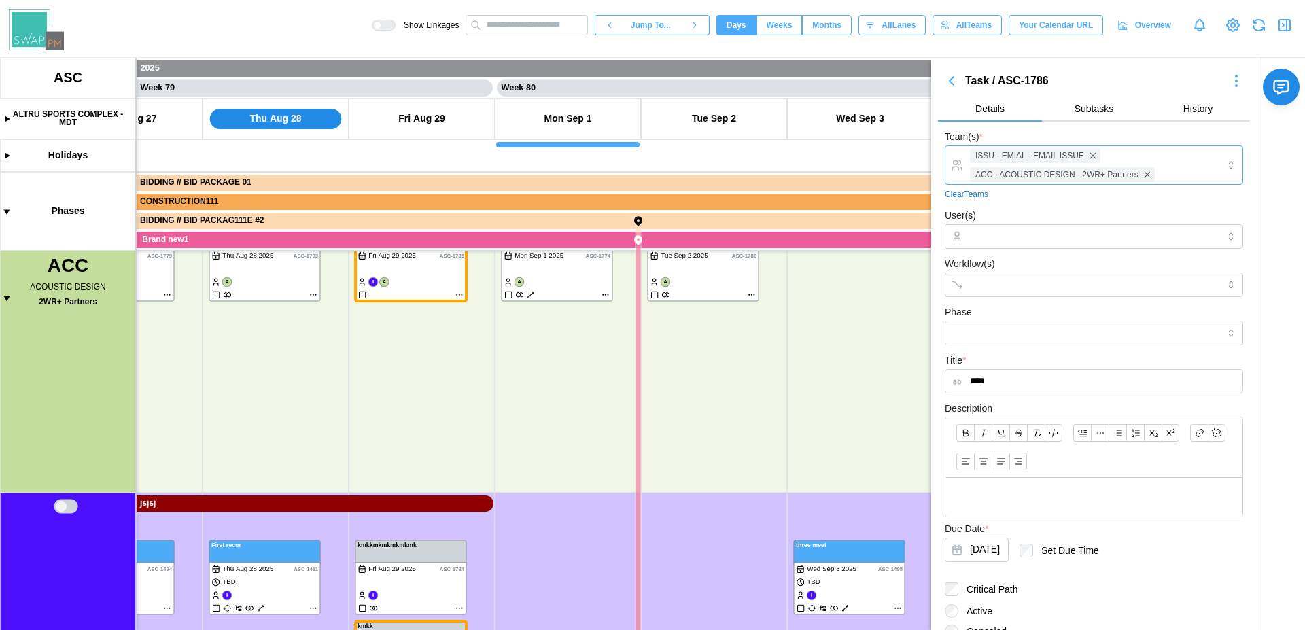
scroll to position [150, 0]
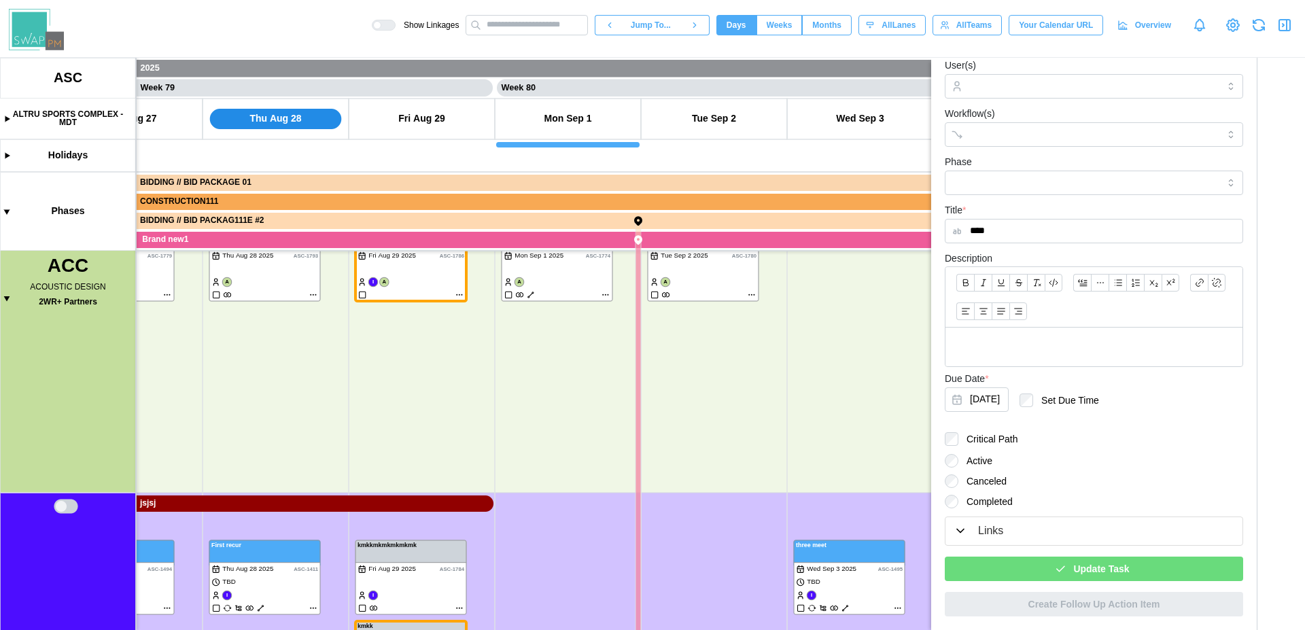
click at [1120, 565] on span "Update Task" at bounding box center [1101, 568] width 56 height 23
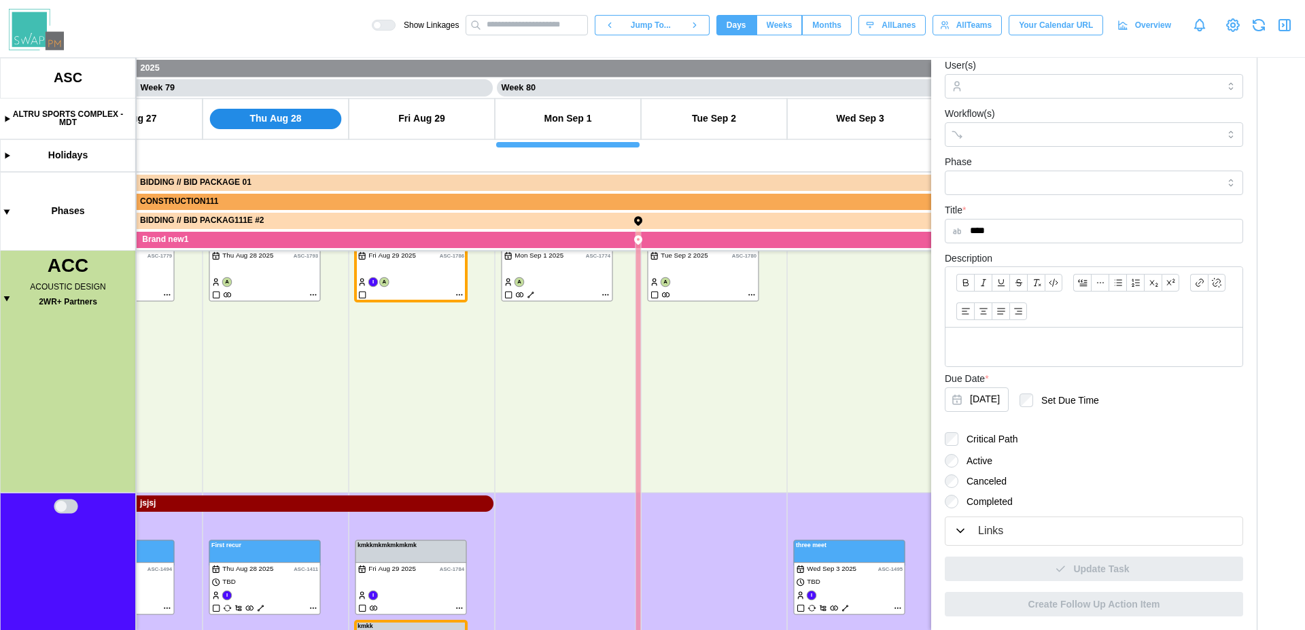
click at [1286, 29] on icon "button" at bounding box center [1286, 25] width 0 height 11
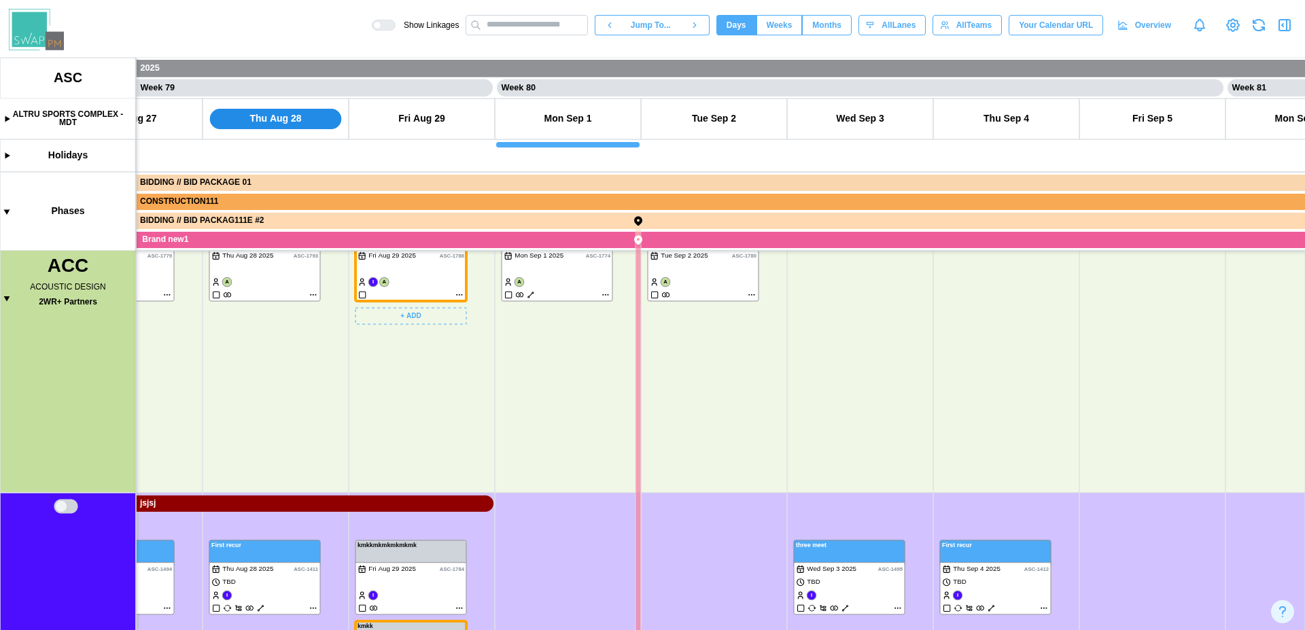
scroll to position [268, 0]
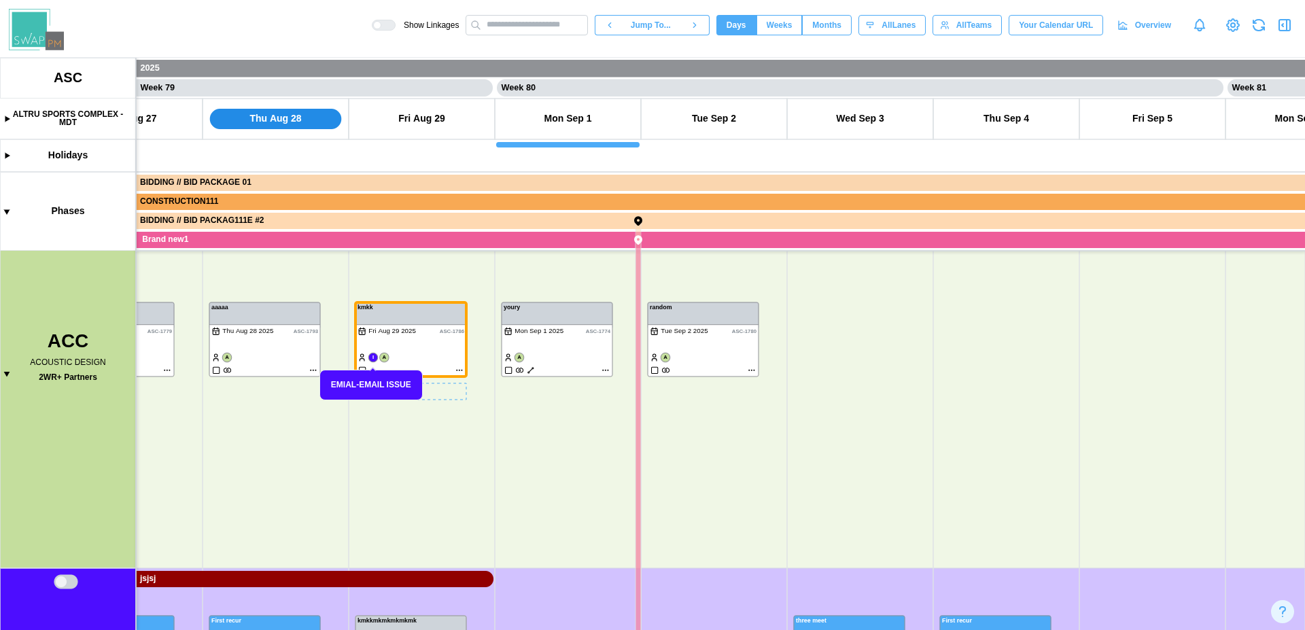
click at [372, 357] on canvas at bounding box center [652, 344] width 1305 height 572
click at [462, 370] on canvas at bounding box center [652, 344] width 1305 height 572
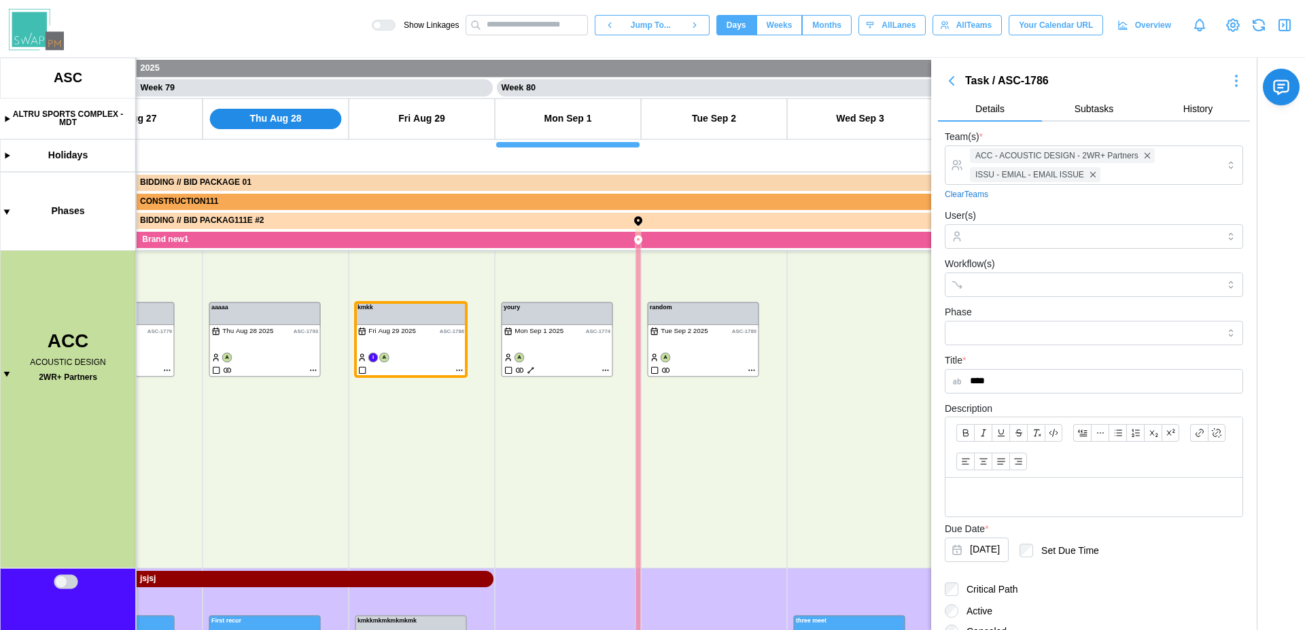
click at [1287, 23] on icon "button" at bounding box center [1284, 25] width 16 height 16
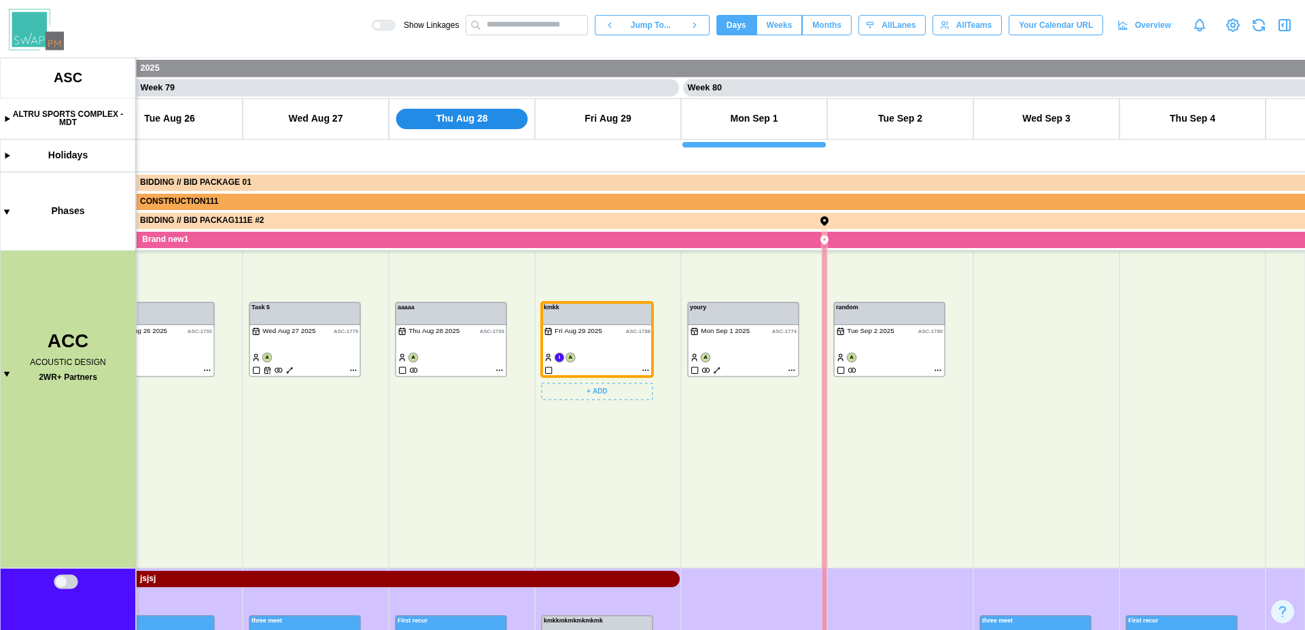
scroll to position [0, 57375]
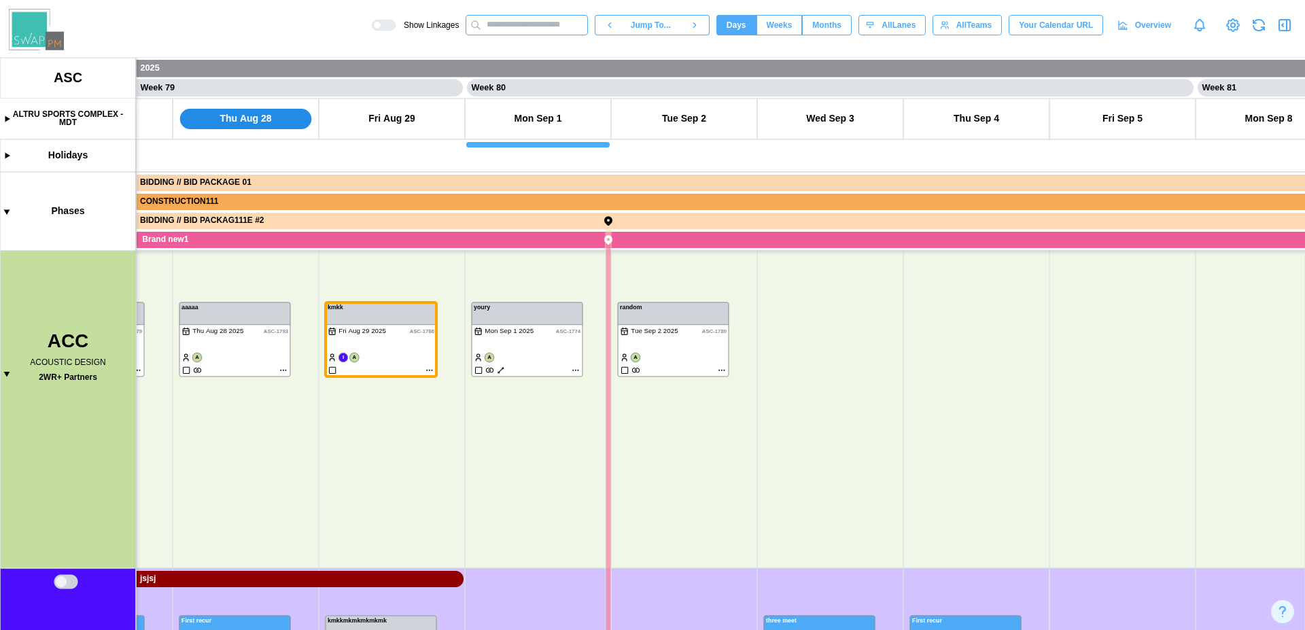
click at [560, 26] on input "text" at bounding box center [526, 25] width 122 height 20
click at [576, 370] on canvas at bounding box center [652, 344] width 1305 height 572
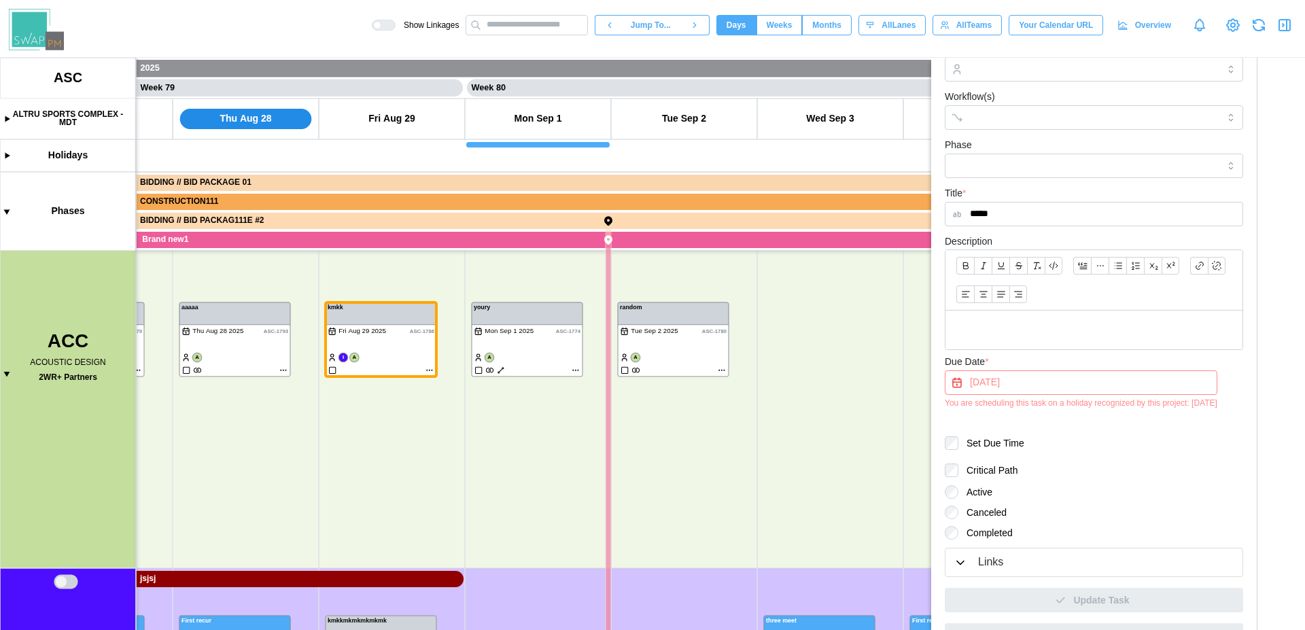
scroll to position [147, 0]
click at [1019, 339] on p at bounding box center [1093, 334] width 275 height 17
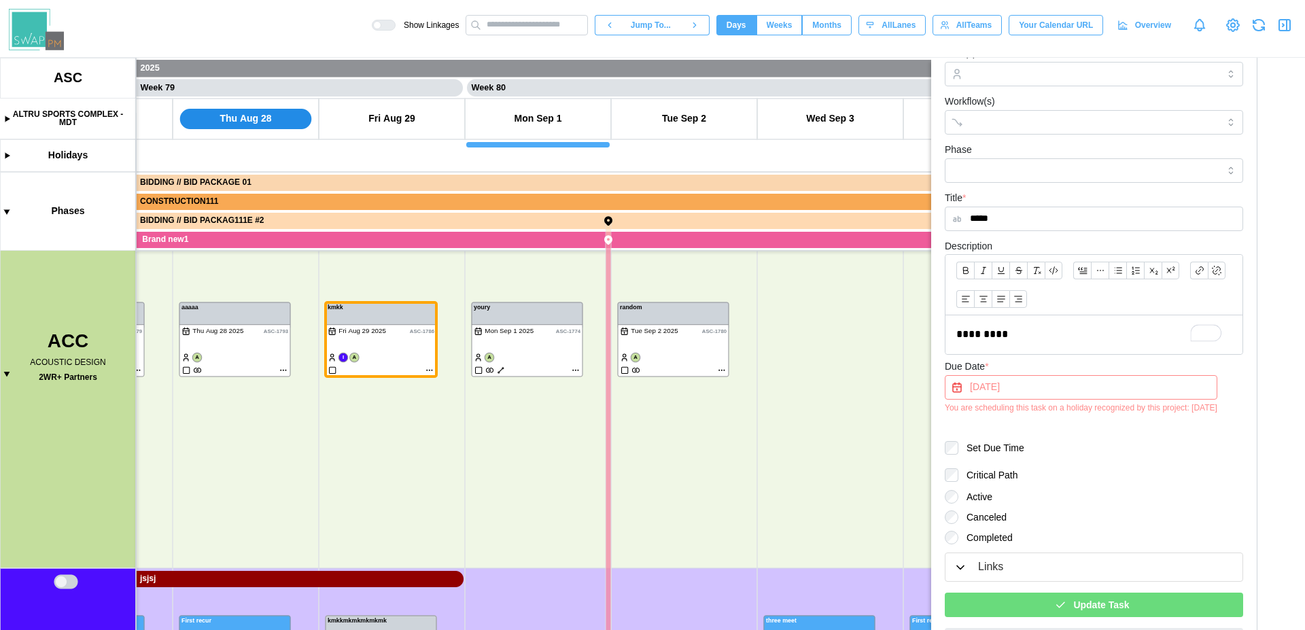
click at [1090, 606] on span "Update Task" at bounding box center [1101, 604] width 56 height 23
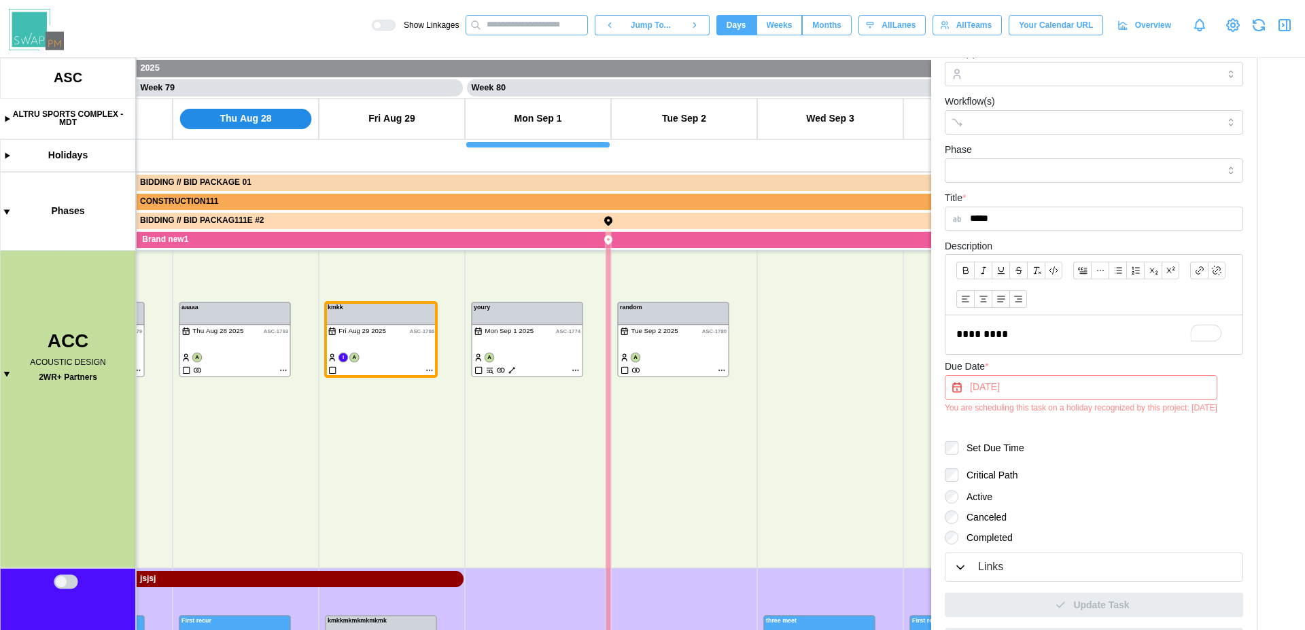
click at [526, 24] on input "text" at bounding box center [526, 25] width 122 height 20
type input "*"
click at [1281, 31] on icon "button" at bounding box center [1284, 25] width 16 height 16
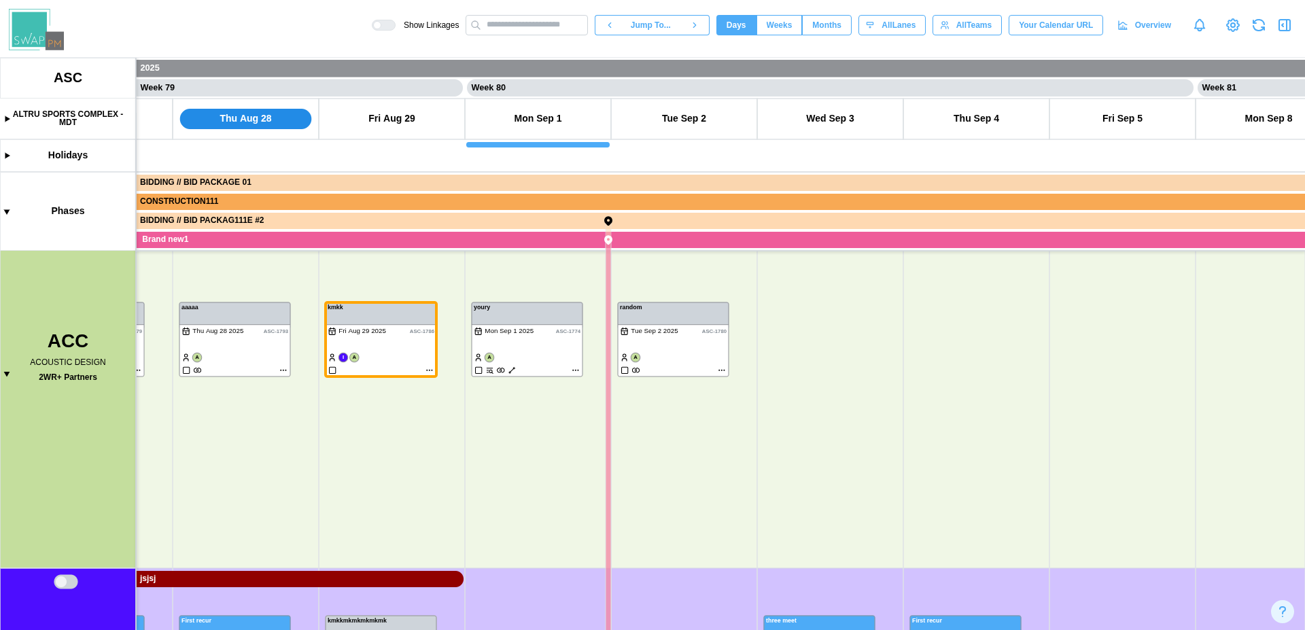
click at [1281, 31] on icon "button" at bounding box center [1284, 25] width 16 height 16
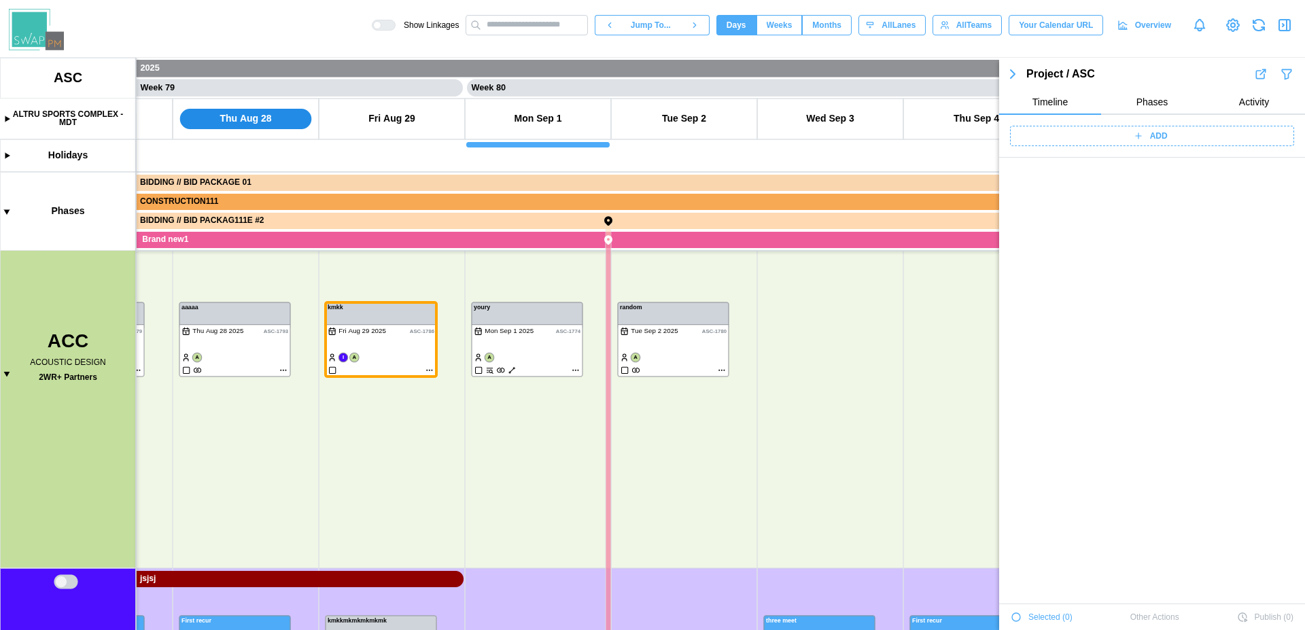
scroll to position [47775, 0]
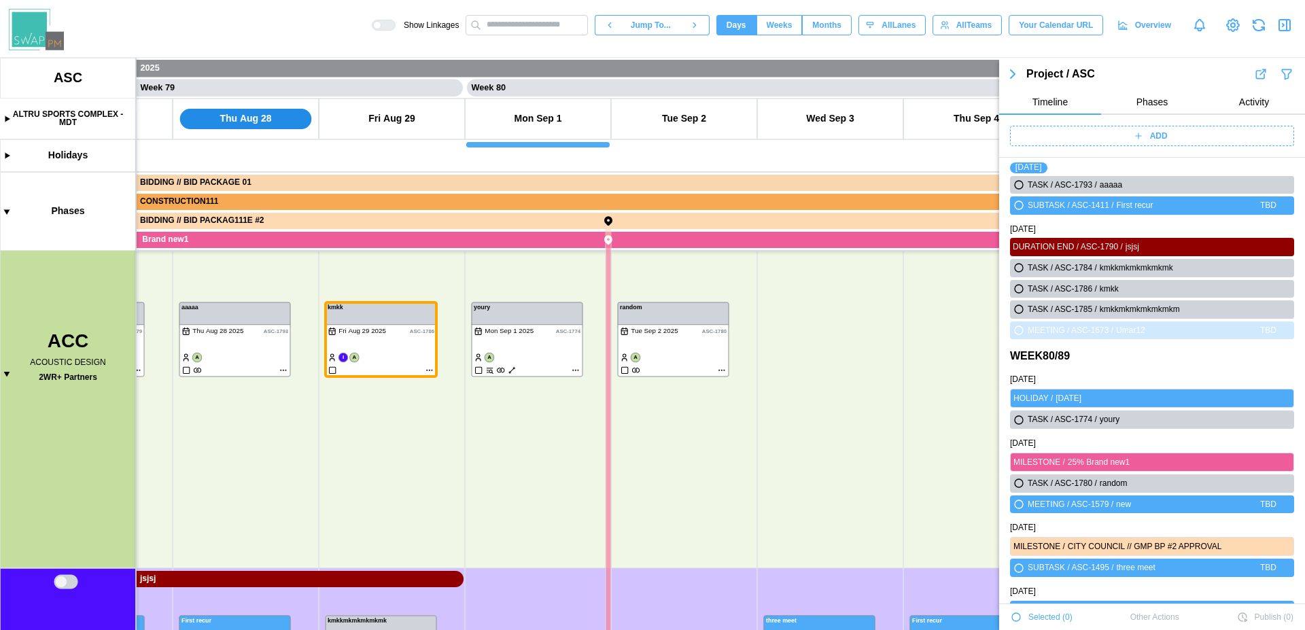
click at [1279, 80] on icon "button" at bounding box center [1286, 74] width 14 height 16
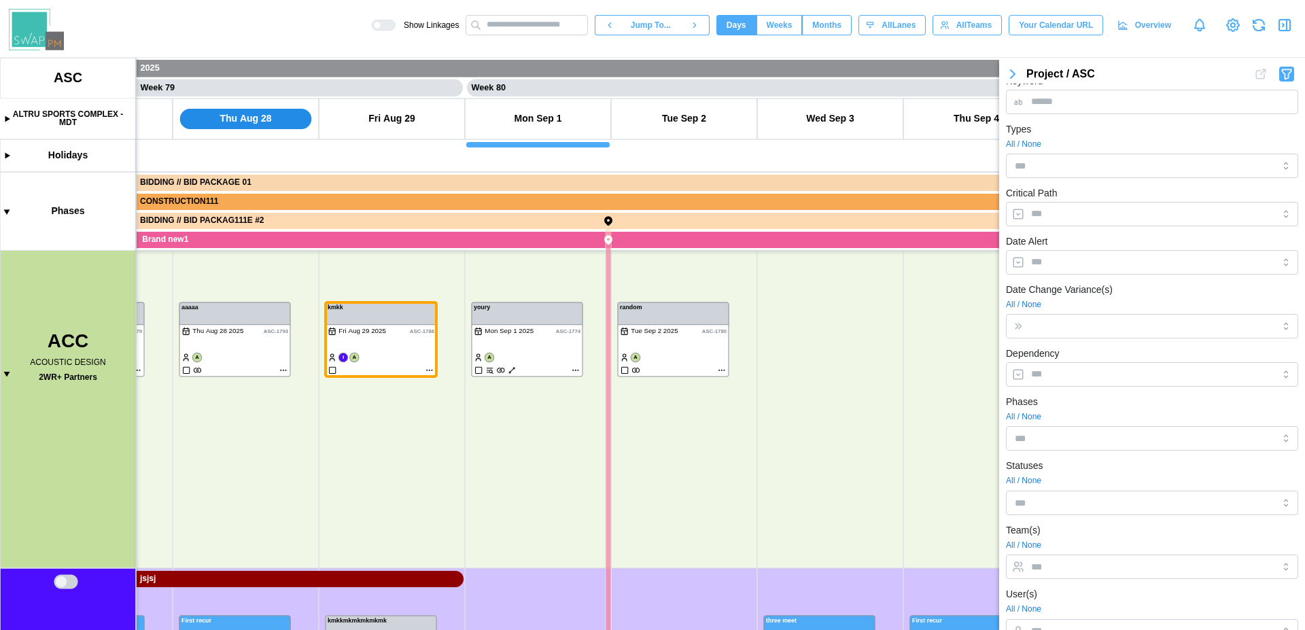
scroll to position [0, 0]
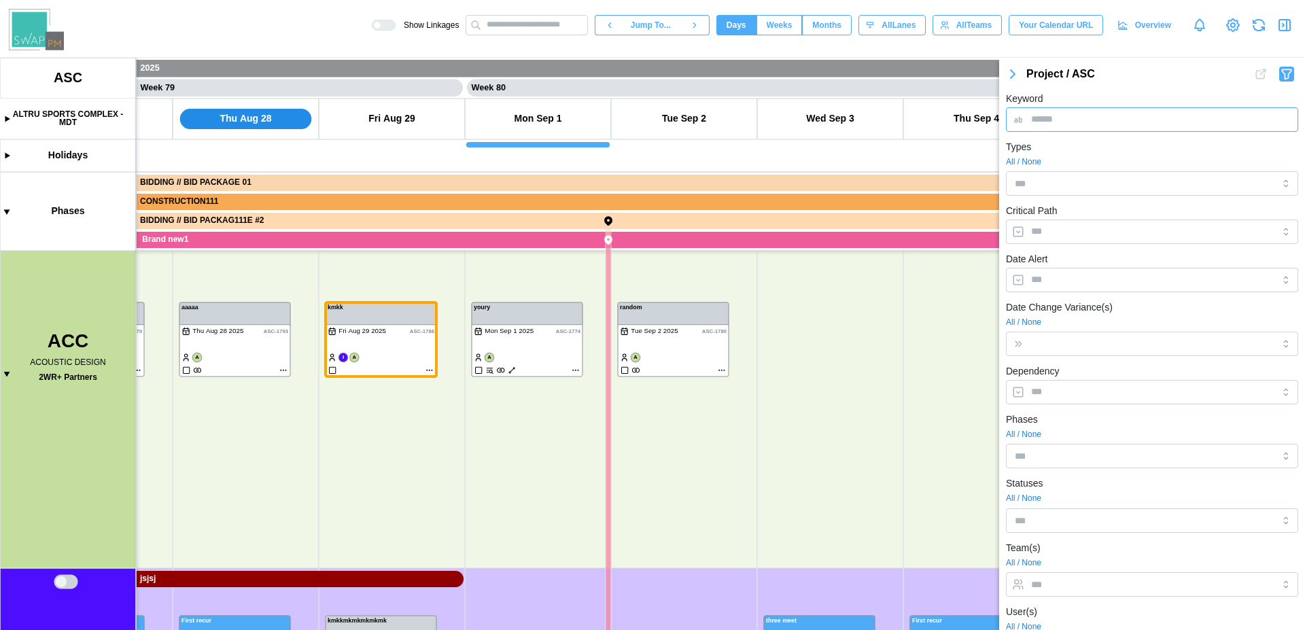
click at [1074, 126] on input "Keyword" at bounding box center [1152, 119] width 292 height 24
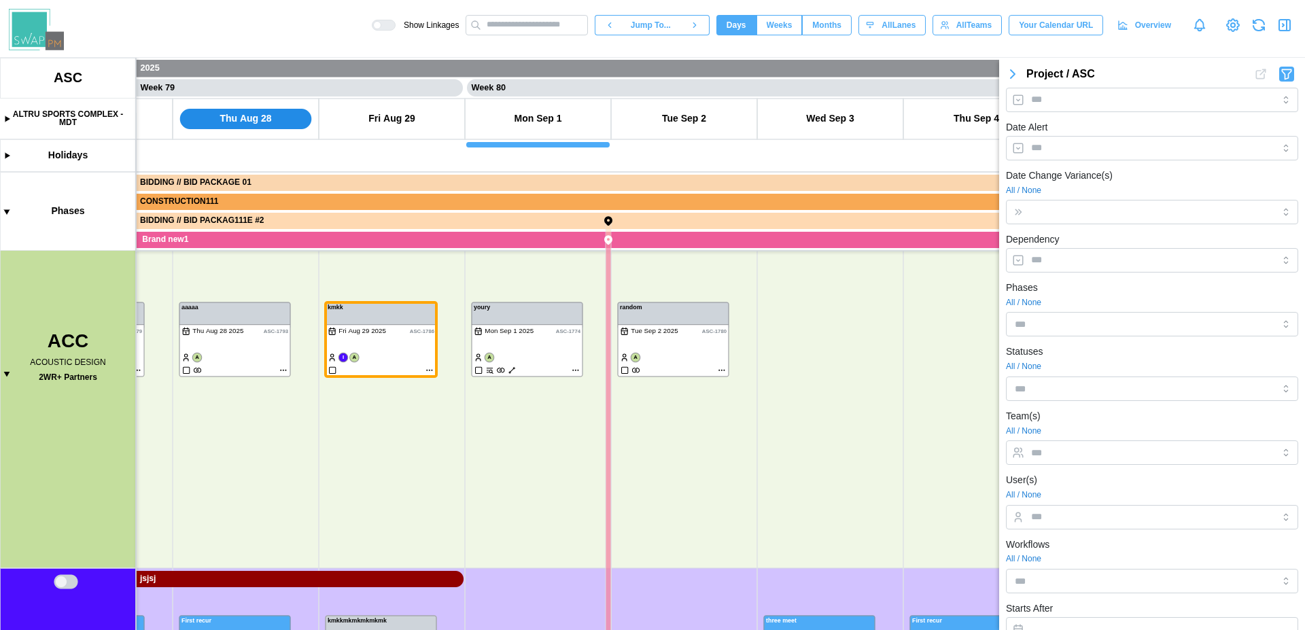
scroll to position [299, 0]
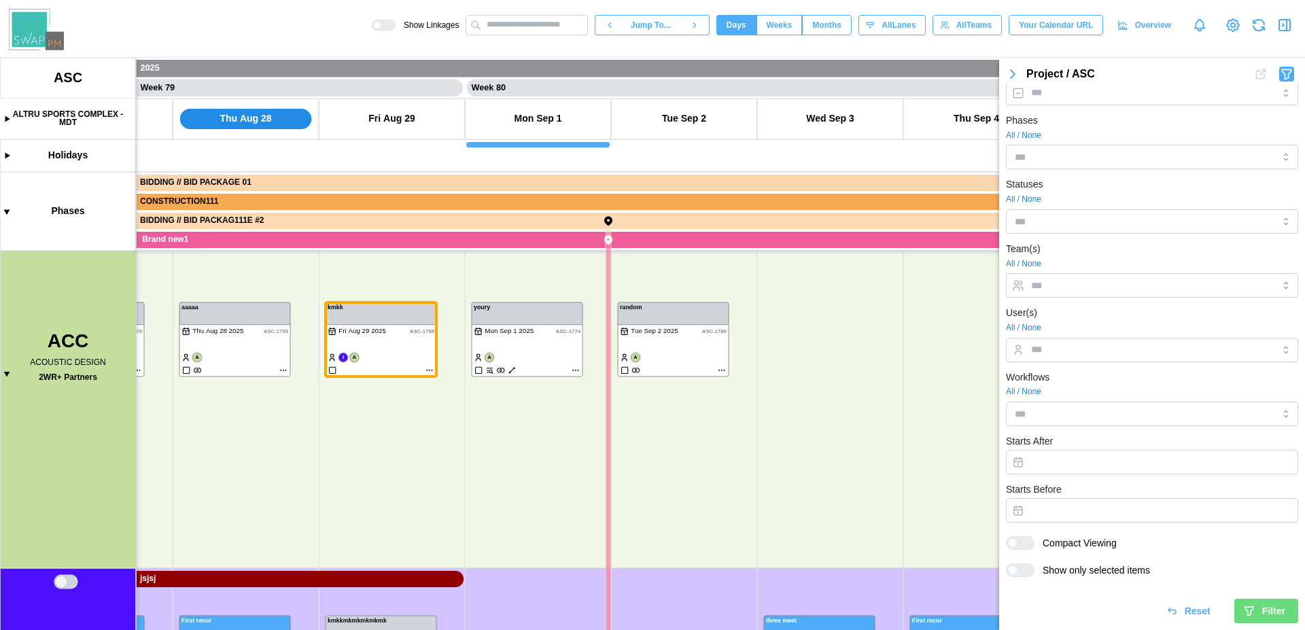
type input "*****"
click at [1262, 612] on span "Filter" at bounding box center [1273, 610] width 23 height 23
click at [1281, 73] on icon "button" at bounding box center [1285, 74] width 9 height 10
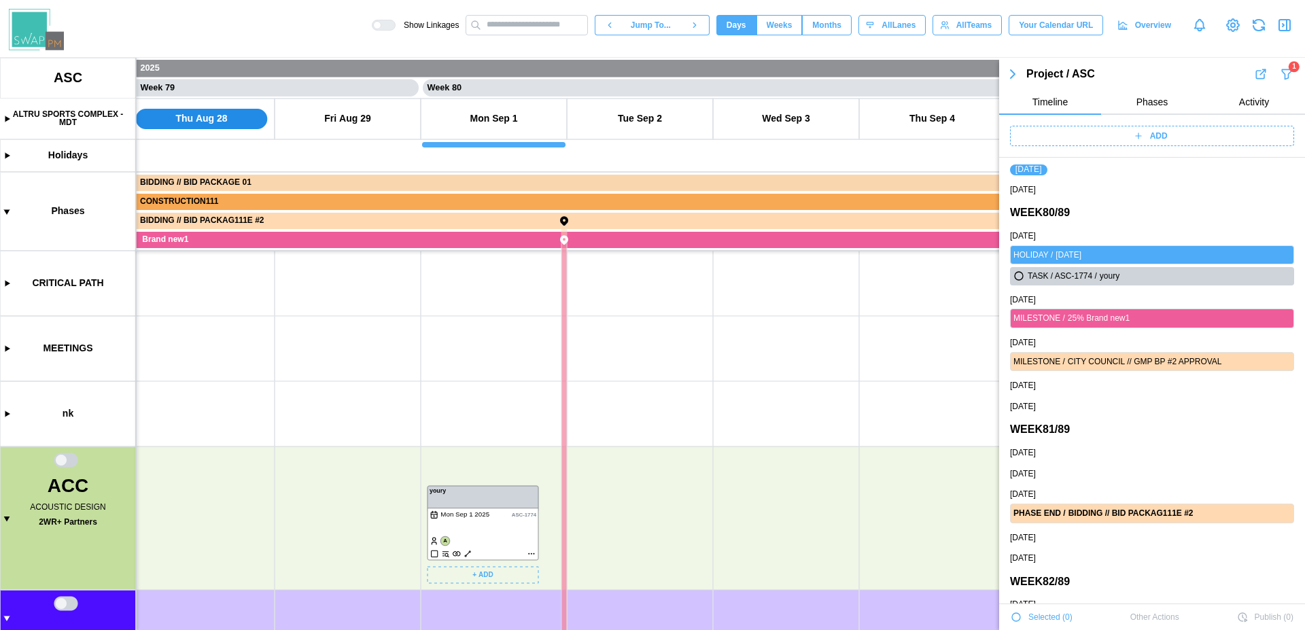
scroll to position [0, 57416]
click at [533, 550] on canvas at bounding box center [652, 344] width 1305 height 572
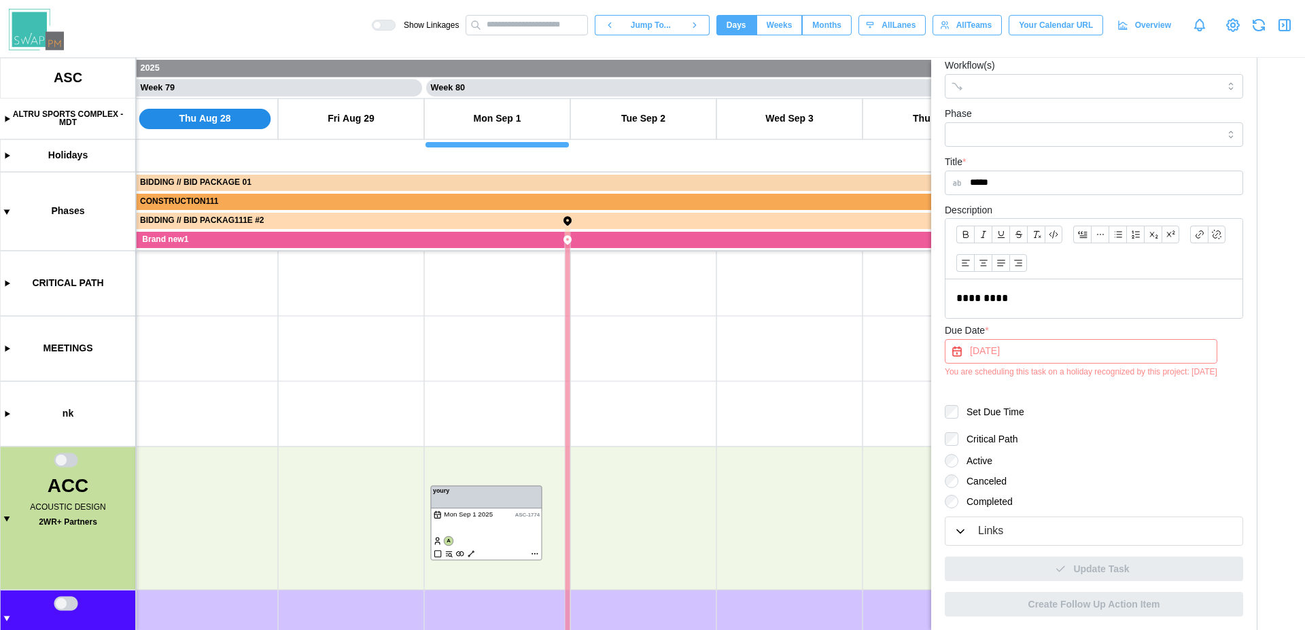
scroll to position [0, 0]
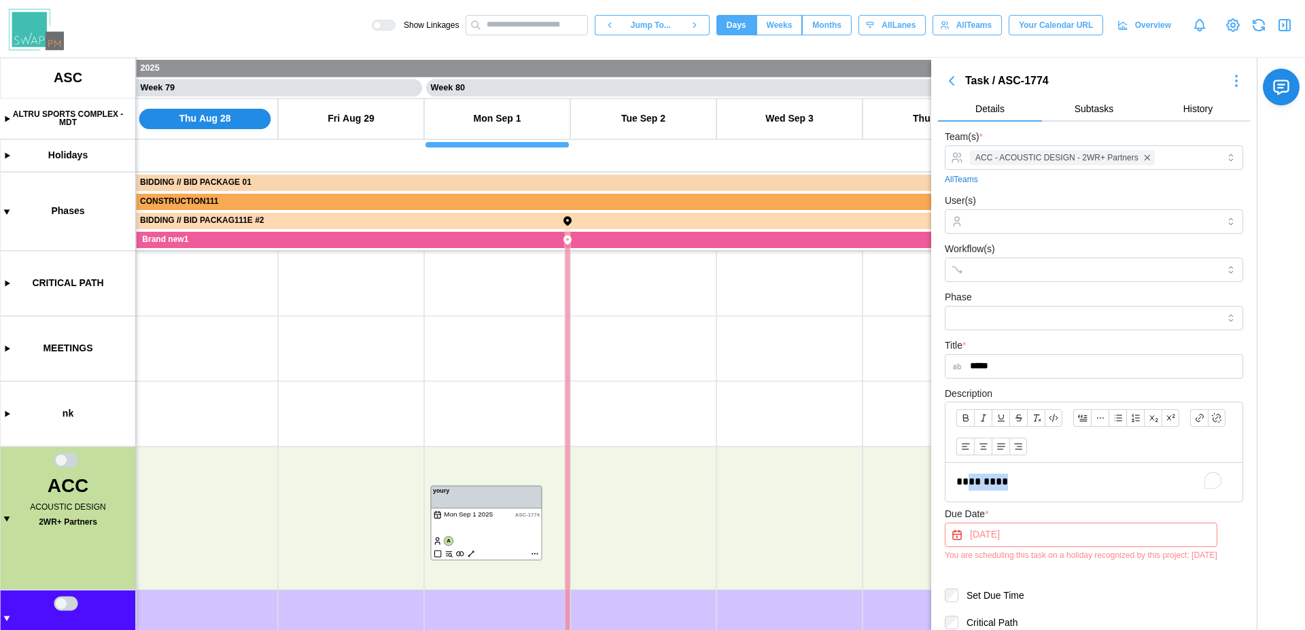
drag, startPoint x: 1036, startPoint y: 495, endPoint x: 972, endPoint y: 484, distance: 64.9
click at [972, 484] on div "*********" at bounding box center [1093, 482] width 297 height 39
click at [954, 84] on icon "button" at bounding box center [951, 81] width 16 height 16
click at [949, 82] on icon "button" at bounding box center [951, 81] width 16 height 16
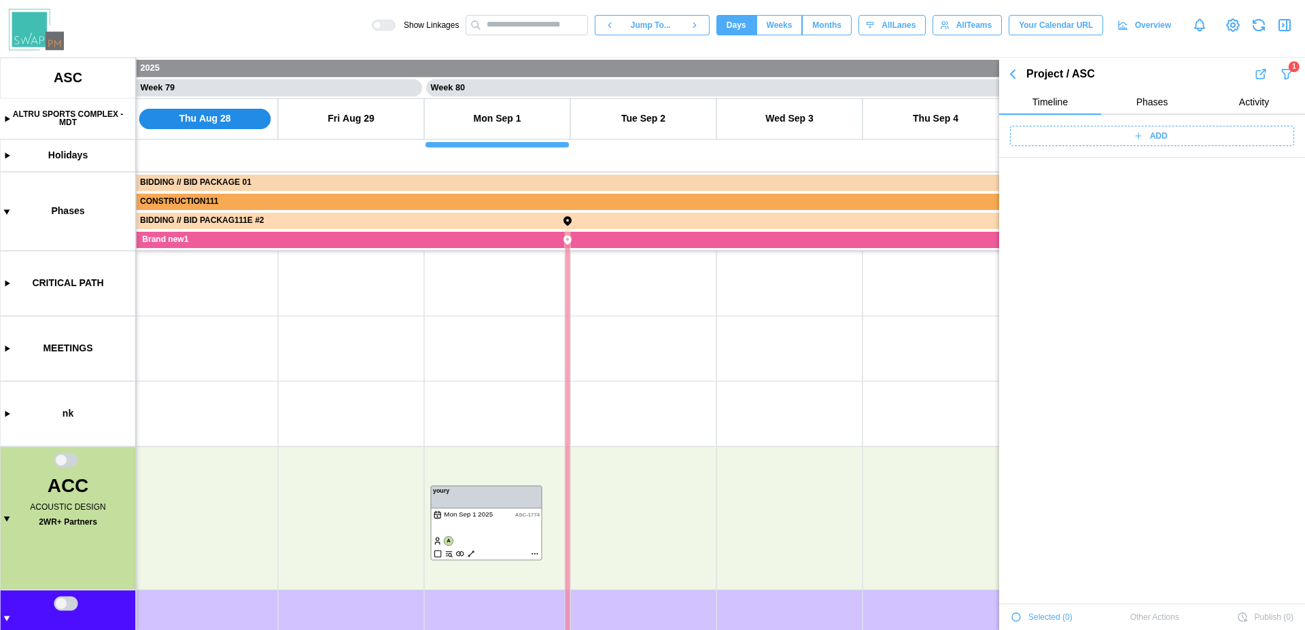
scroll to position [11688, 0]
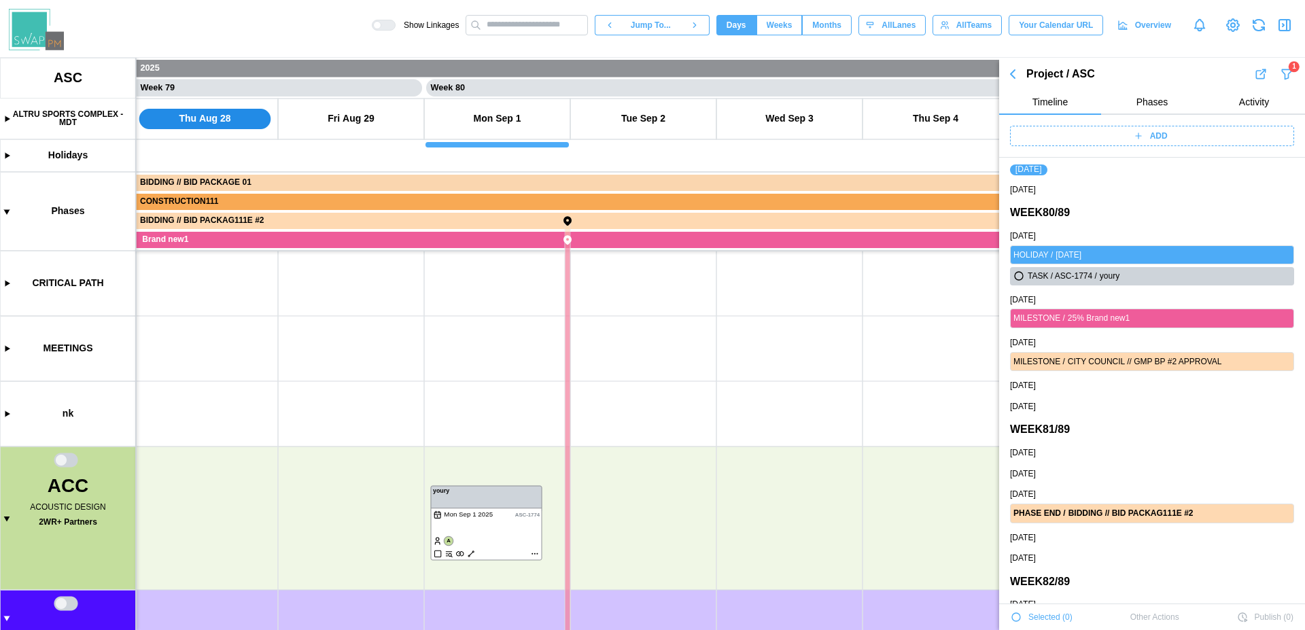
click at [1281, 73] on icon "button" at bounding box center [1285, 74] width 9 height 10
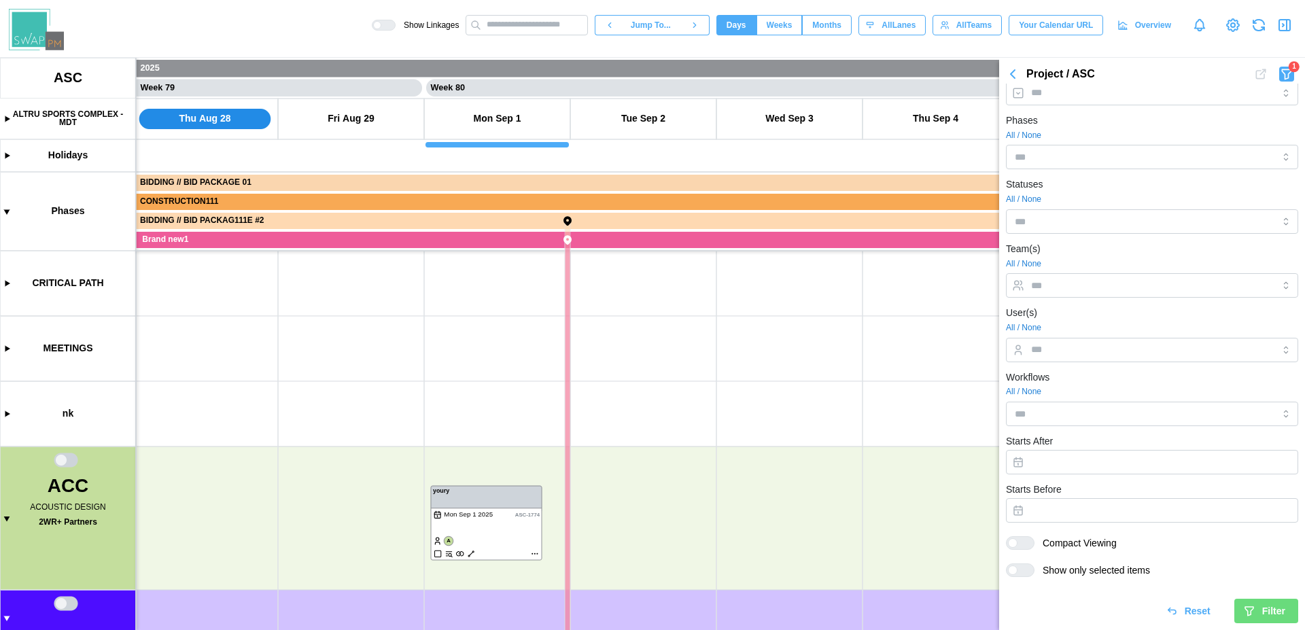
scroll to position [0, 0]
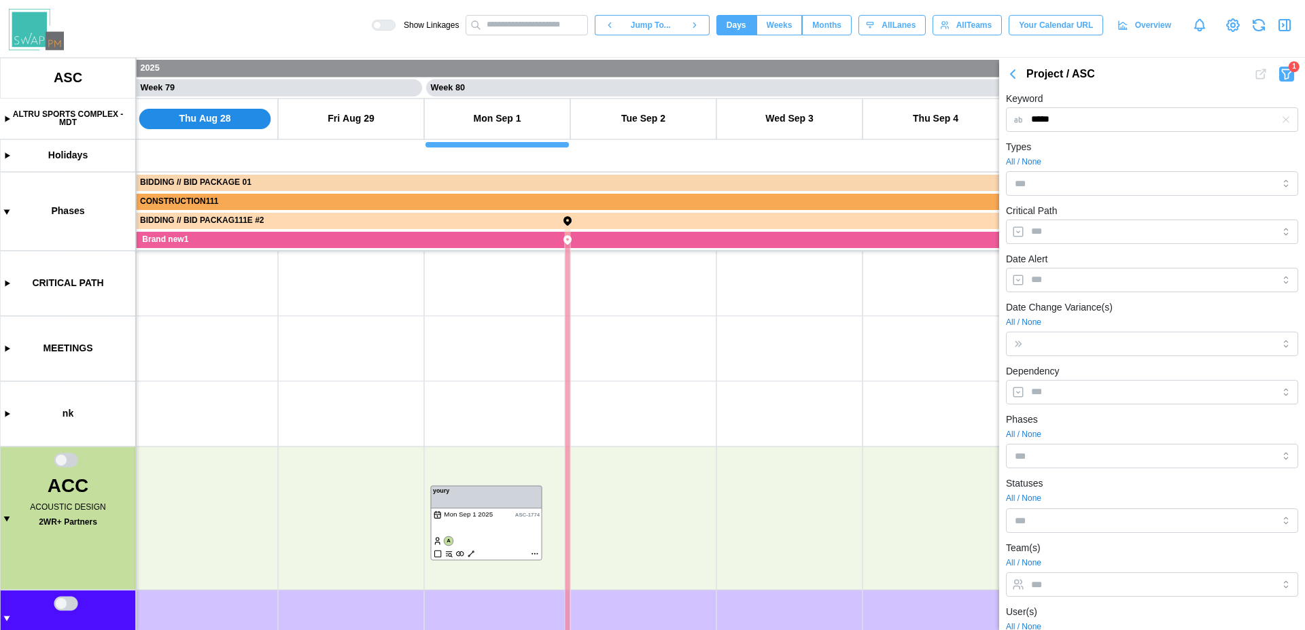
click at [735, 276] on canvas at bounding box center [652, 344] width 1305 height 572
click at [1286, 25] on icon "button" at bounding box center [1286, 25] width 0 height 11
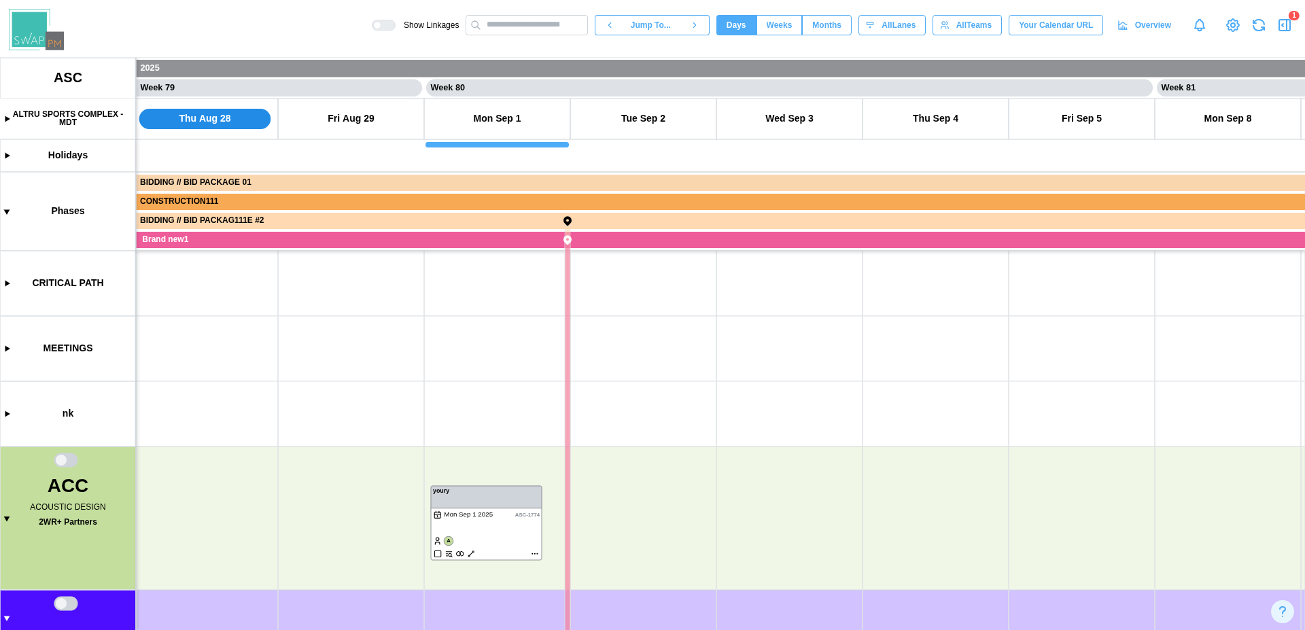
click at [1287, 20] on icon "button" at bounding box center [1284, 25] width 11 height 11
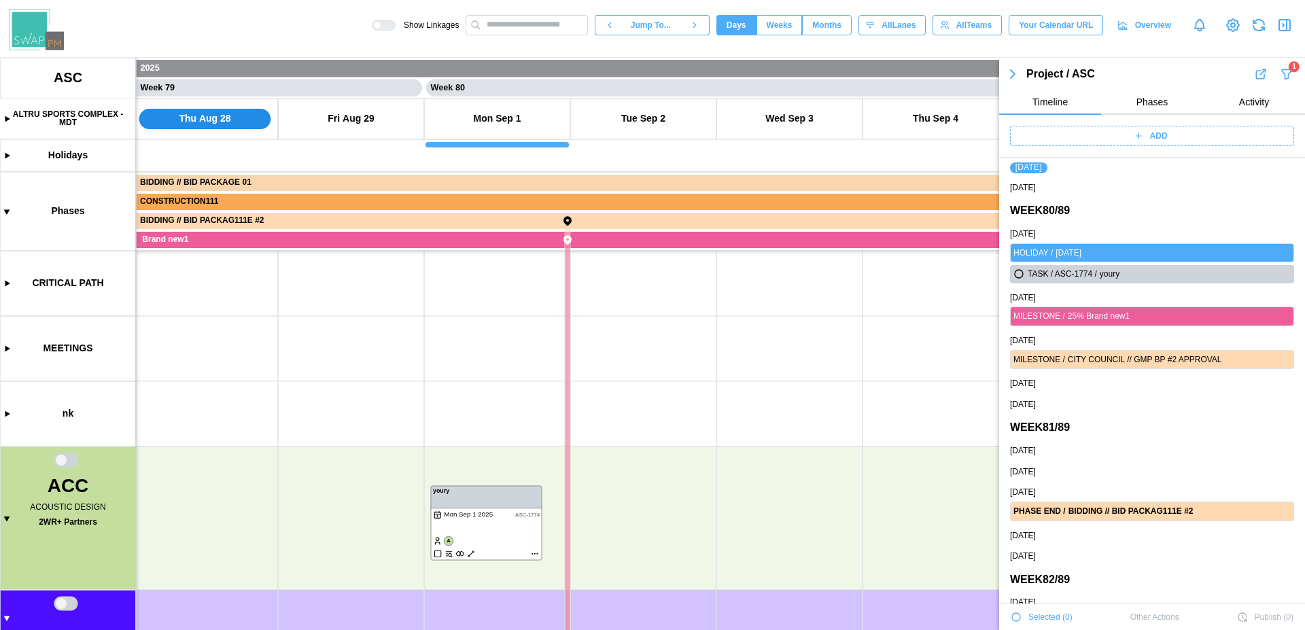
click at [1281, 69] on icon "button" at bounding box center [1285, 74] width 9 height 10
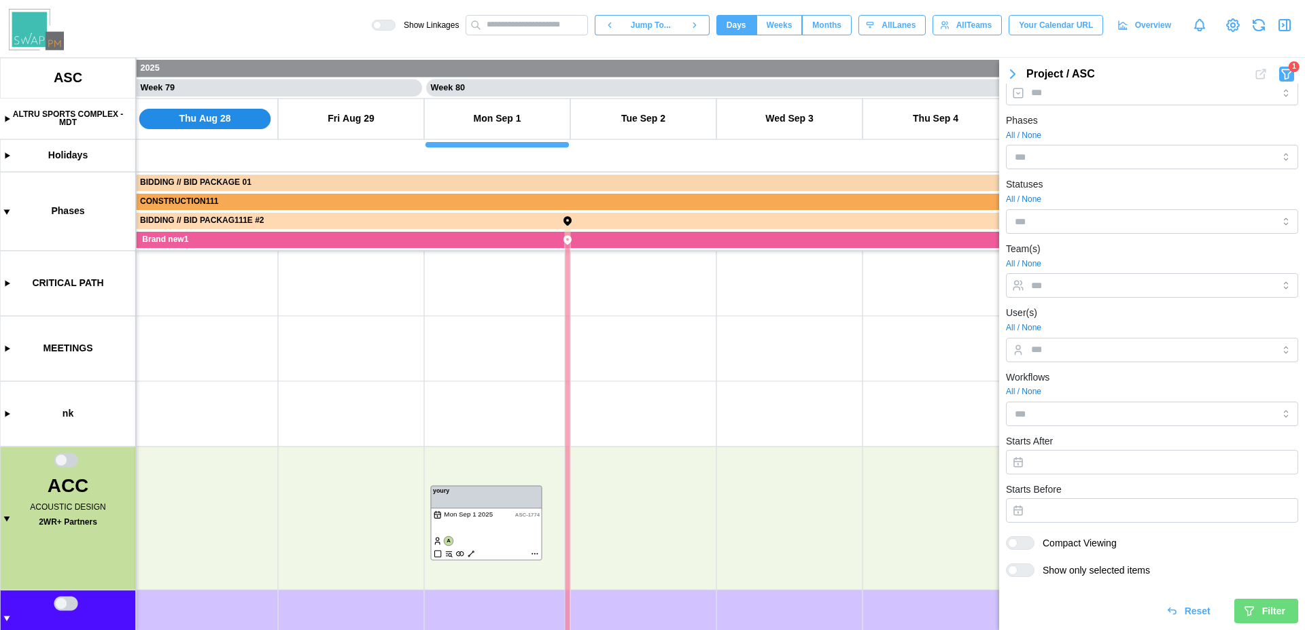
click at [1184, 607] on span "Reset" at bounding box center [1197, 610] width 26 height 23
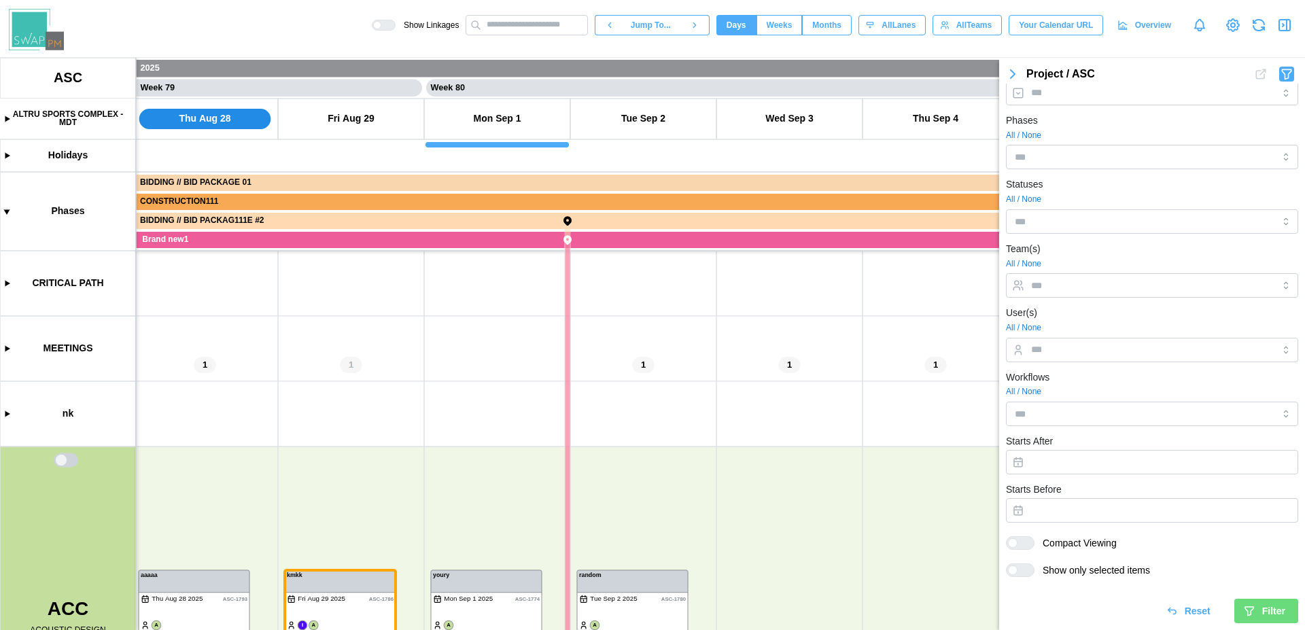
scroll to position [0, 0]
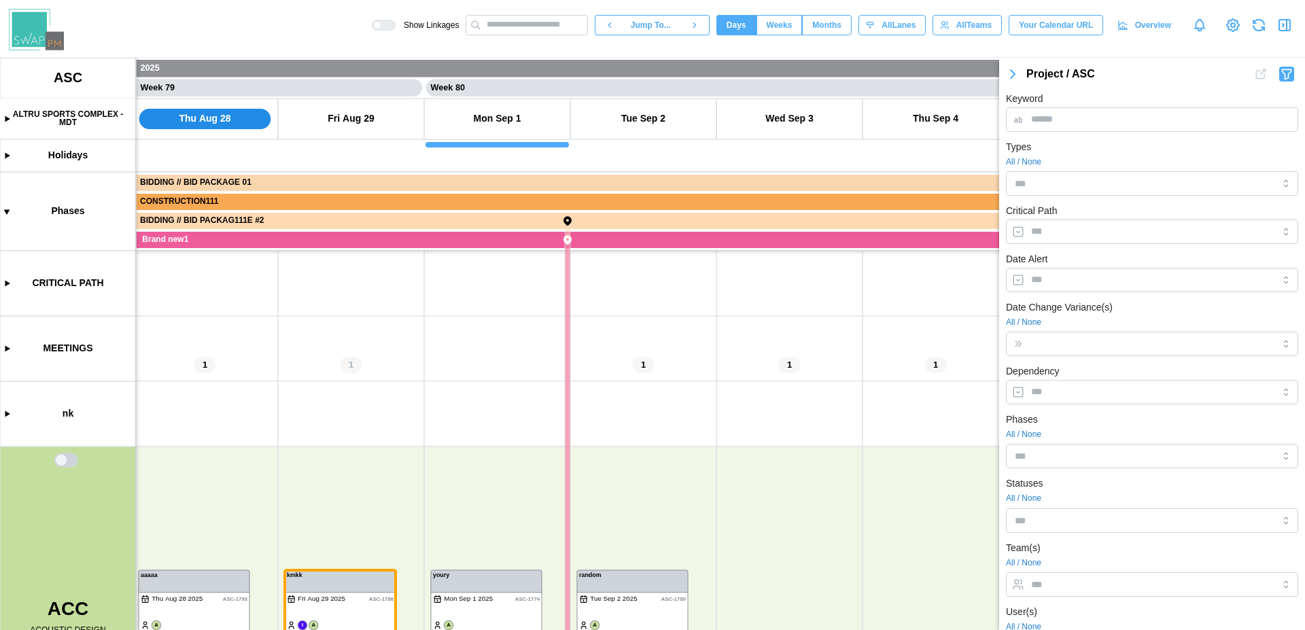
click at [1281, 76] on icon "button" at bounding box center [1285, 74] width 9 height 10
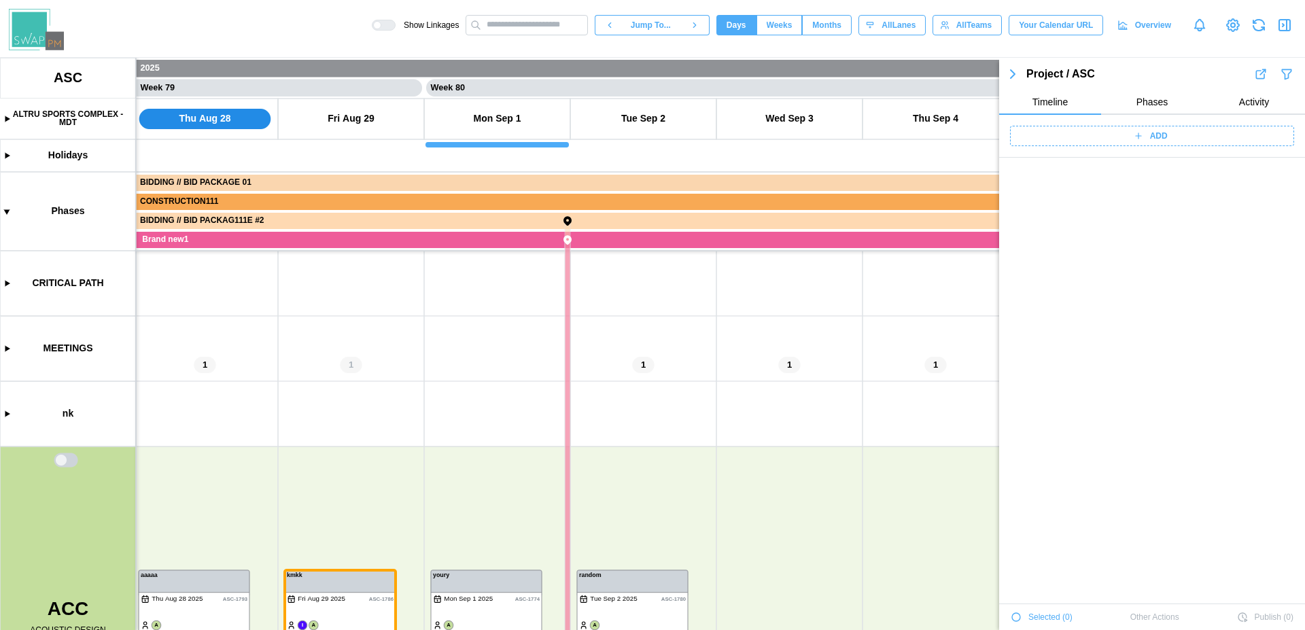
scroll to position [47773, 0]
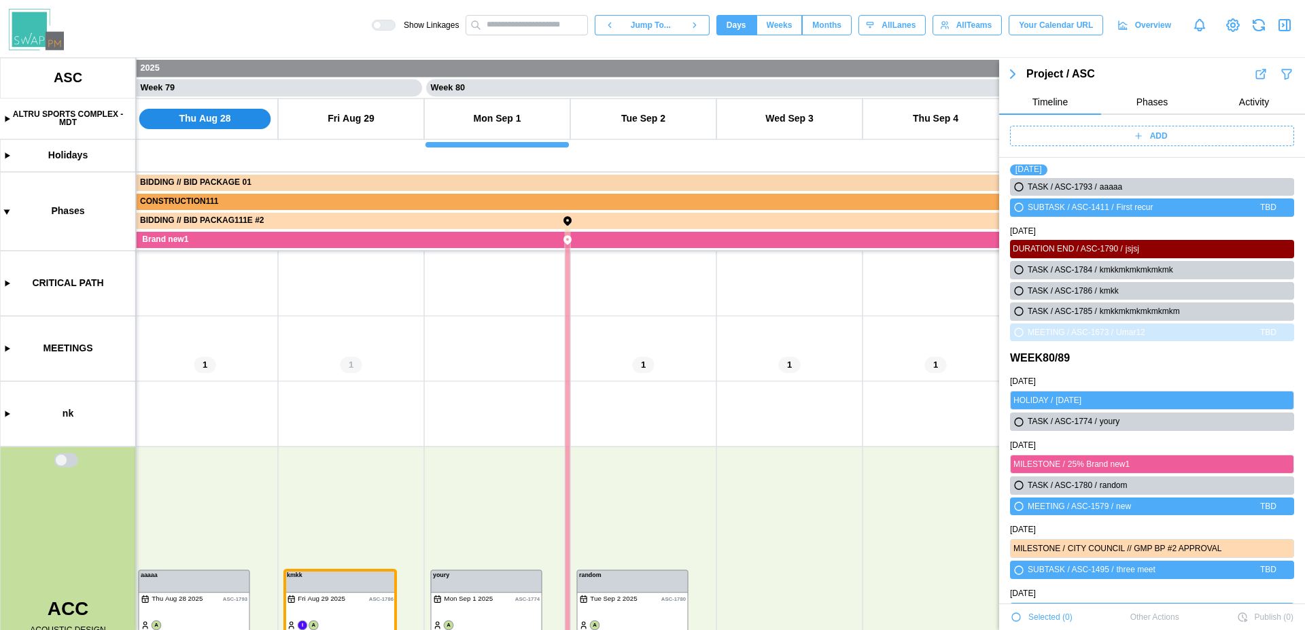
click at [1165, 101] on button "Phases" at bounding box center [1152, 102] width 102 height 24
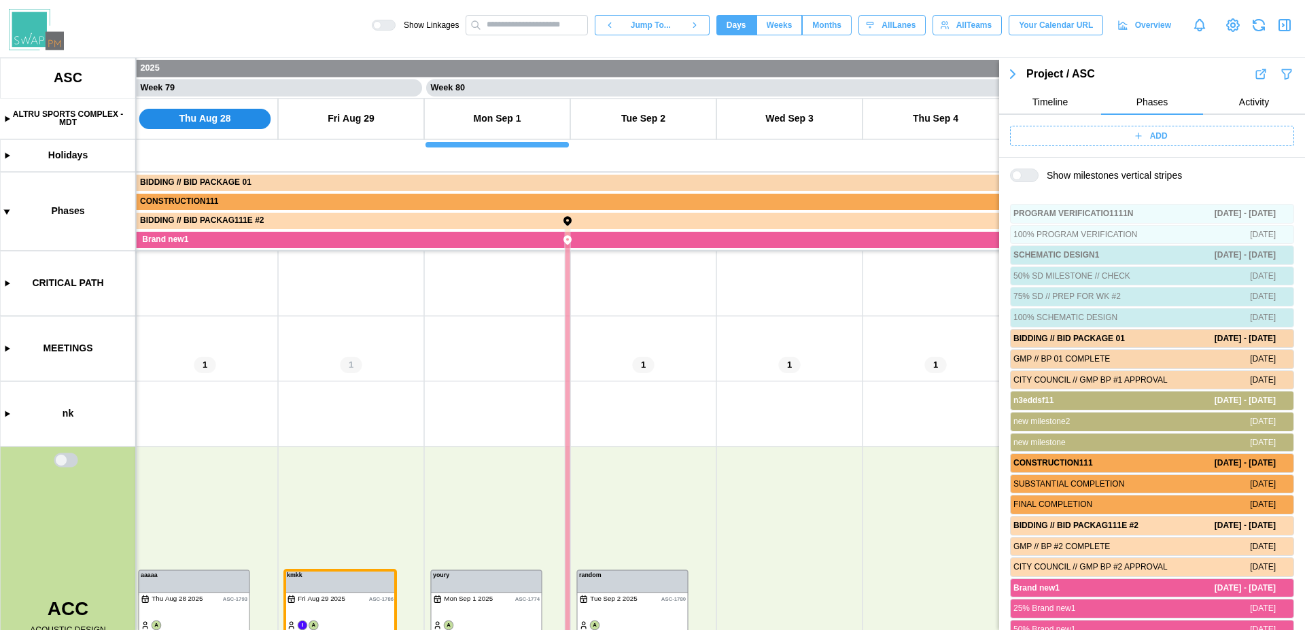
click at [1021, 77] on button "button" at bounding box center [1012, 74] width 27 height 19
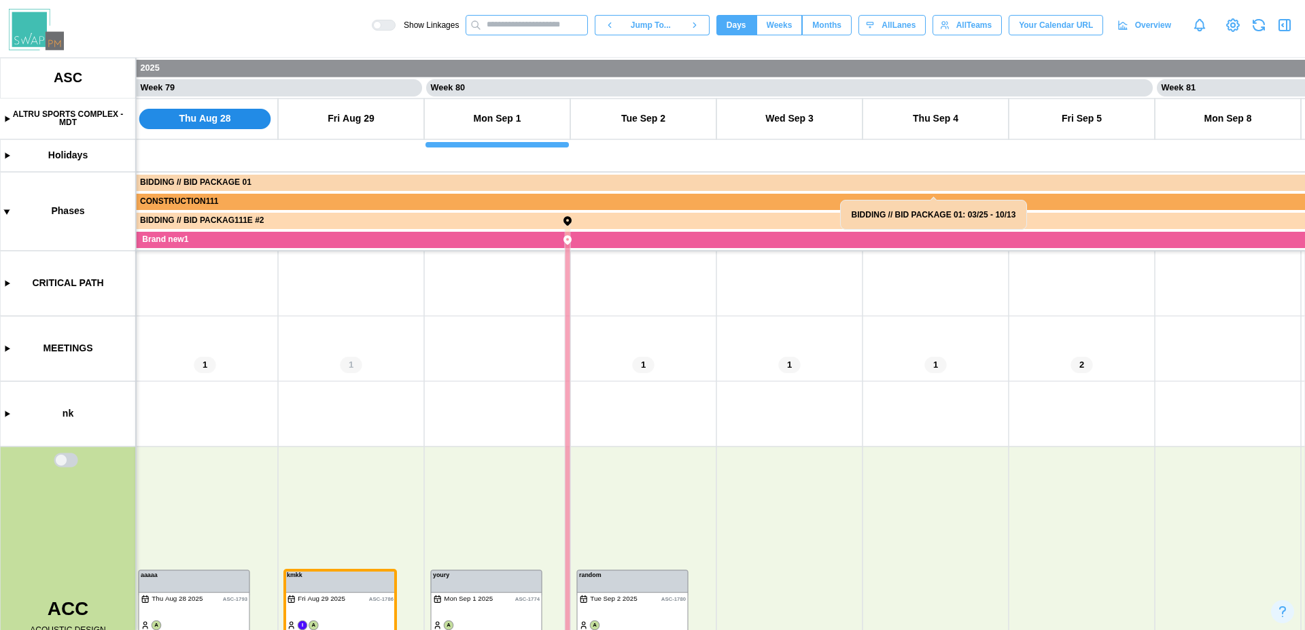
click at [564, 35] on input "text" at bounding box center [526, 25] width 122 height 20
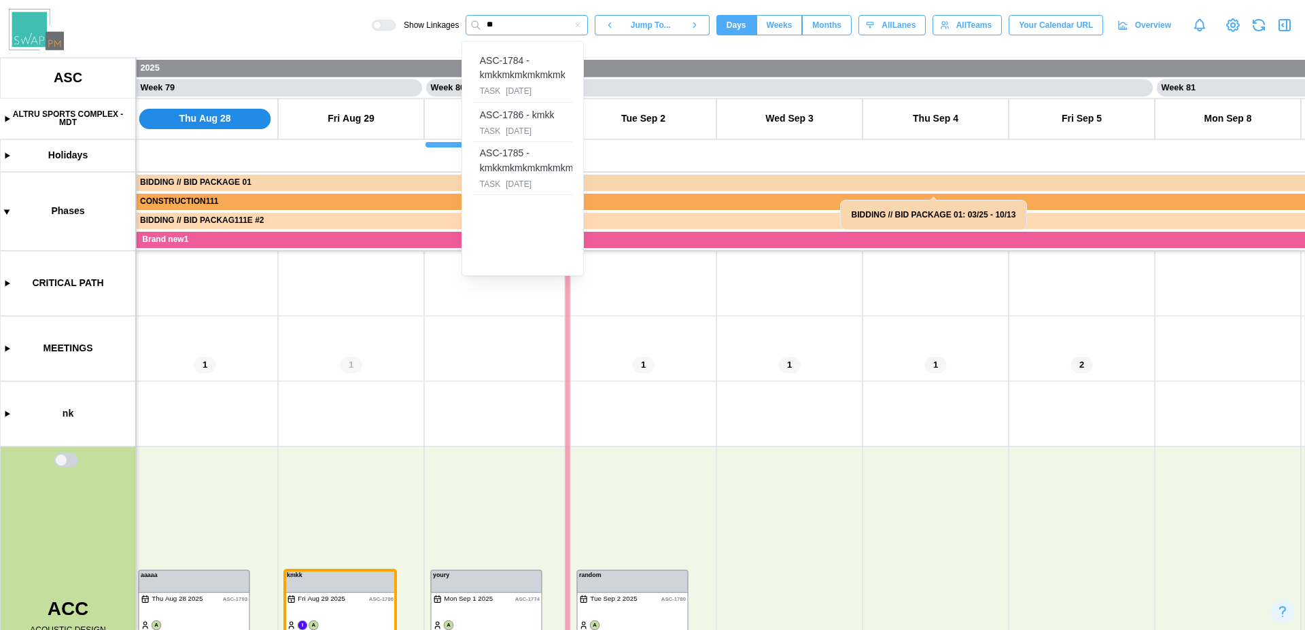
type input "*"
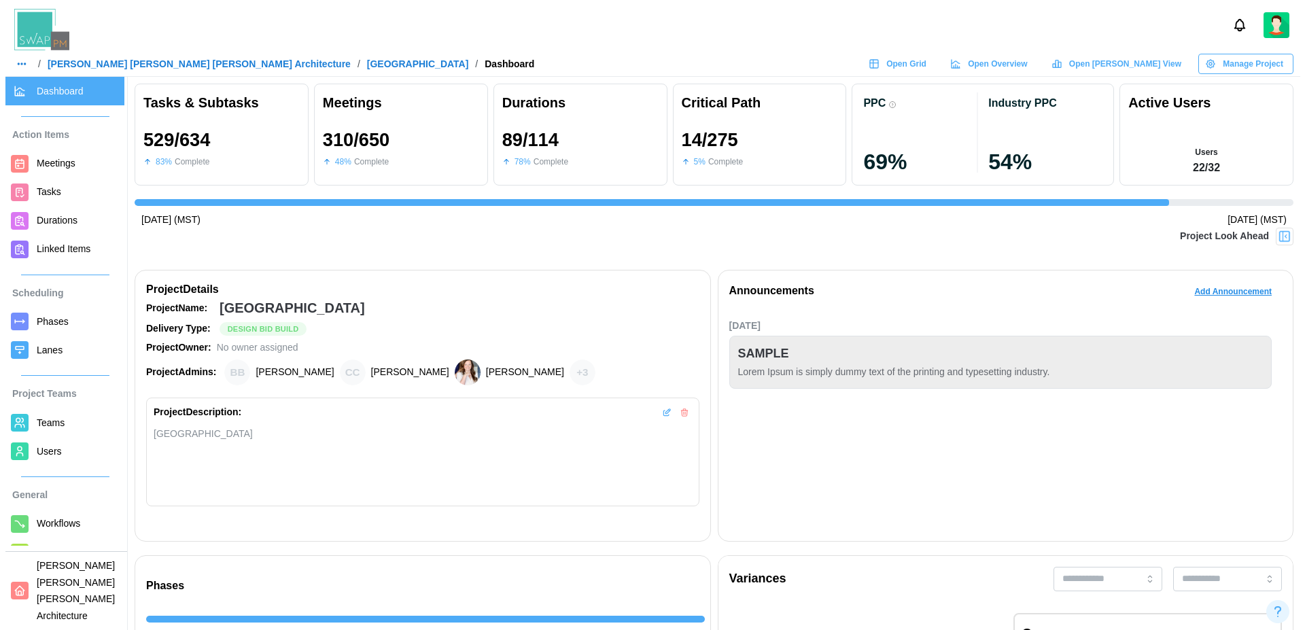
scroll to position [0, 12782]
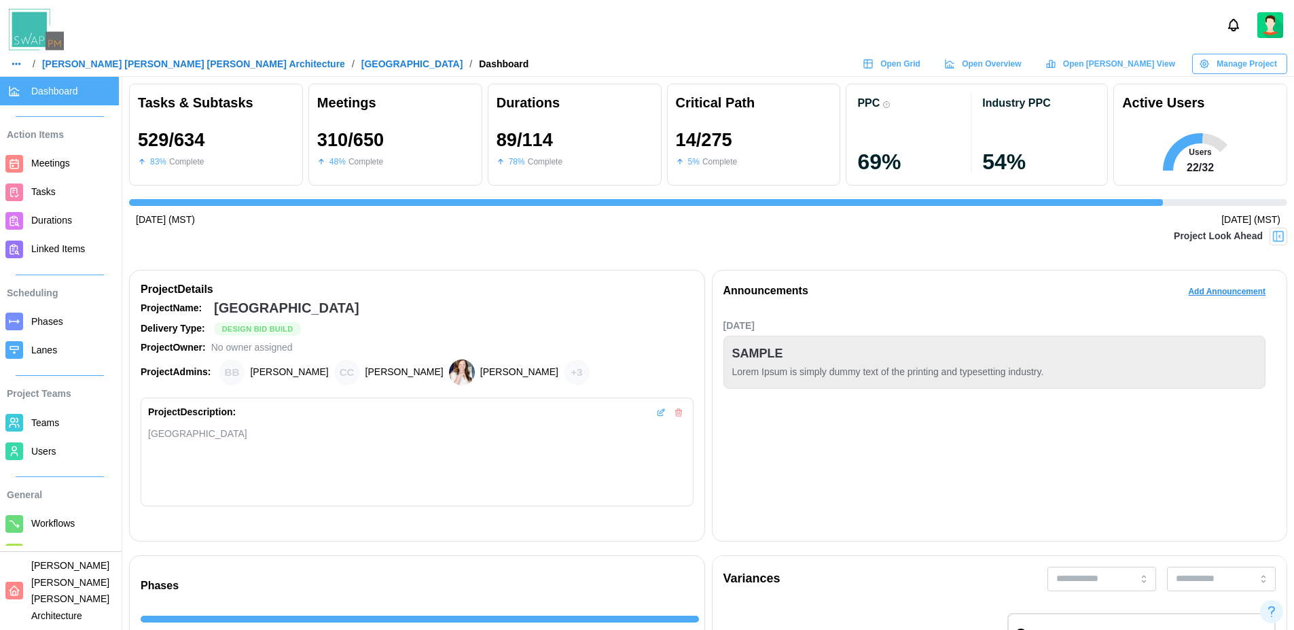
click at [1218, 69] on span "Manage Project" at bounding box center [1247, 63] width 60 height 19
click at [1218, 90] on div "Edit Project" at bounding box center [1245, 91] width 73 height 11
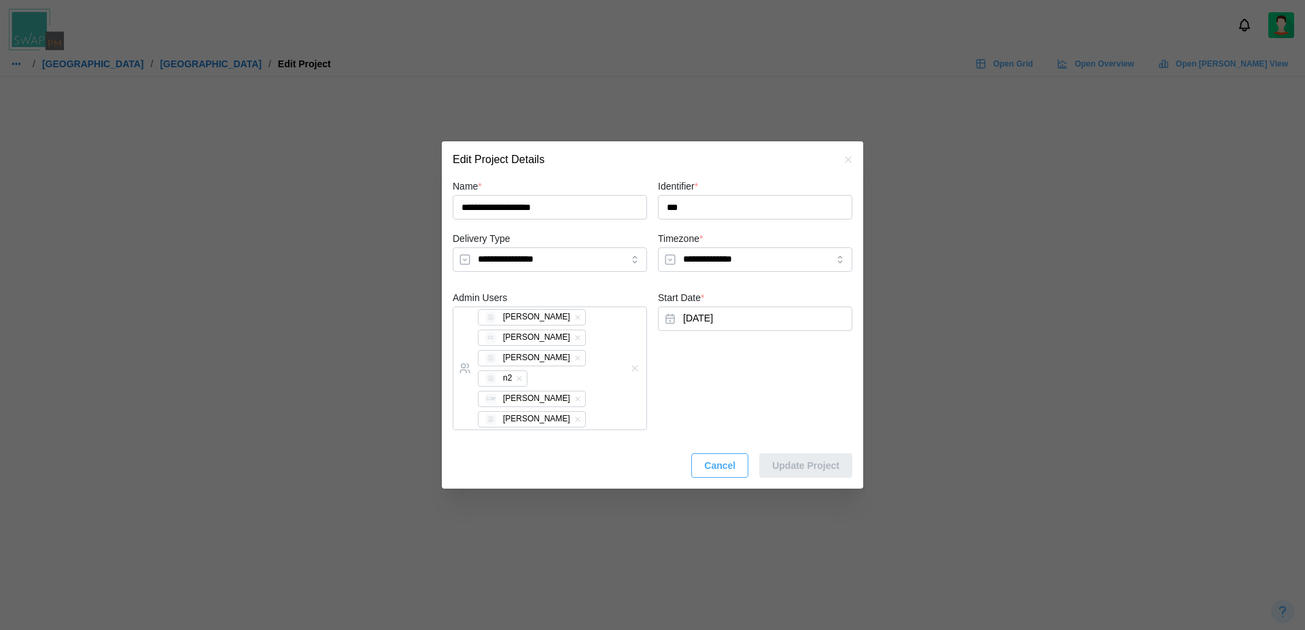
click at [846, 158] on icon "button" at bounding box center [848, 160] width 6 height 6
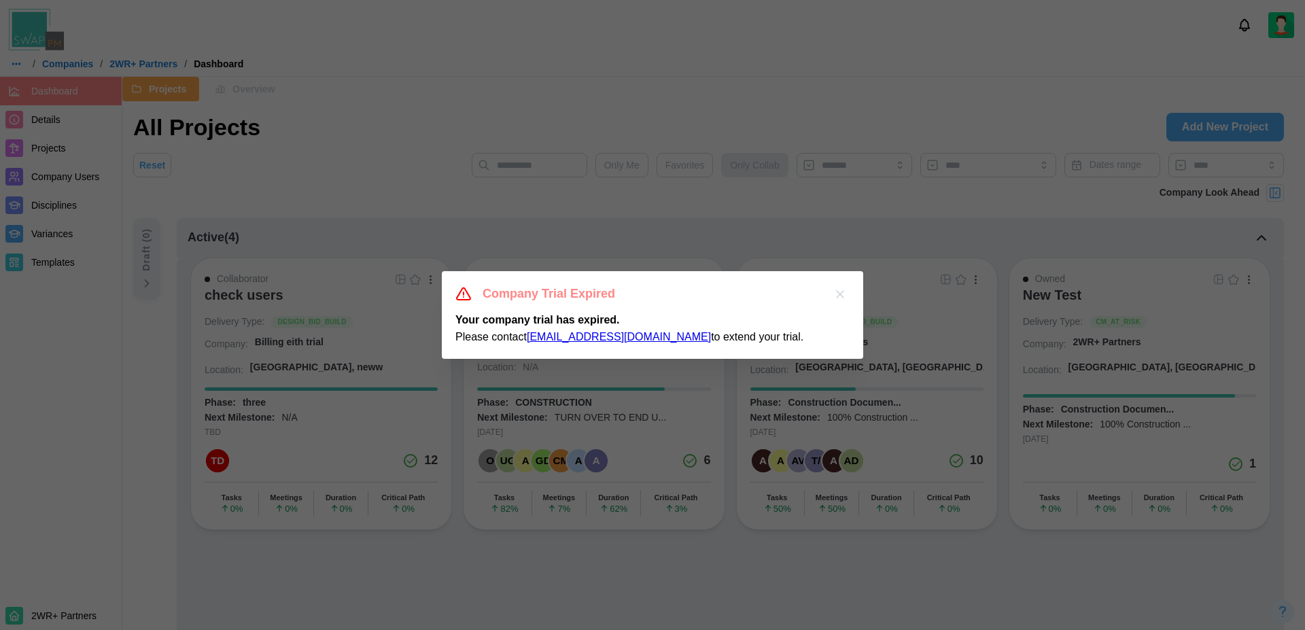
click at [841, 290] on icon "button" at bounding box center [840, 294] width 14 height 14
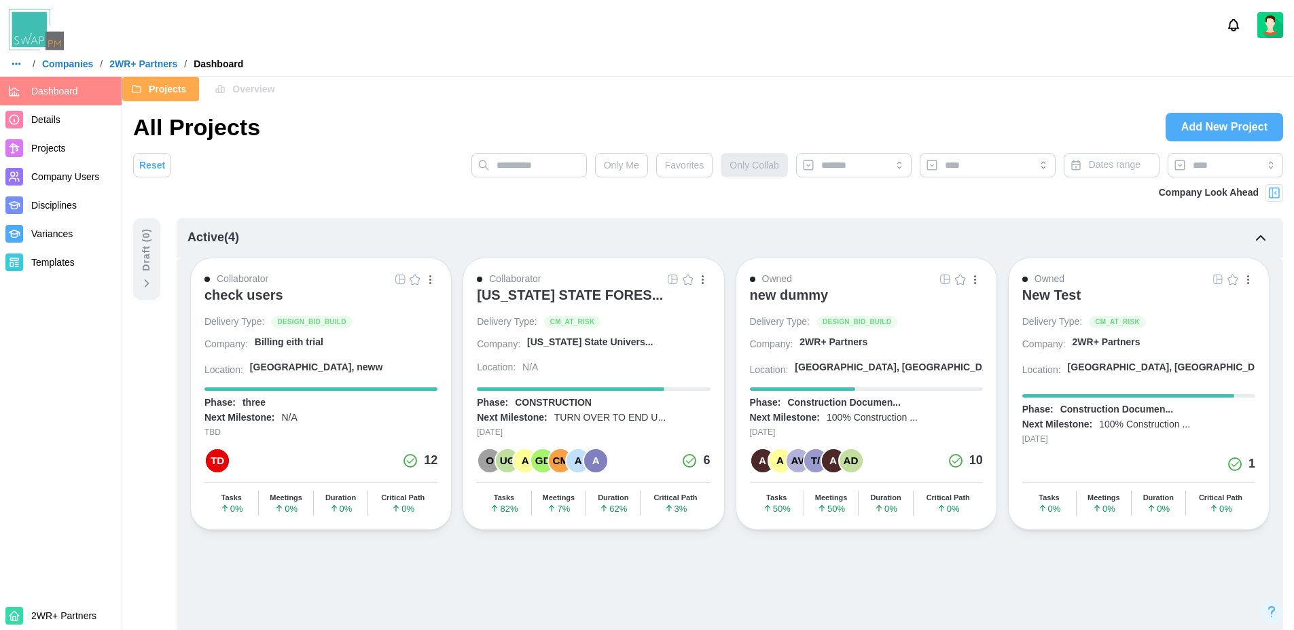
click at [64, 177] on span "Company Users" at bounding box center [65, 176] width 68 height 11
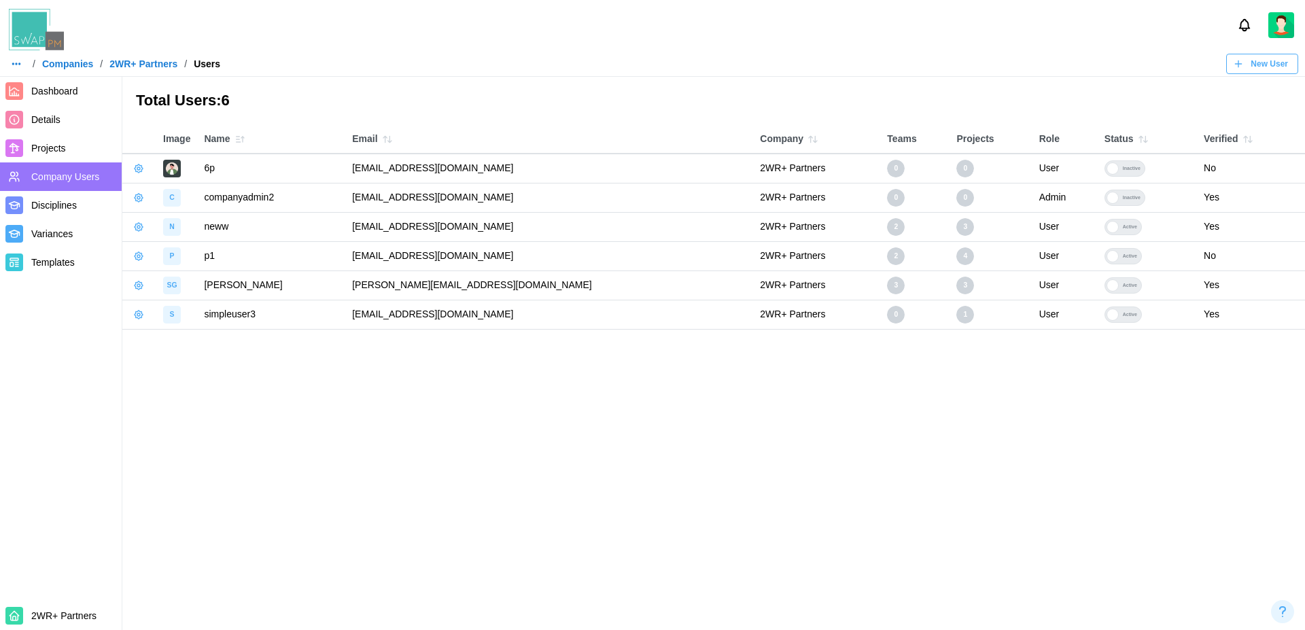
click at [65, 117] on span "Details" at bounding box center [73, 119] width 85 height 17
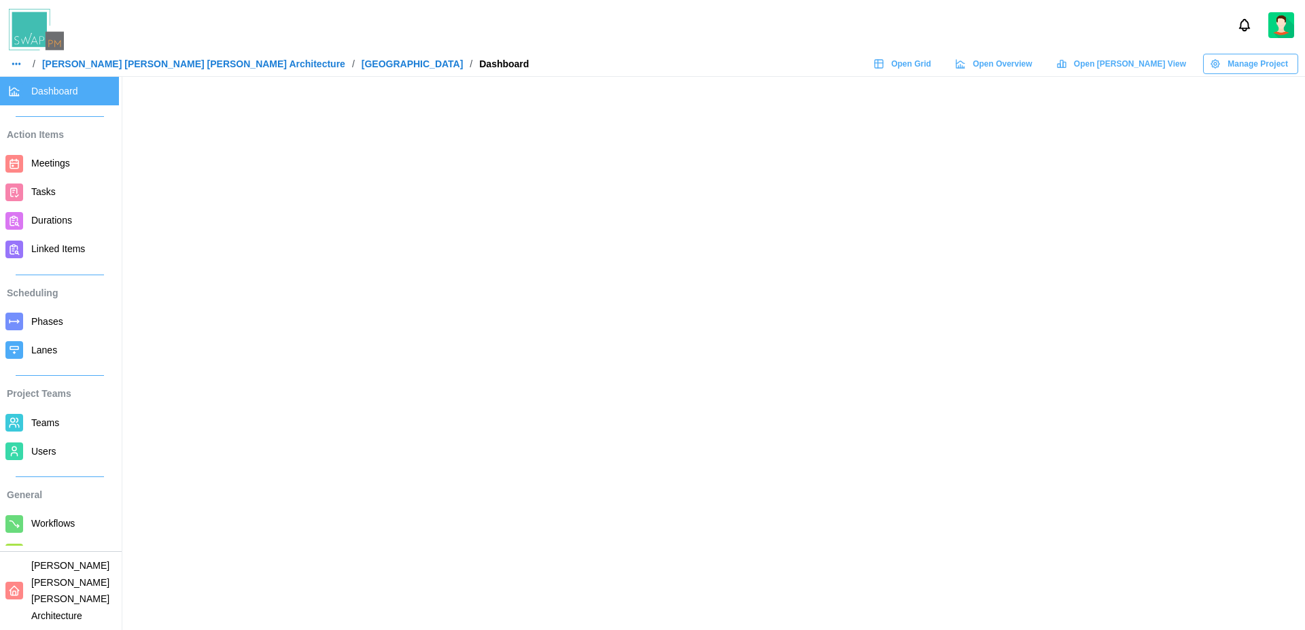
click at [60, 453] on span "Users" at bounding box center [72, 451] width 82 height 17
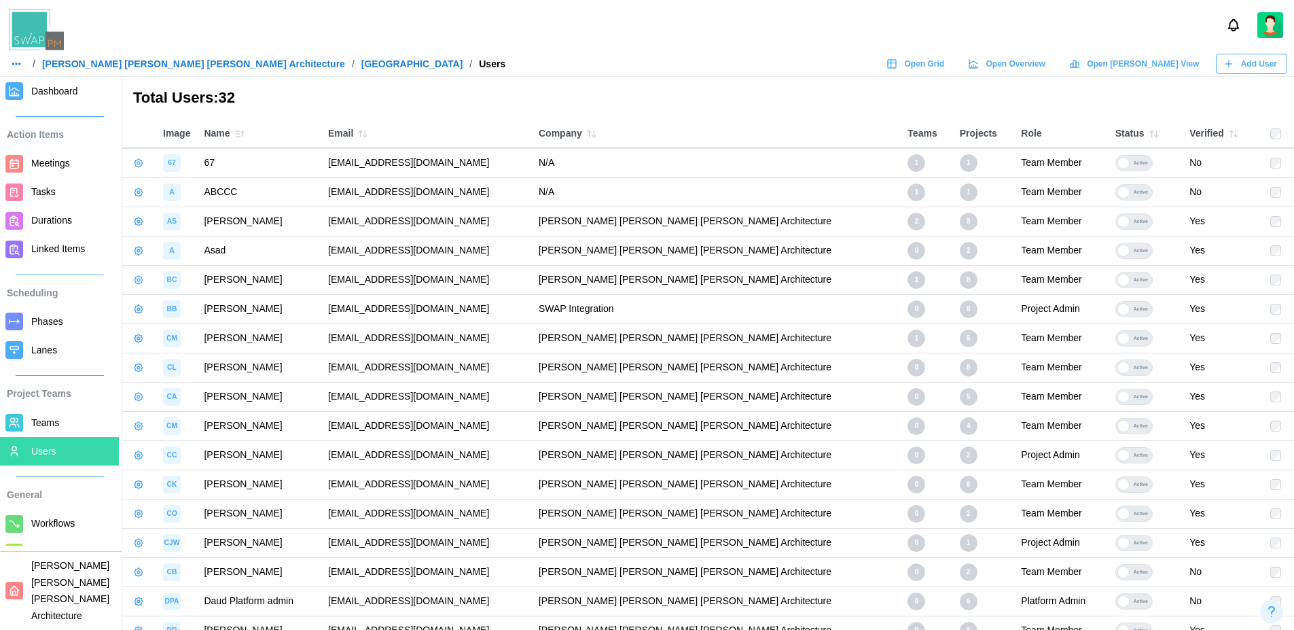
click at [52, 421] on span "Teams" at bounding box center [45, 422] width 28 height 11
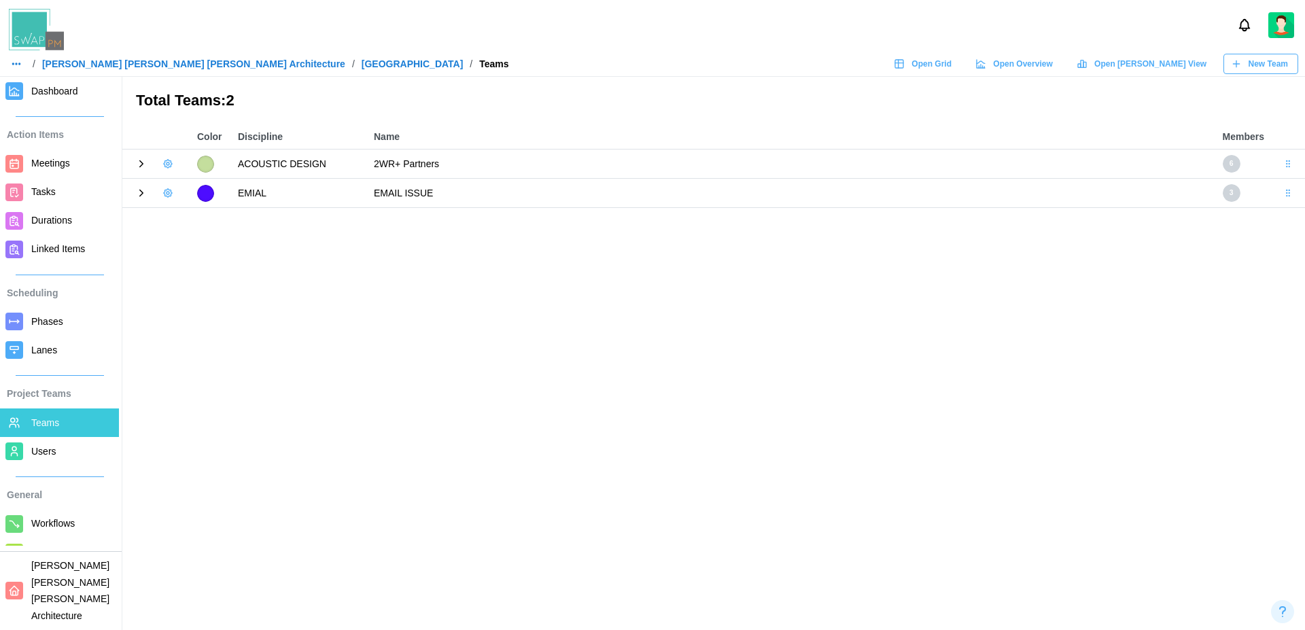
click at [134, 168] on div at bounding box center [156, 163] width 54 height 19
click at [139, 166] on icon at bounding box center [141, 164] width 12 height 12
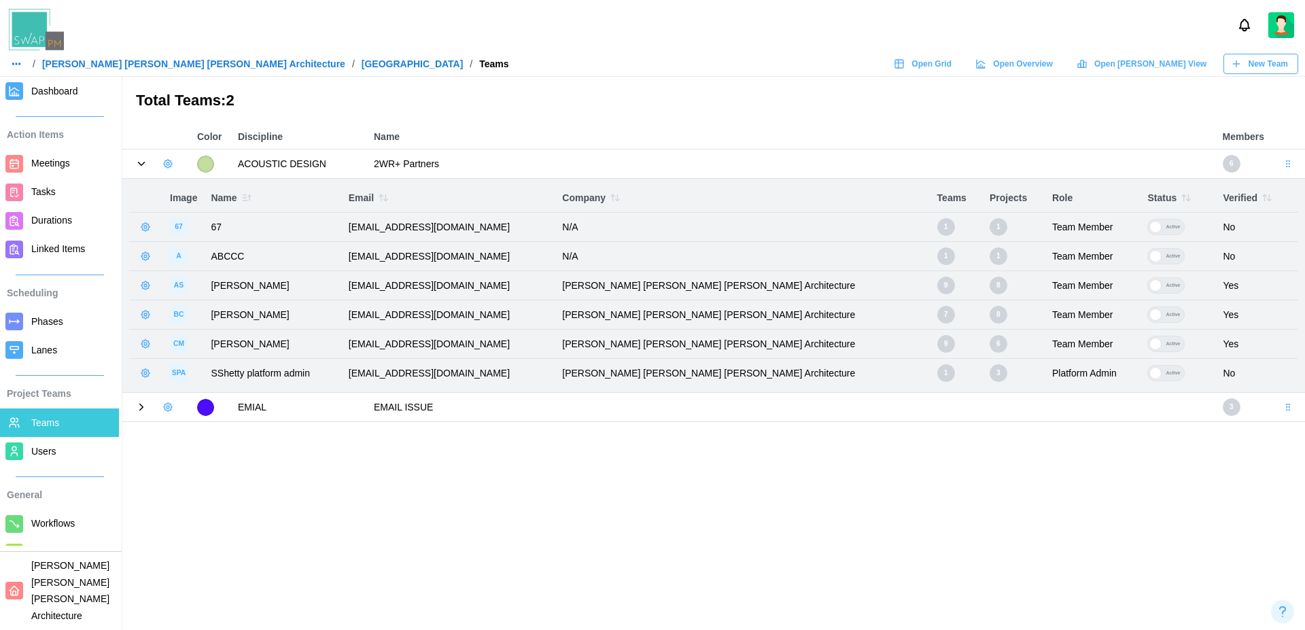
click at [142, 161] on icon at bounding box center [141, 164] width 12 height 12
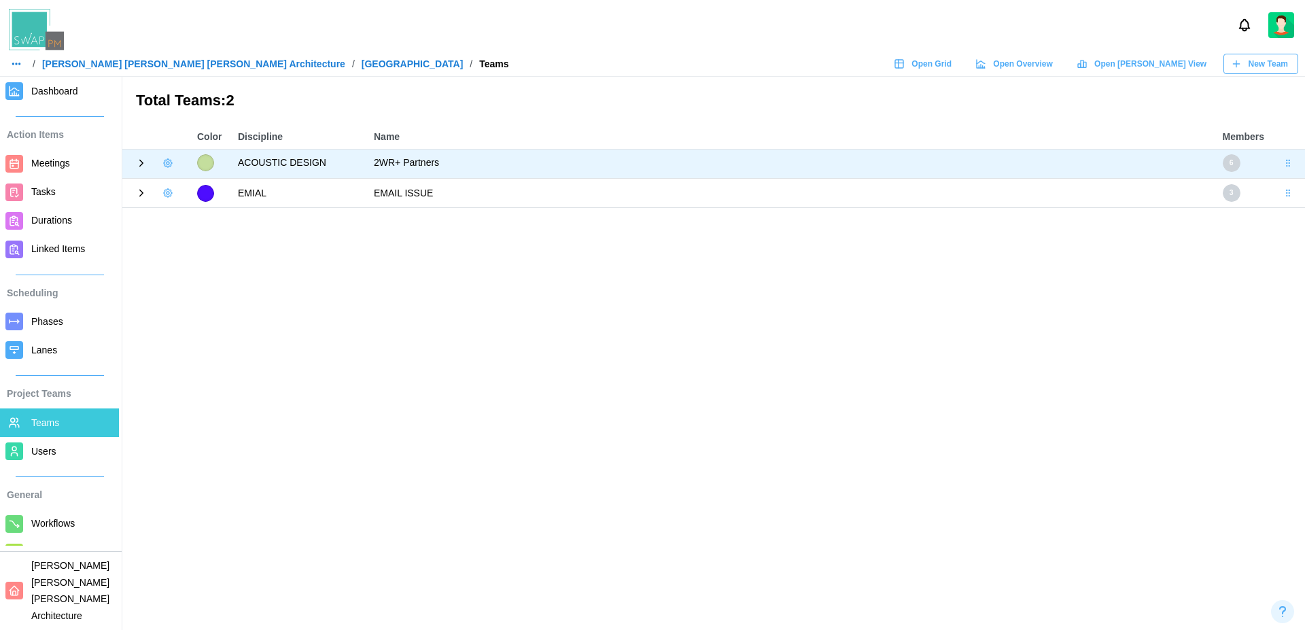
drag, startPoint x: 1286, startPoint y: 164, endPoint x: 1286, endPoint y: 147, distance: 17.7
click at [1286, 147] on table "Color Discipline Name Members ACOUSTIC DESIGN 2WR+ Partners 6 EMIAL EMAIL ISSUE…" at bounding box center [713, 167] width 1182 height 84
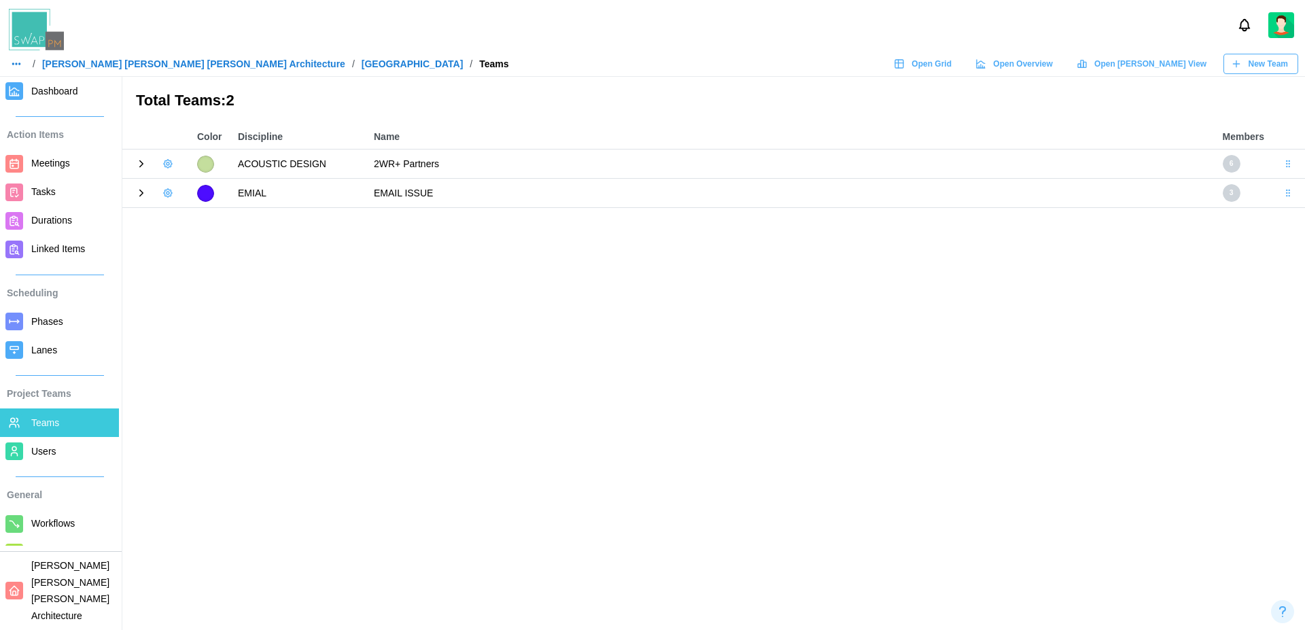
click at [60, 92] on span "Dashboard" at bounding box center [54, 91] width 47 height 11
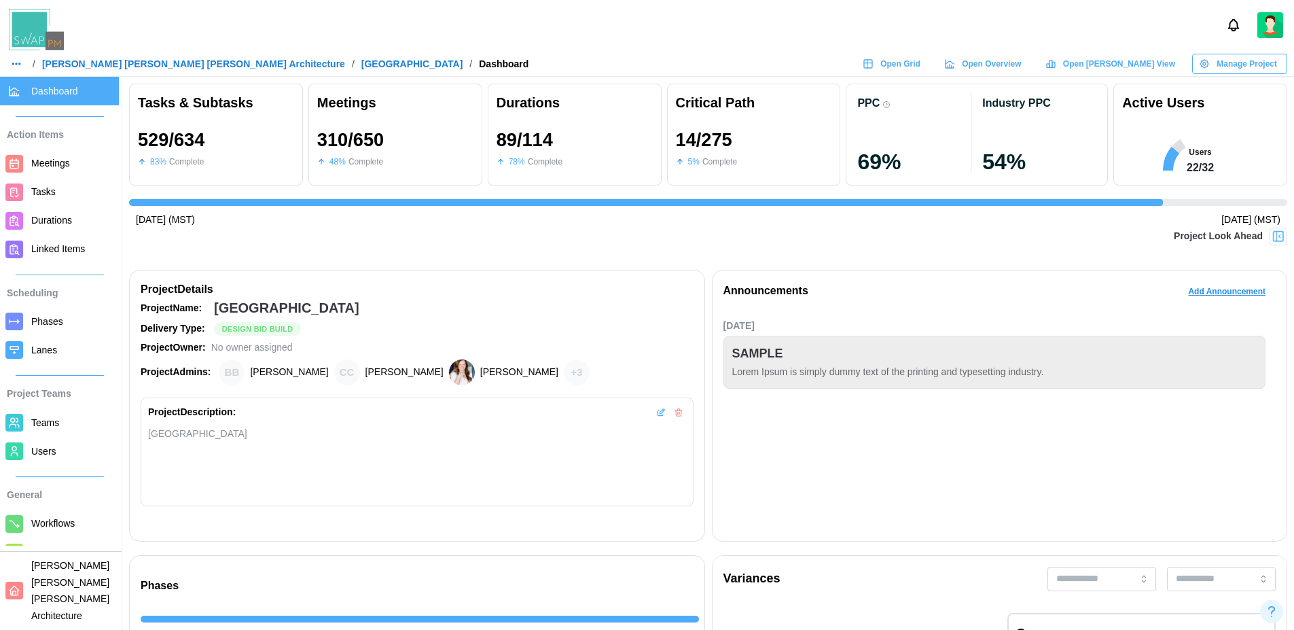
scroll to position [0, 12782]
click at [1262, 61] on span "Manage Project" at bounding box center [1247, 63] width 60 height 19
click at [1256, 95] on div "Edit Project" at bounding box center [1245, 91] width 73 height 11
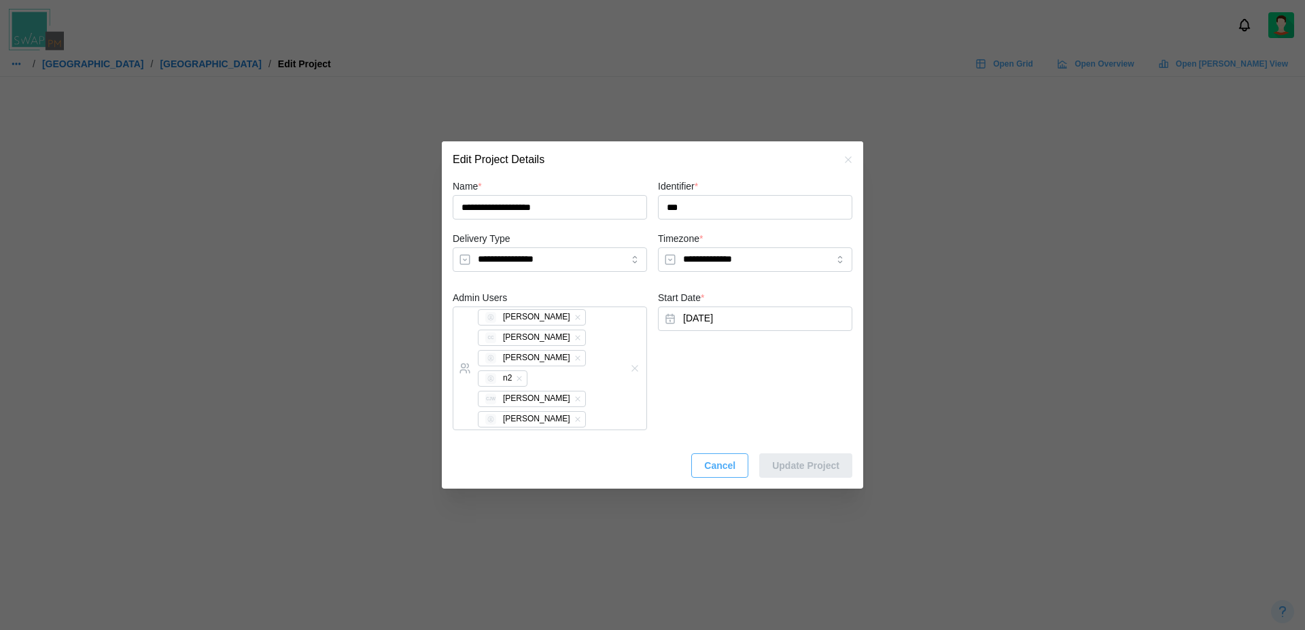
click at [850, 165] on button "button" at bounding box center [848, 159] width 15 height 15
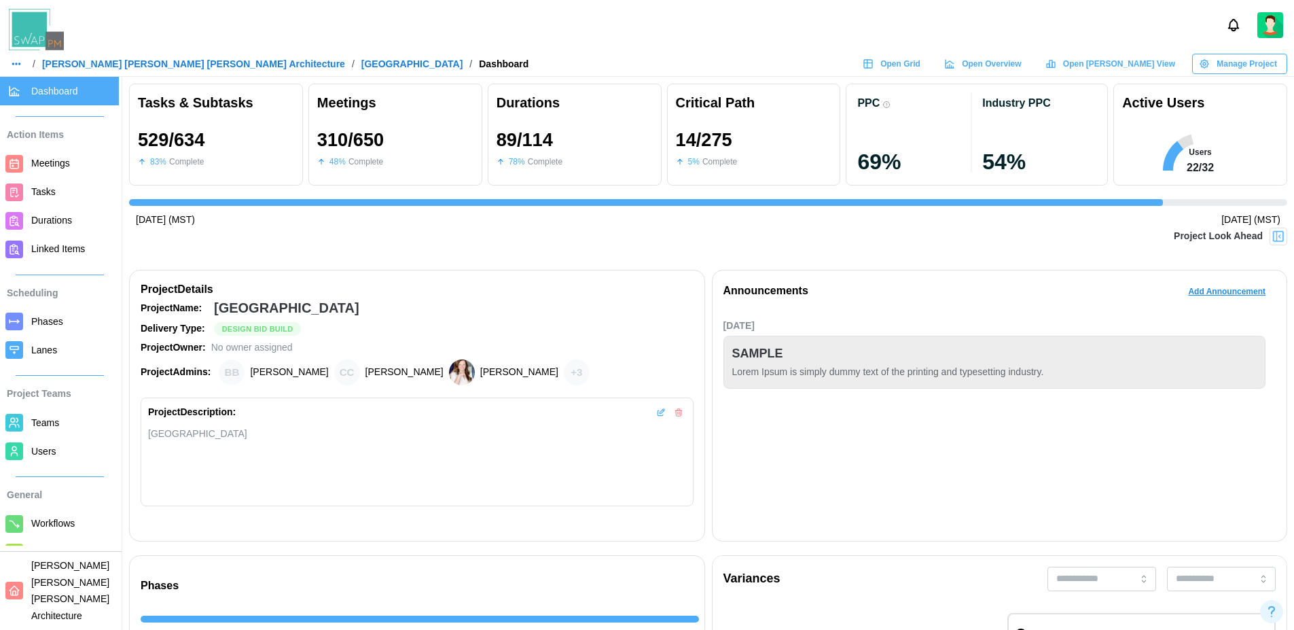
scroll to position [0, 12782]
click at [1271, 73] on button "Manage Project" at bounding box center [1239, 64] width 95 height 20
click at [1258, 91] on div "Edit Project" at bounding box center [1245, 91] width 73 height 11
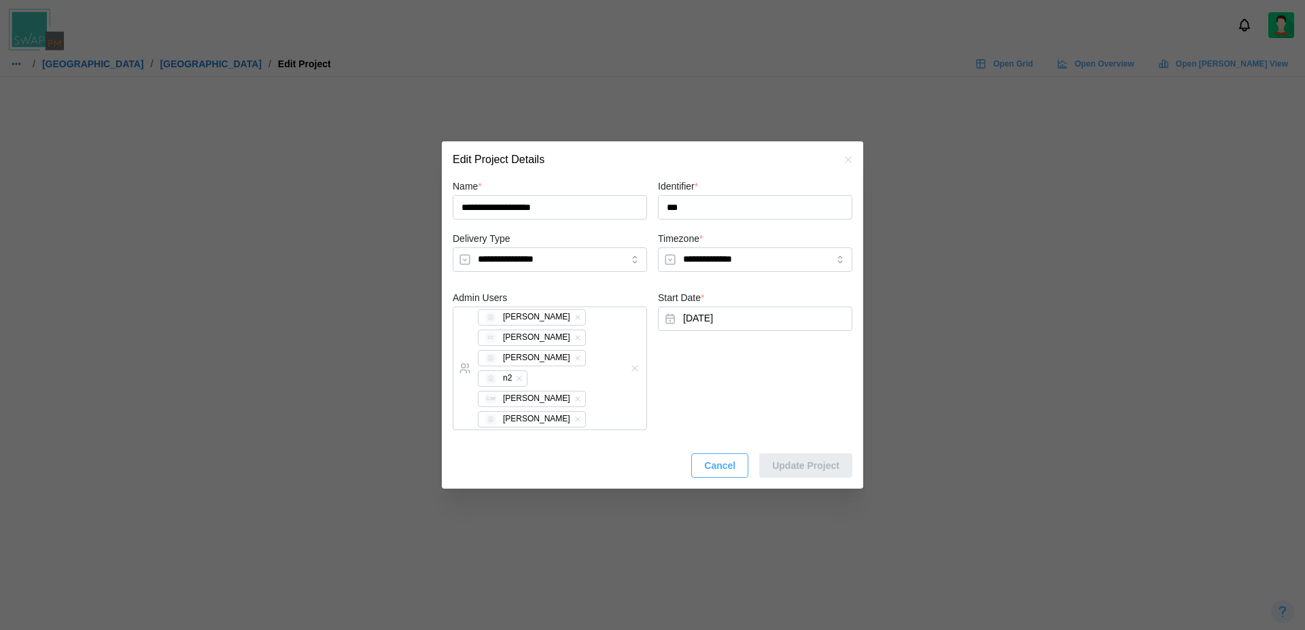
click at [851, 160] on icon "button" at bounding box center [848, 159] width 11 height 11
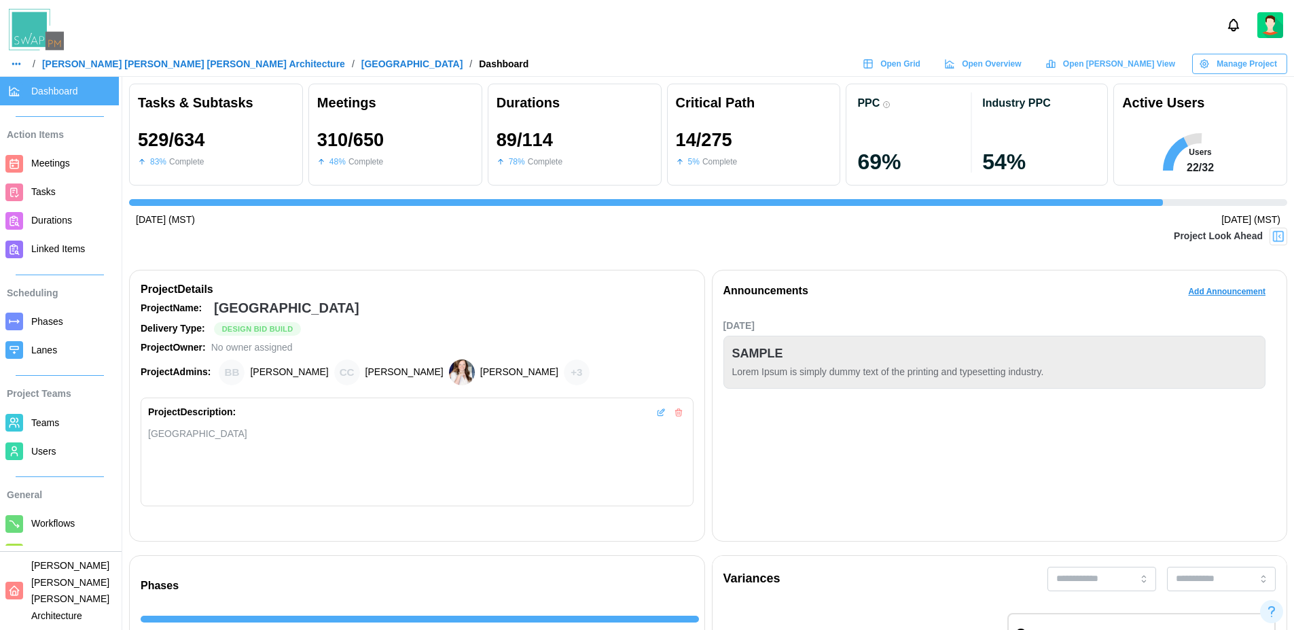
scroll to position [0, 12782]
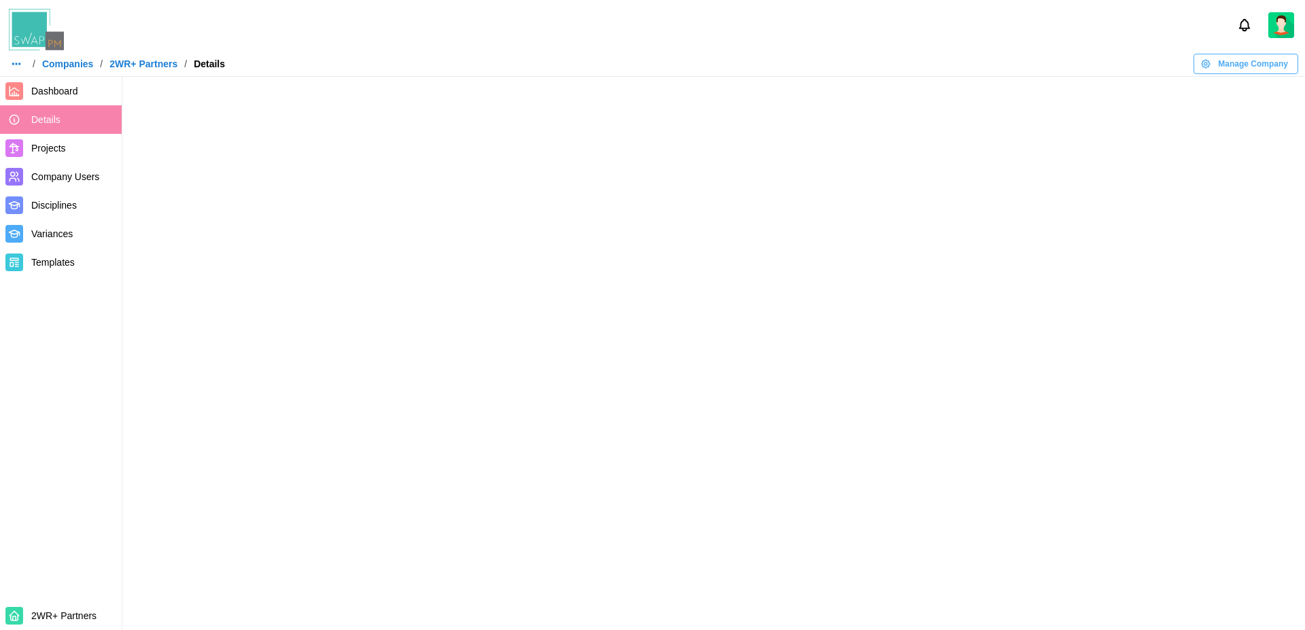
click at [1266, 41] on div at bounding box center [652, 25] width 1305 height 50
click at [1271, 62] on span "Manage Company" at bounding box center [1253, 63] width 70 height 19
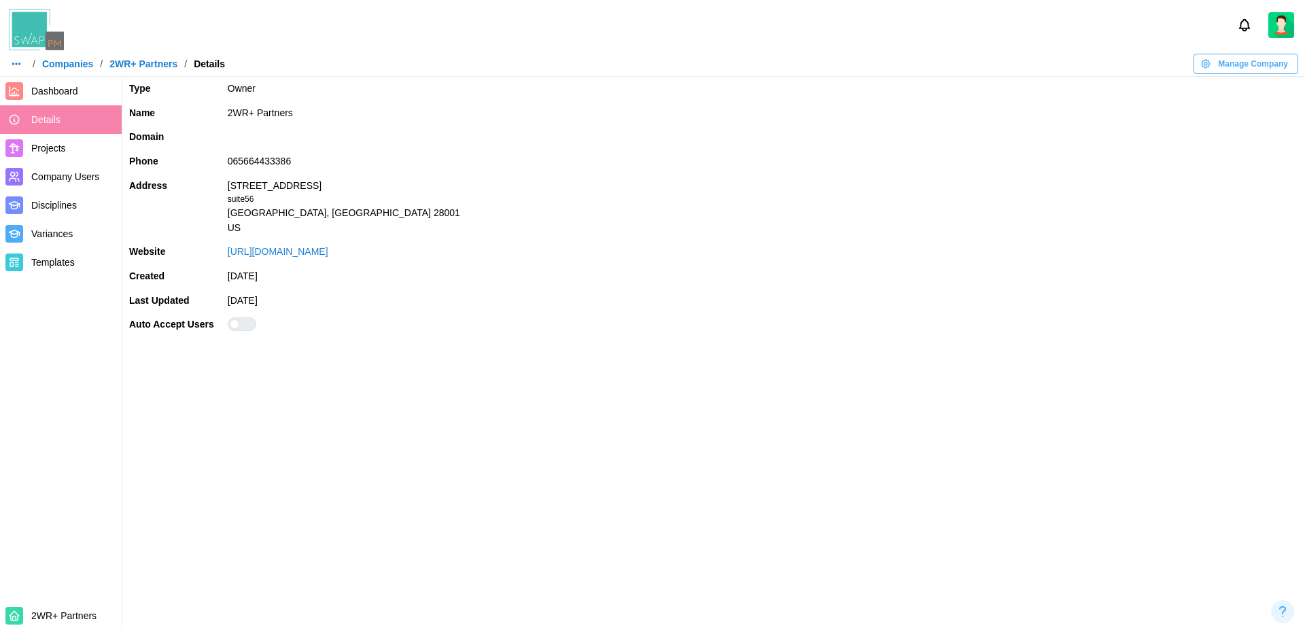
click at [1279, 66] on span "Manage Company" at bounding box center [1253, 63] width 70 height 19
click at [1265, 89] on div "Edit Company" at bounding box center [1256, 91] width 71 height 11
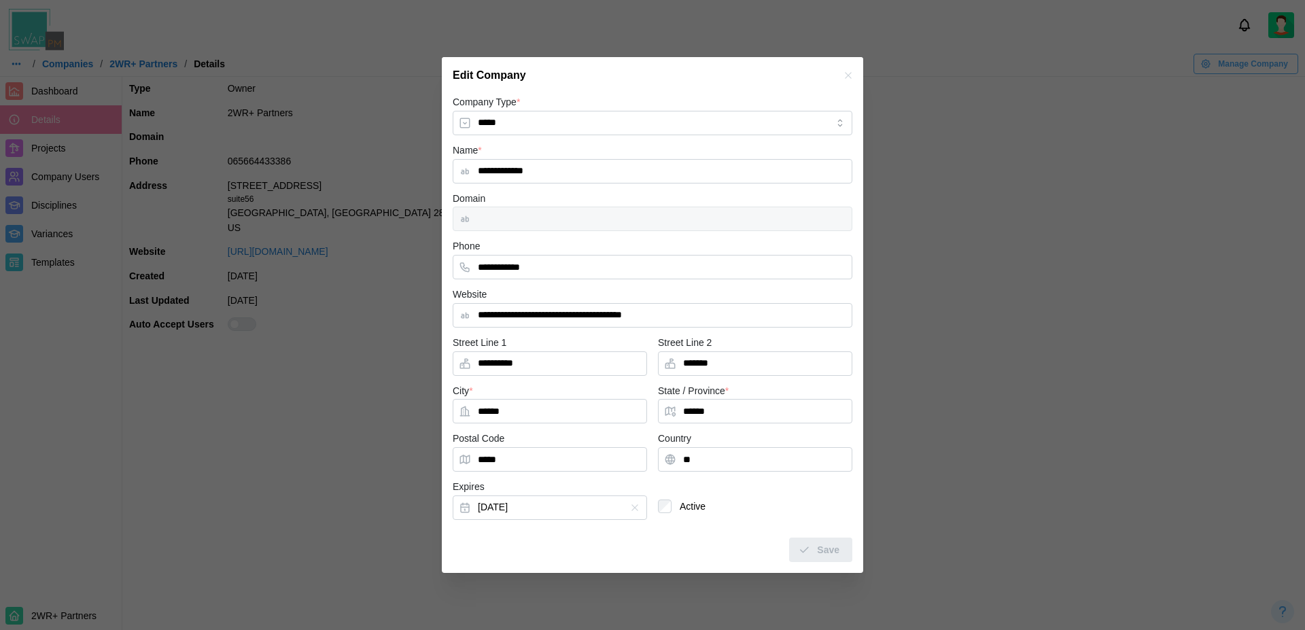
click at [846, 74] on icon "button" at bounding box center [848, 75] width 6 height 6
